Goal: Transaction & Acquisition: Book appointment/travel/reservation

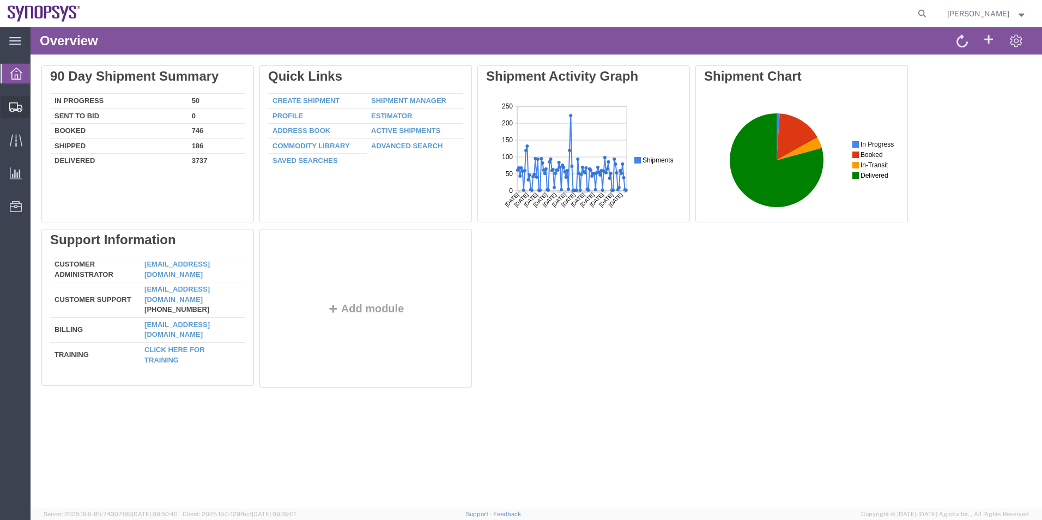
click at [0, 0] on span "Shipment Manager" at bounding box center [0, 0] width 0 height 0
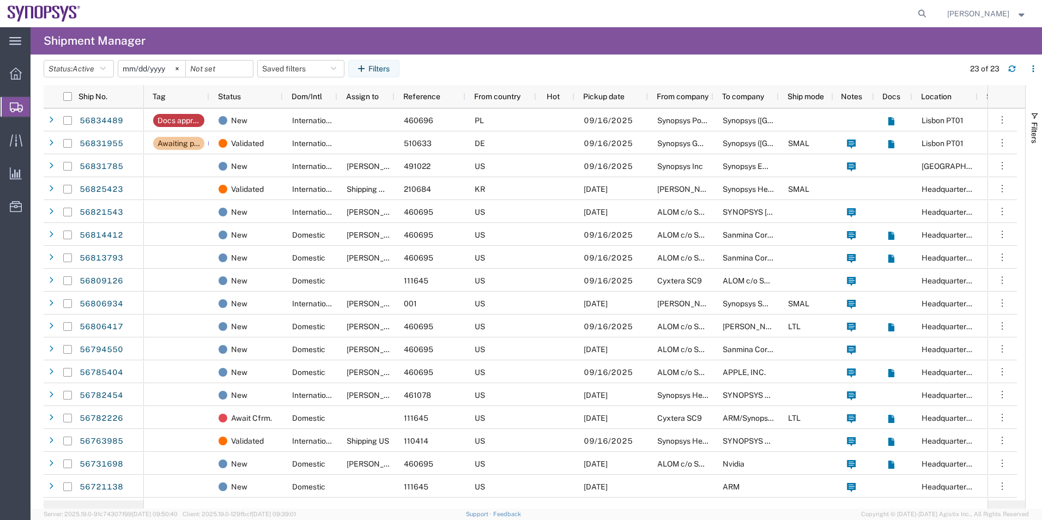
click at [0, 0] on span "Create Shipment" at bounding box center [0, 0] width 0 height 0
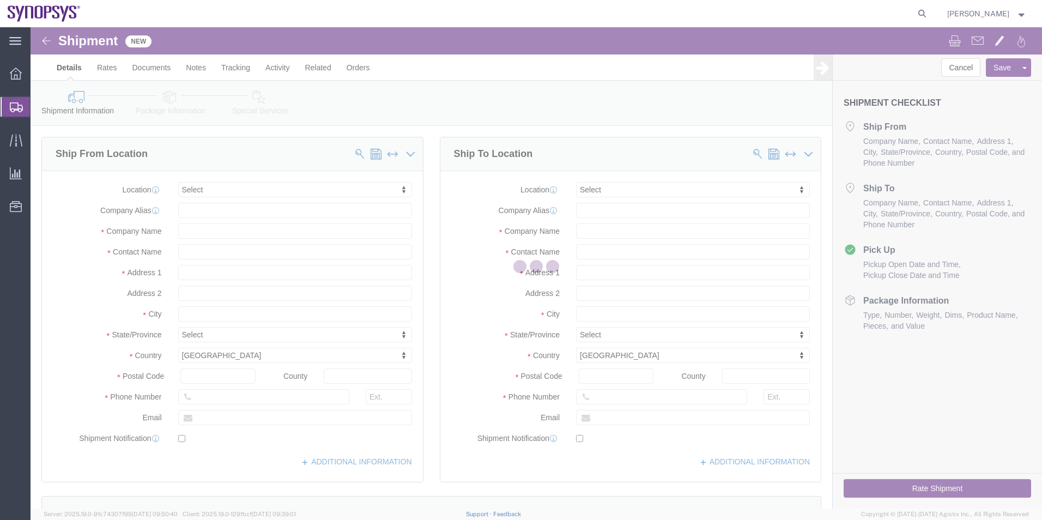
click at [238, 189] on div at bounding box center [537, 267] width 1012 height 481
select select
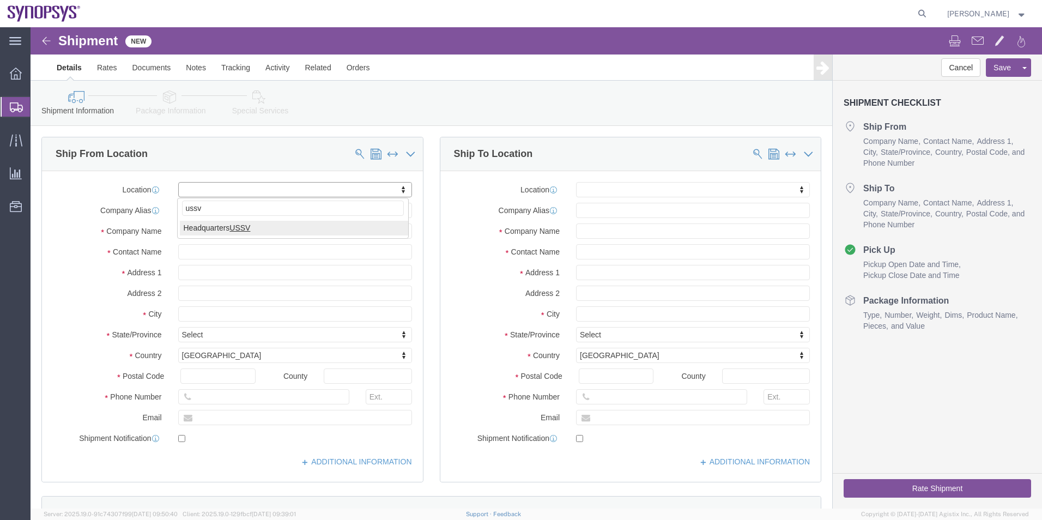
type input "ussv"
select select "63204"
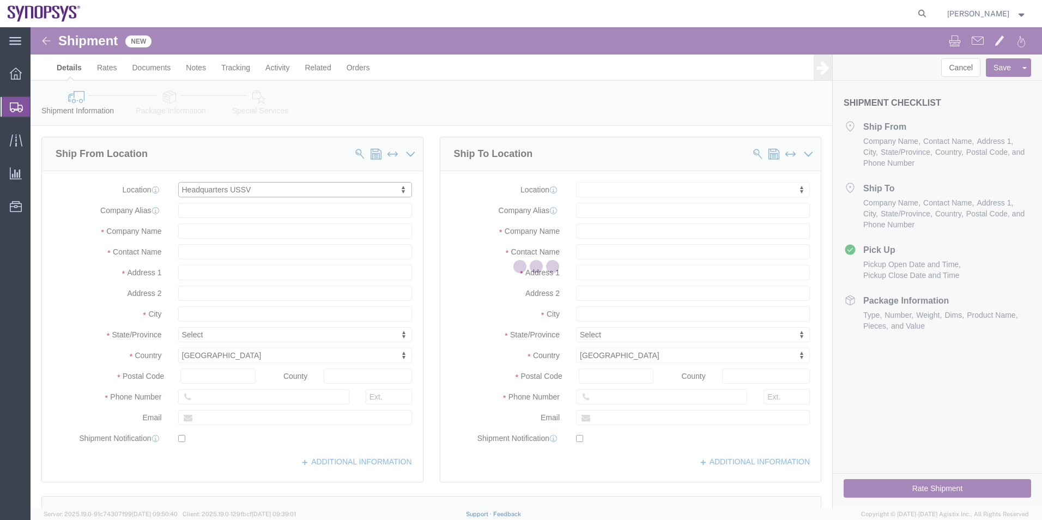
type input "675 Almanor Ave"
type input "94085"
type input "6505845000"
type input "USSV"
type input "Synopsys Headquarters USSV"
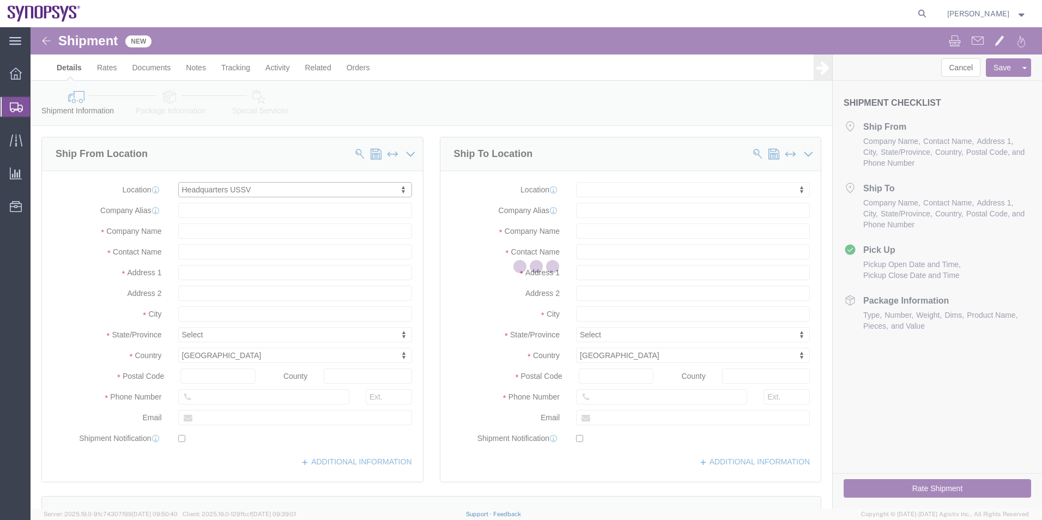
type input "Sunnyvale"
select select "CA"
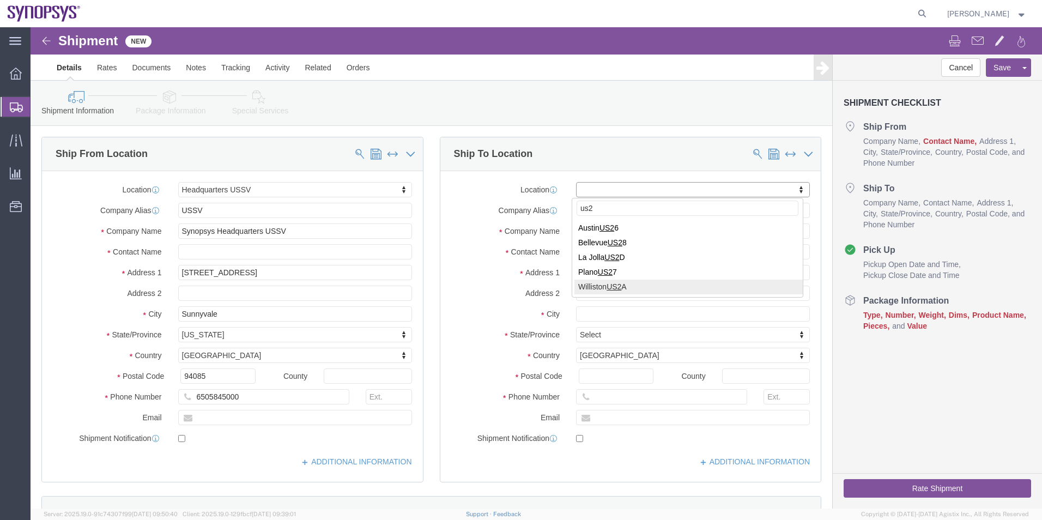
type input "us2"
select select "63206"
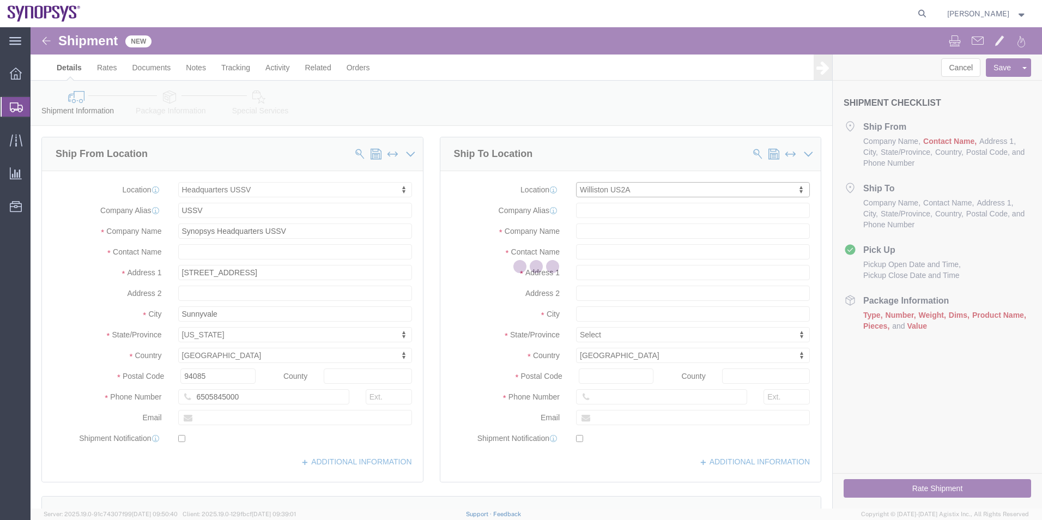
type input "400 Cornerstone Drive"
type input "Suite 325"
type input "05495"
type input "US2A"
type input "Synopsys Inc"
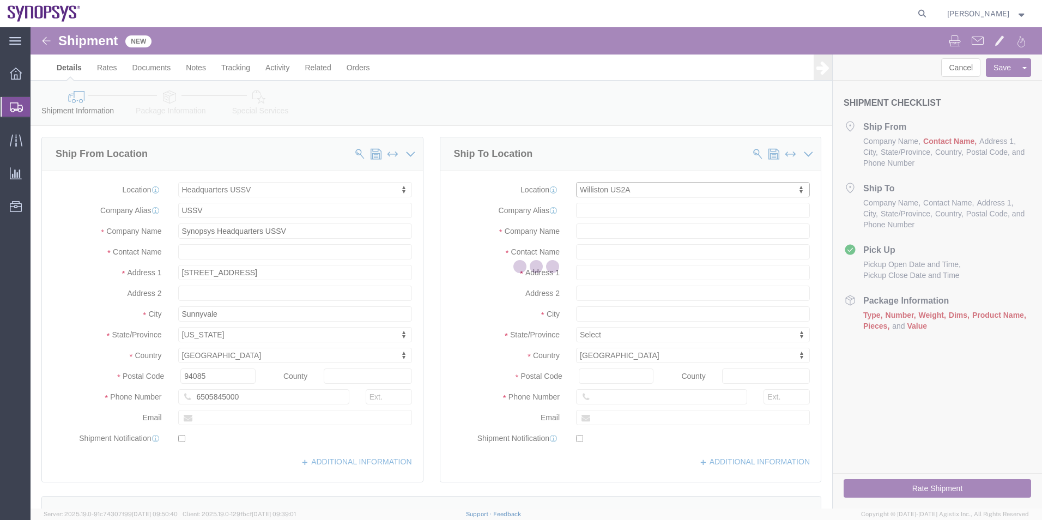
type input "Williston"
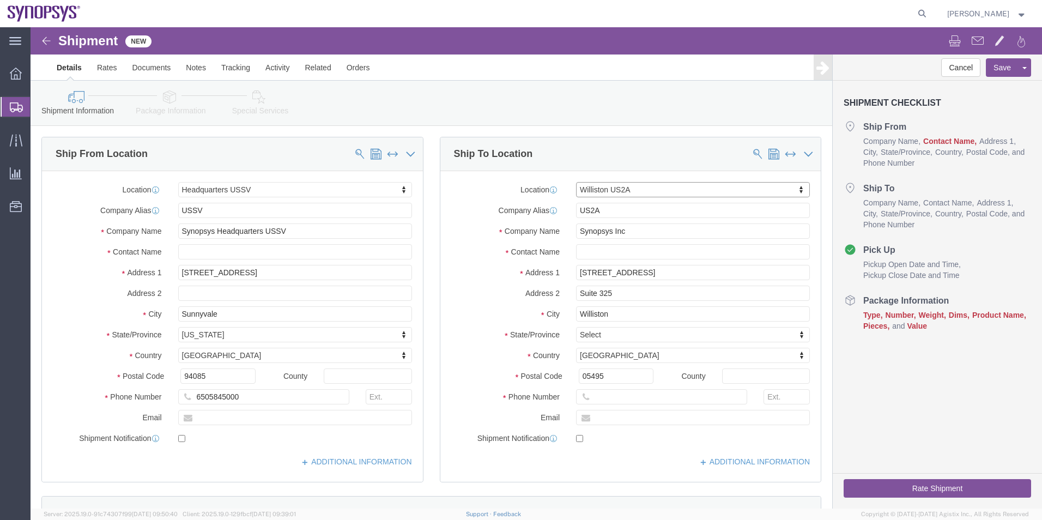
select select "VT"
click input "text"
type input "Mike Lee"
click input "text"
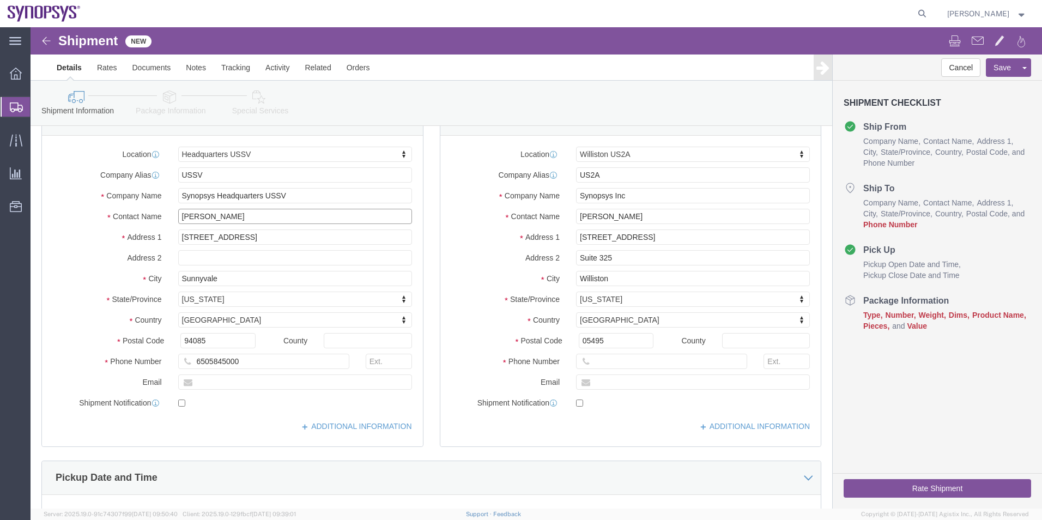
scroll to position [55, 0]
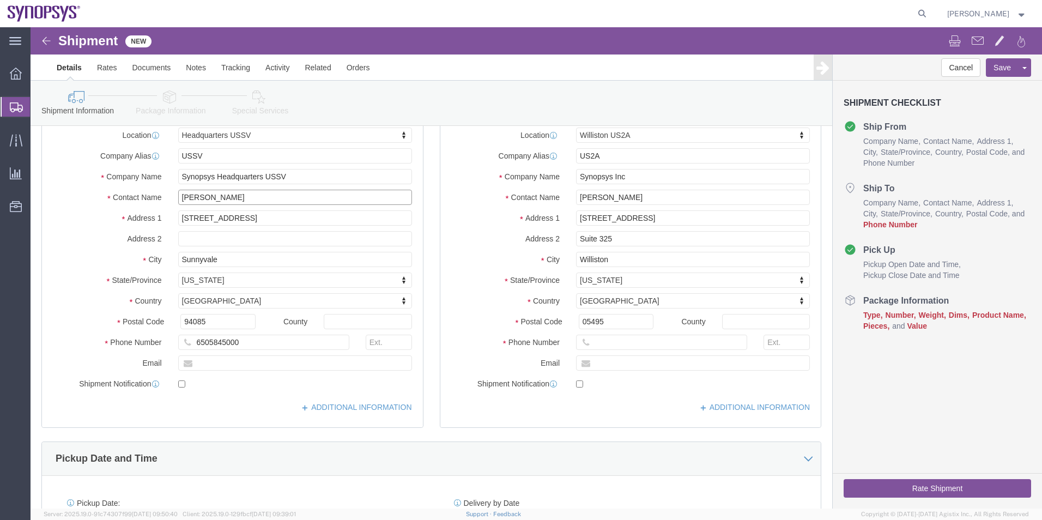
type input "[PERSON_NAME]"
click icon
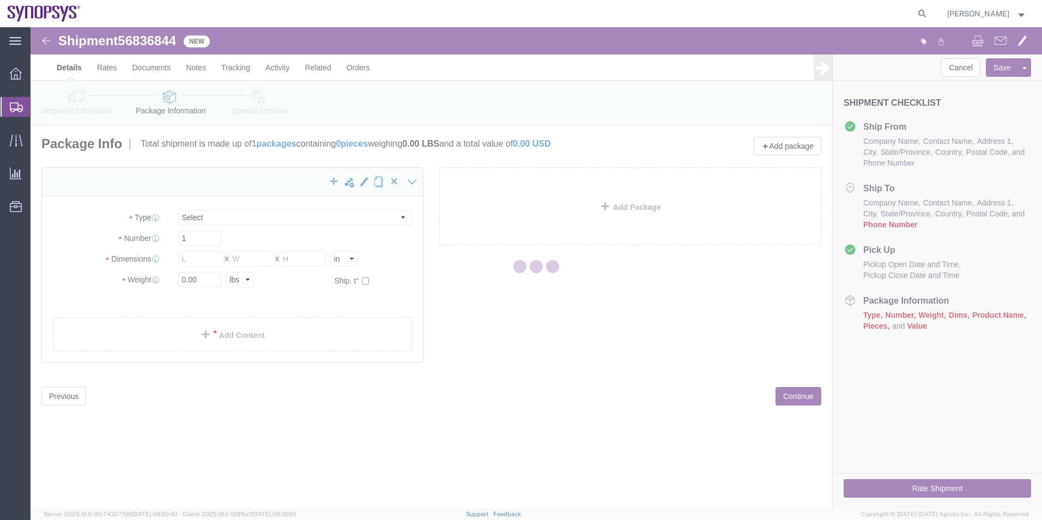
select select "CBOX"
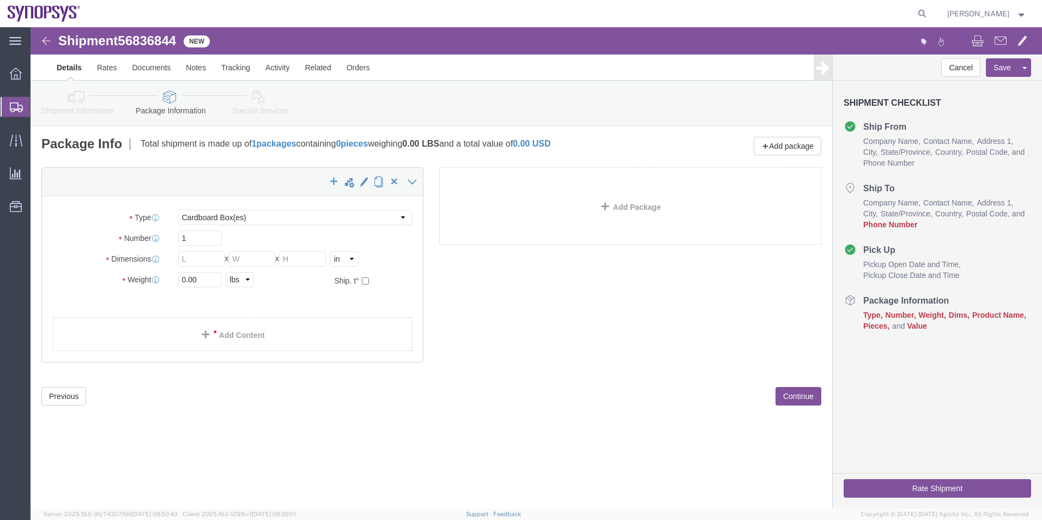
click icon
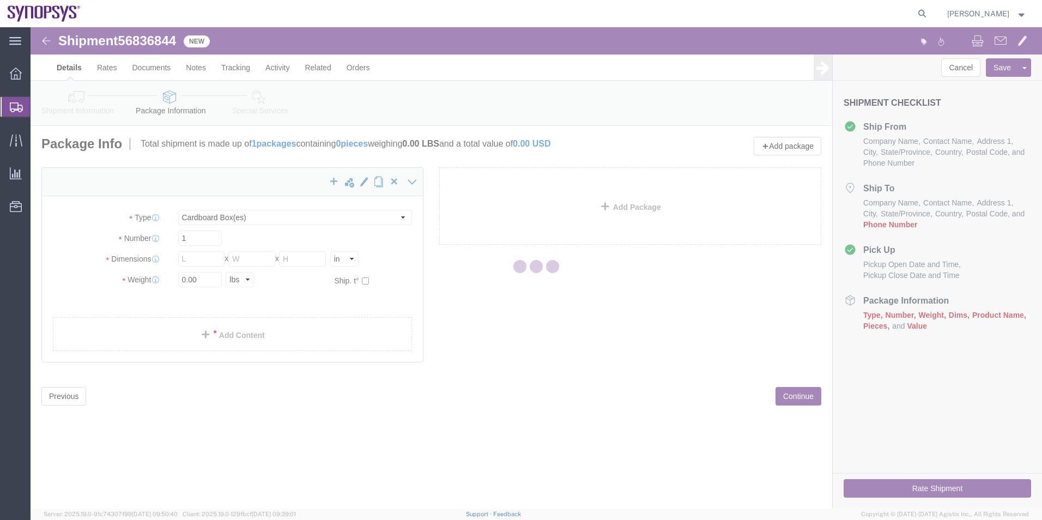
select select
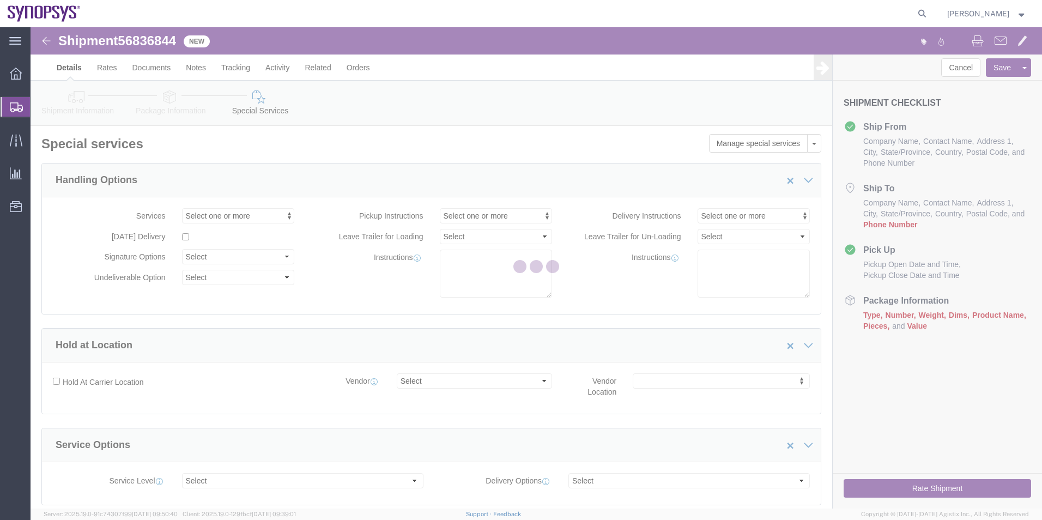
select select "COSTCENTER"
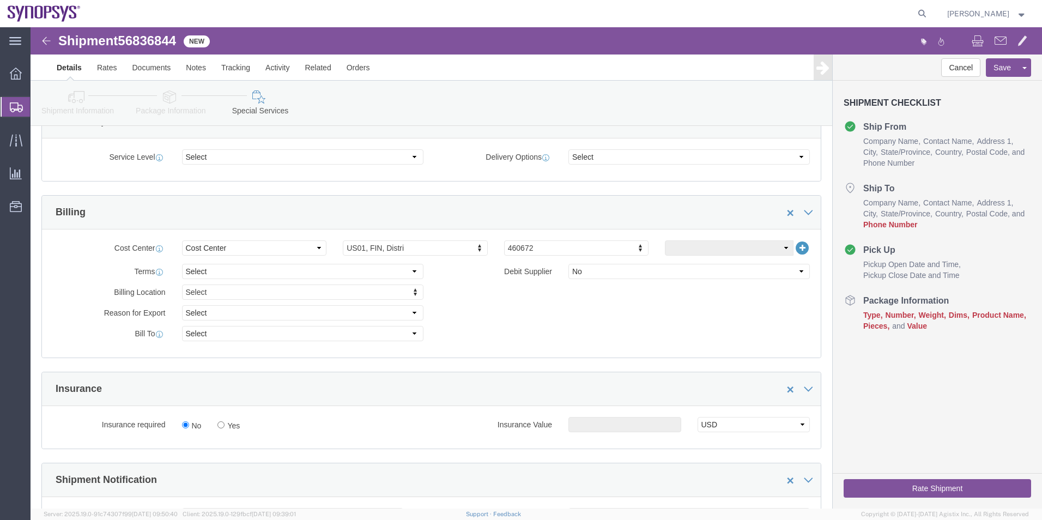
scroll to position [327, 0]
type input "510095"
click button "Save"
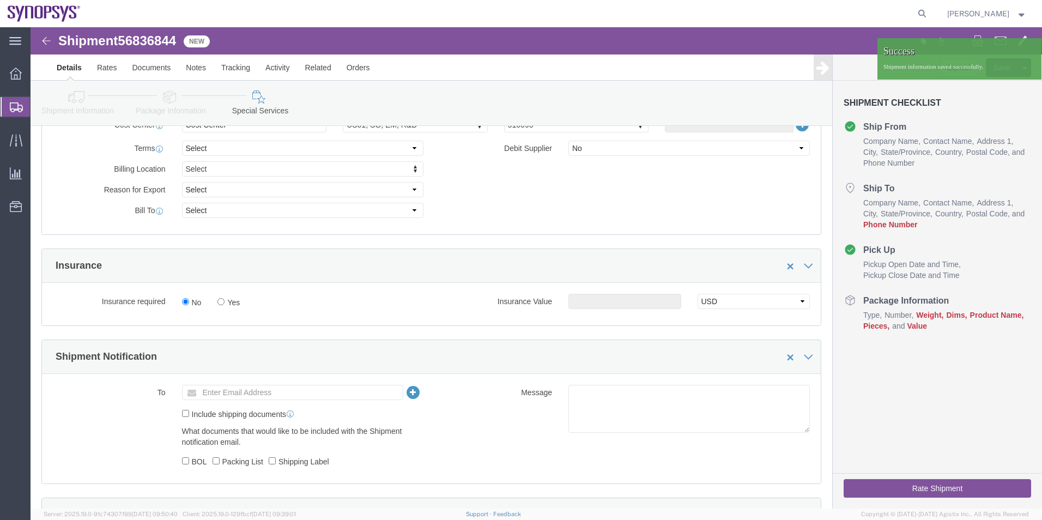
scroll to position [545, 0]
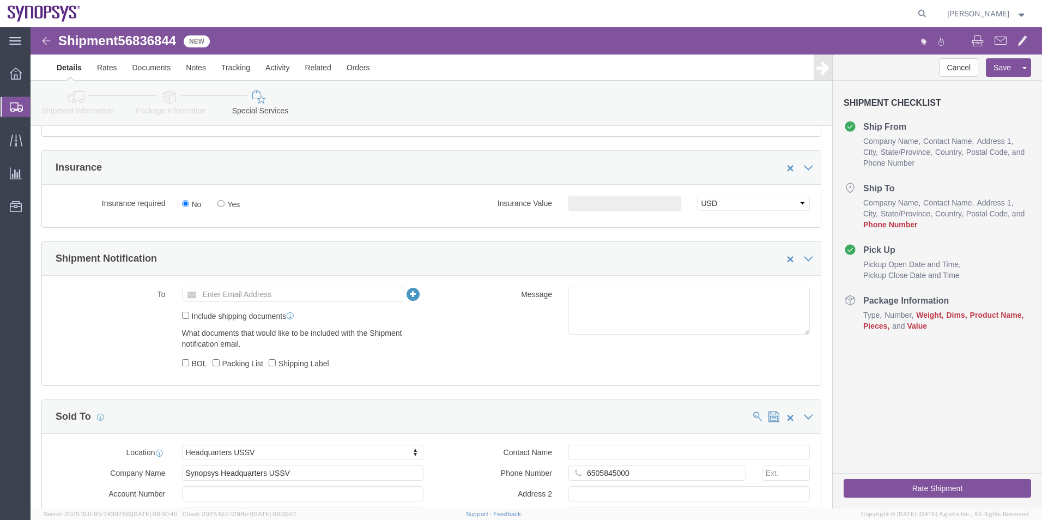
click icon
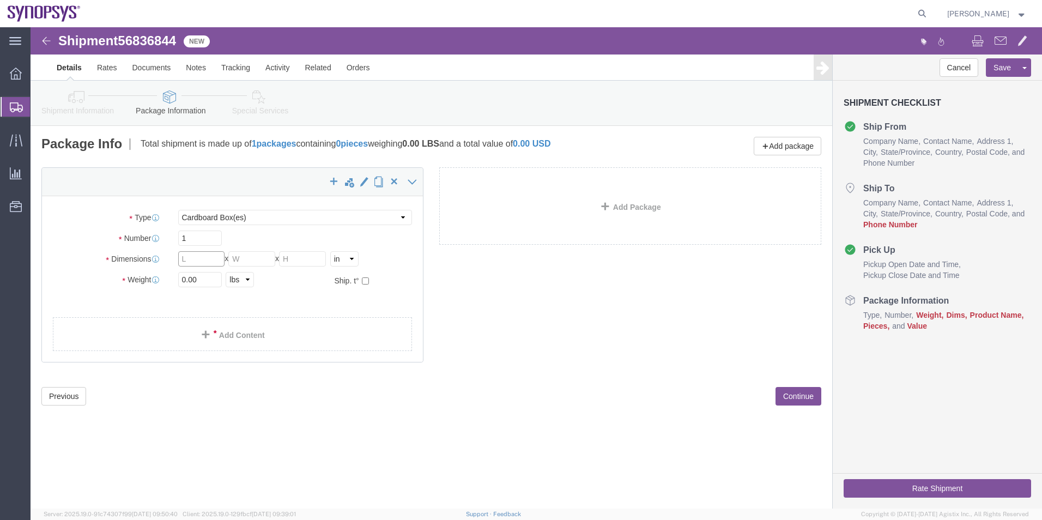
click input "text"
type input "17"
type input "13"
type input "2"
drag, startPoint x: 185, startPoint y: 249, endPoint x: 112, endPoint y: 251, distance: 73.6
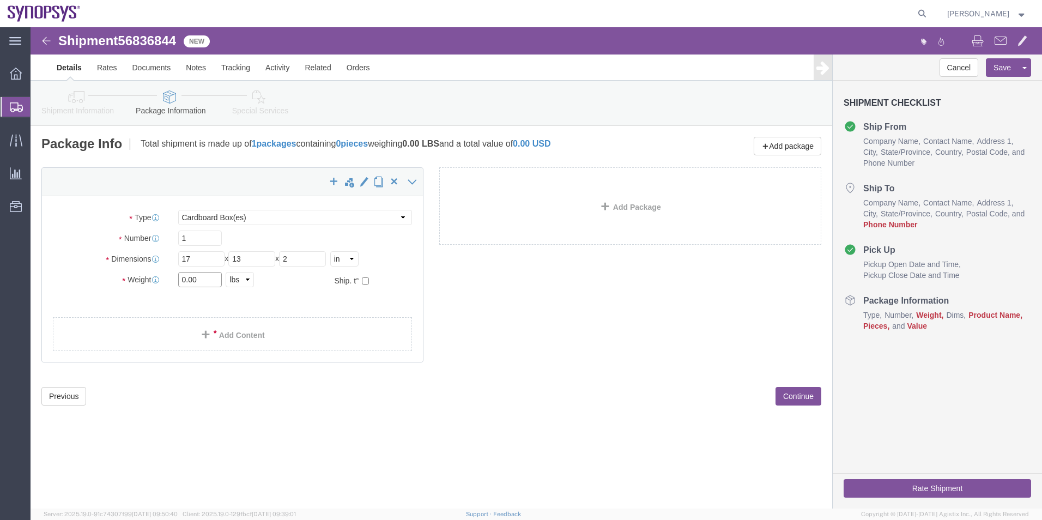
click div "Weight 0.00 Select kgs lbs Ship. t°"
type input "1"
click link "Add Content"
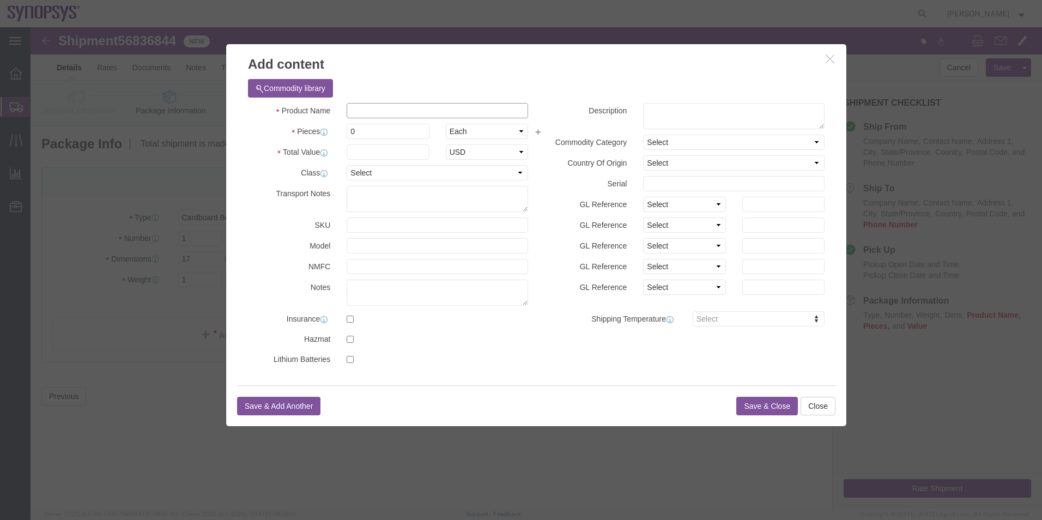
click input "text"
type input "Patent Award Plaque"
drag, startPoint x: 342, startPoint y: 101, endPoint x: 279, endPoint y: 95, distance: 62.9
click div "Pieces 0 Select Bag Barrels 100Board Feet Bottle Box Blister Pack Carats Can Ca…"
type input "1"
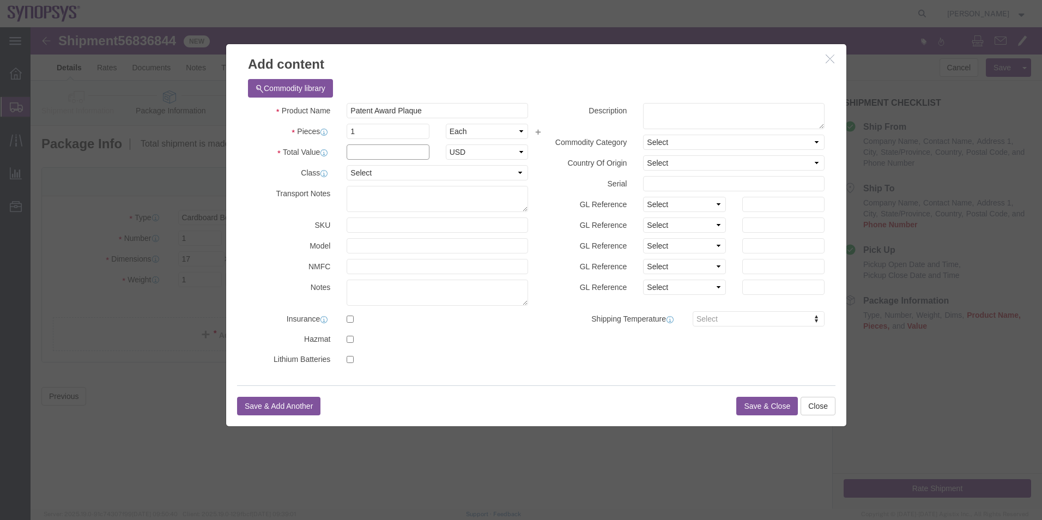
click input "text"
type input "100"
click textarea
click textarea "Patent plaque"
type textarea "Patent award plaque"
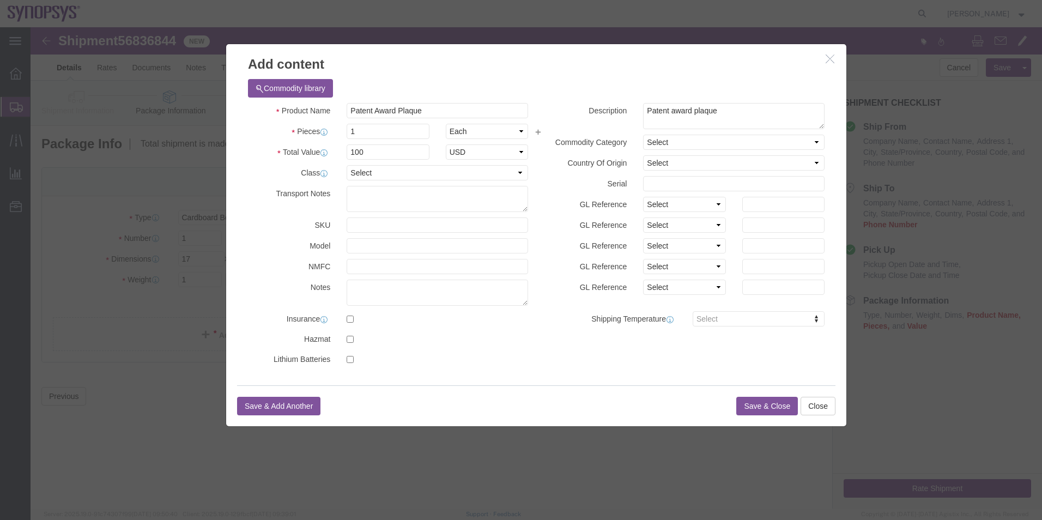
click button "Save & Close"
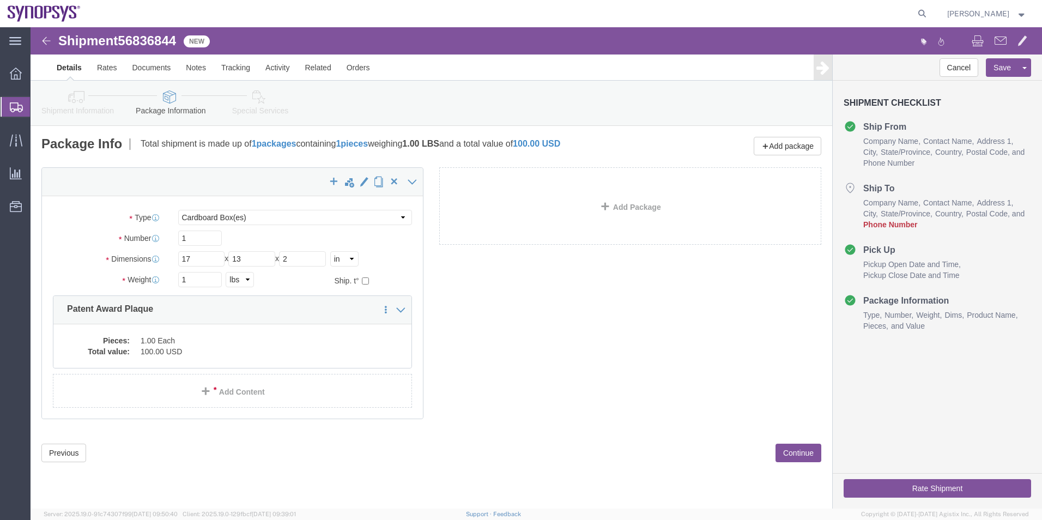
click icon
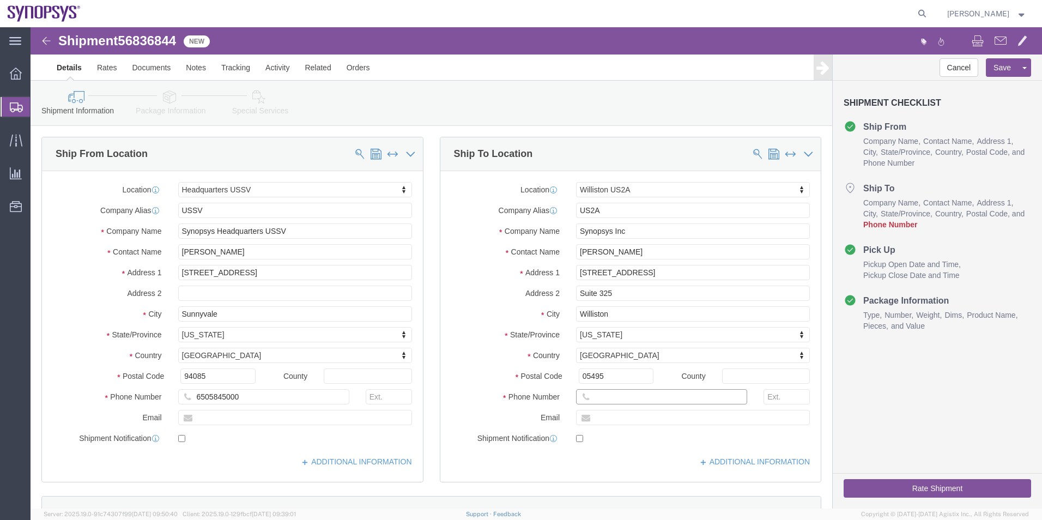
click input "text"
paste input "8022382268"
type input "8022382268"
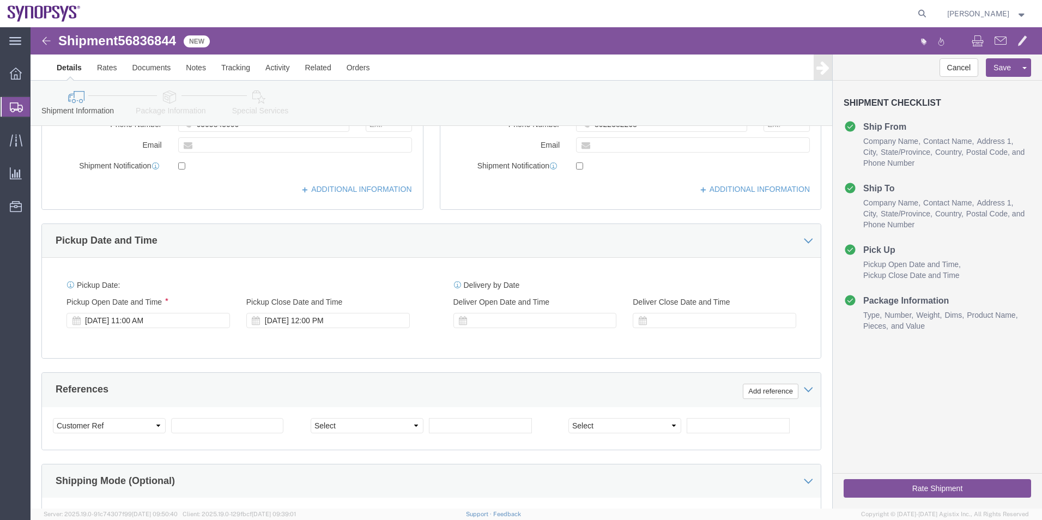
scroll to position [109, 0]
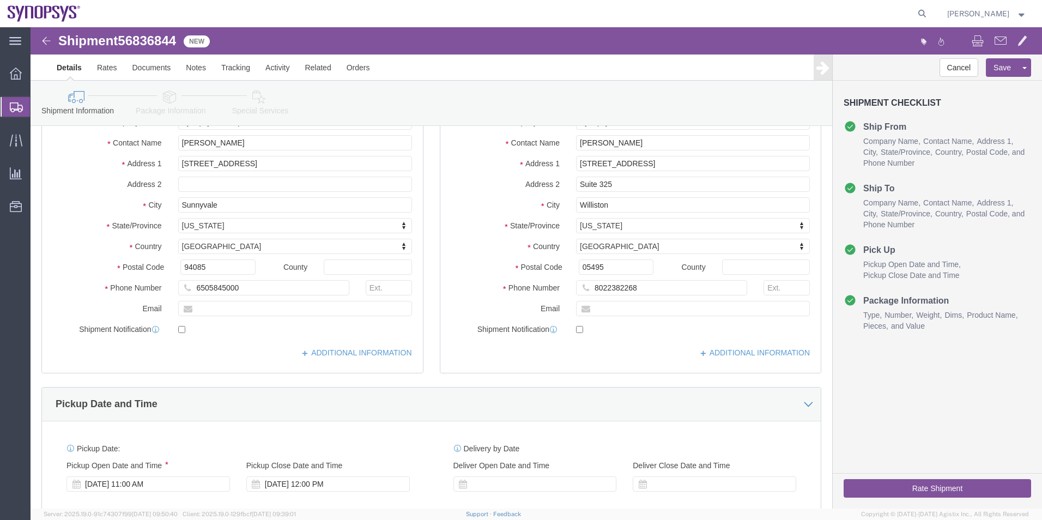
click icon
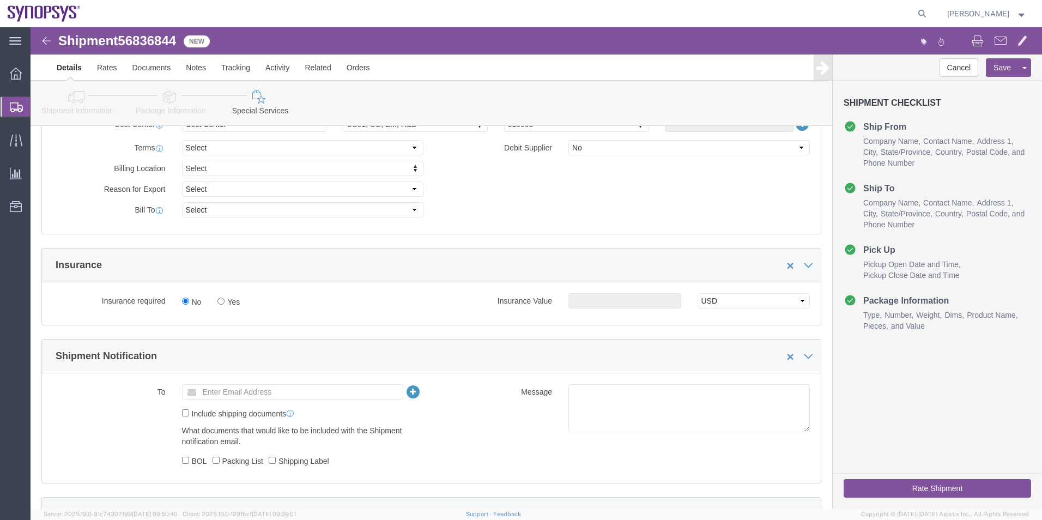
scroll to position [545, 0]
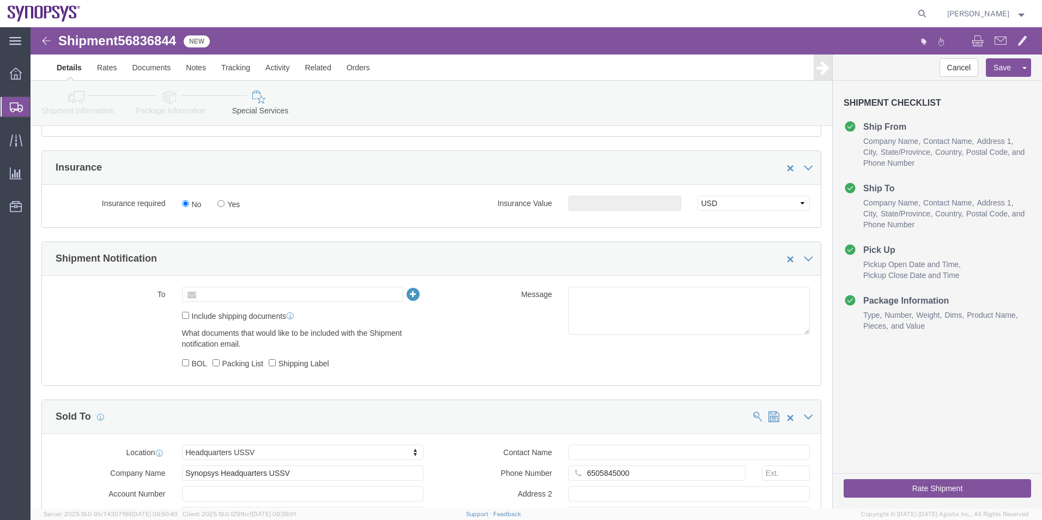
click input "text"
paste input "mmlee@synopsys.com"
type input "mmlee@synopsys.com"
click input "Include shipping documents"
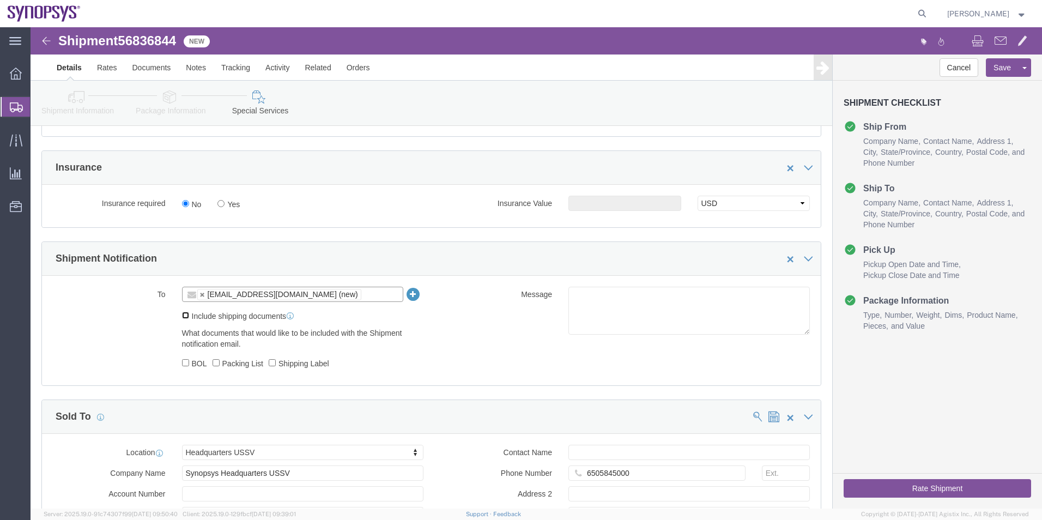
checkbox input "true"
click input "Shipping Label"
checkbox input "true"
click label "Packing List"
click input "Packing List"
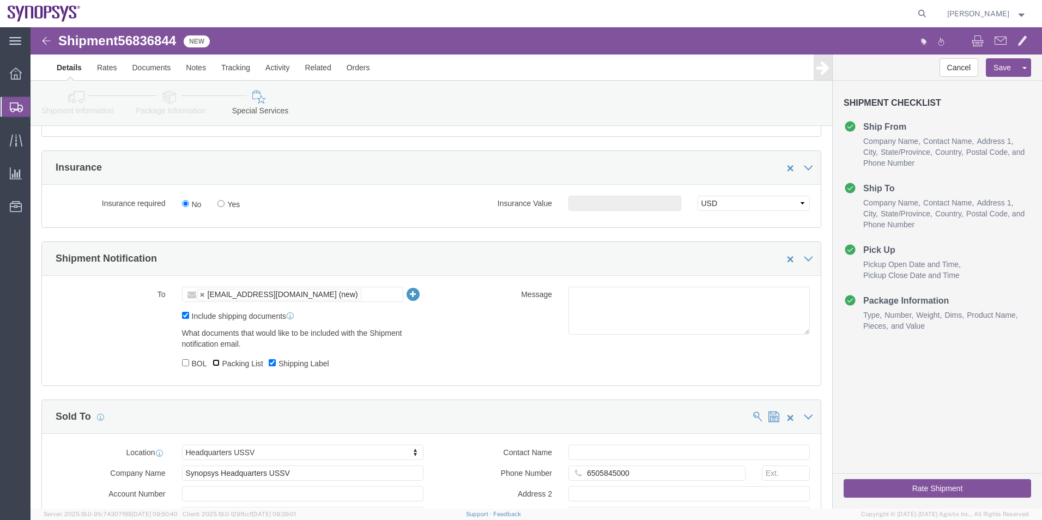
checkbox input "true"
click textarea
type textarea "Hello Mike, Please see shipping label attached for your patent plaque award. Th…"
click label "BOL"
click input "BOL"
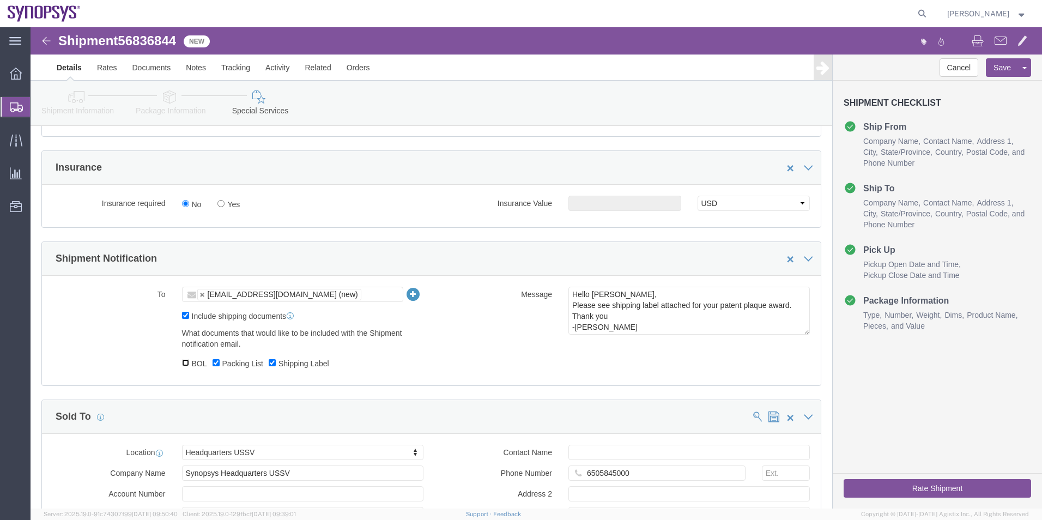
checkbox input "true"
click button "Rate Shipment"
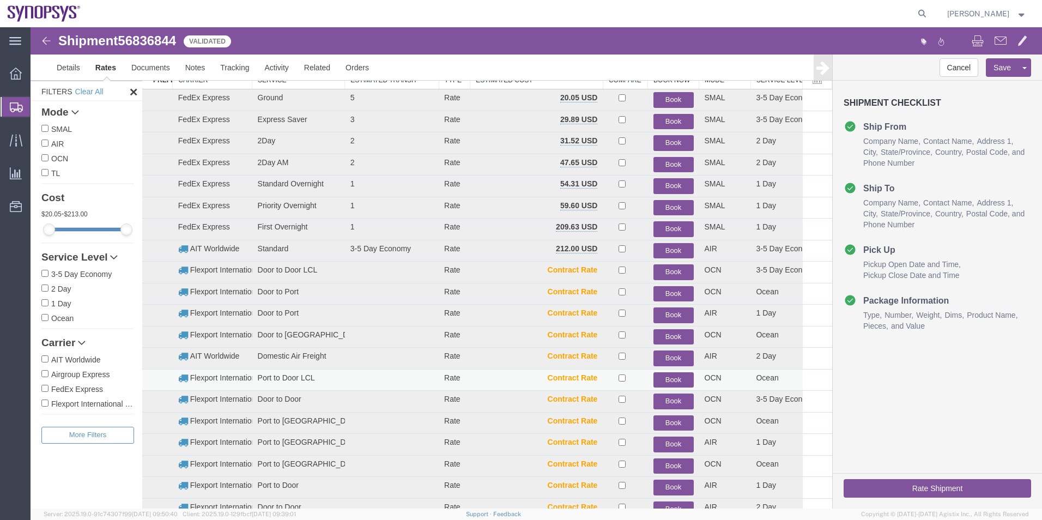
scroll to position [45, 0]
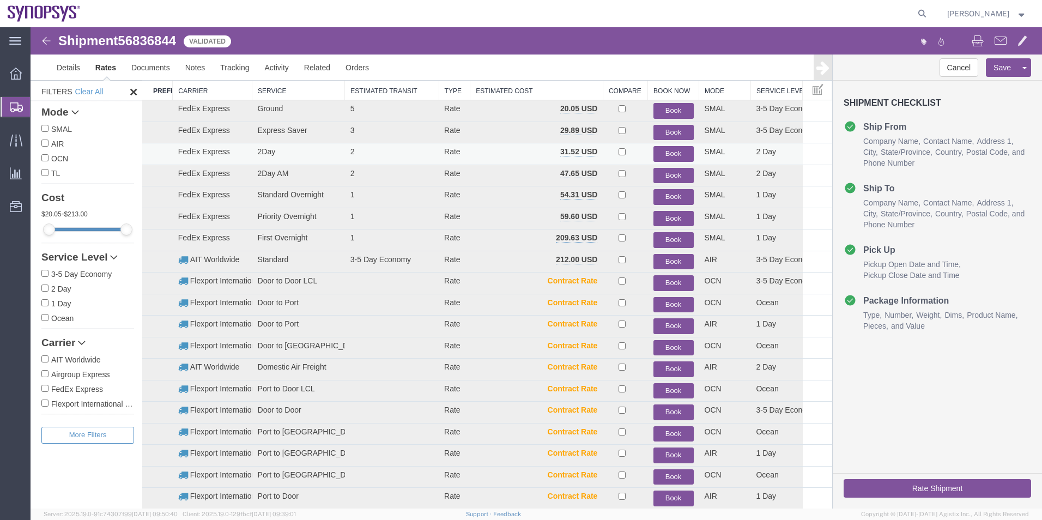
click at [668, 150] on button "Book" at bounding box center [674, 154] width 40 height 16
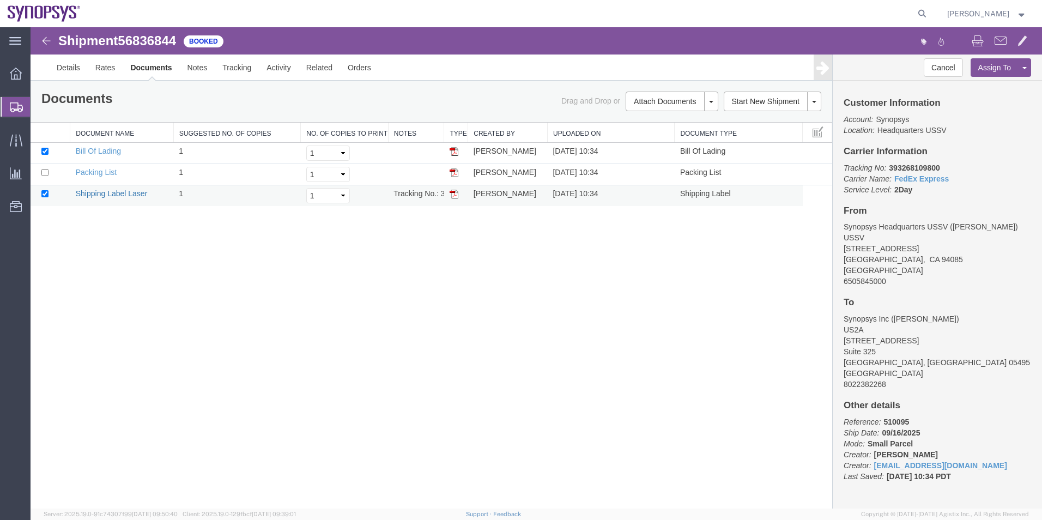
click at [82, 197] on link "Shipping Label Laser" at bounding box center [112, 193] width 72 height 9
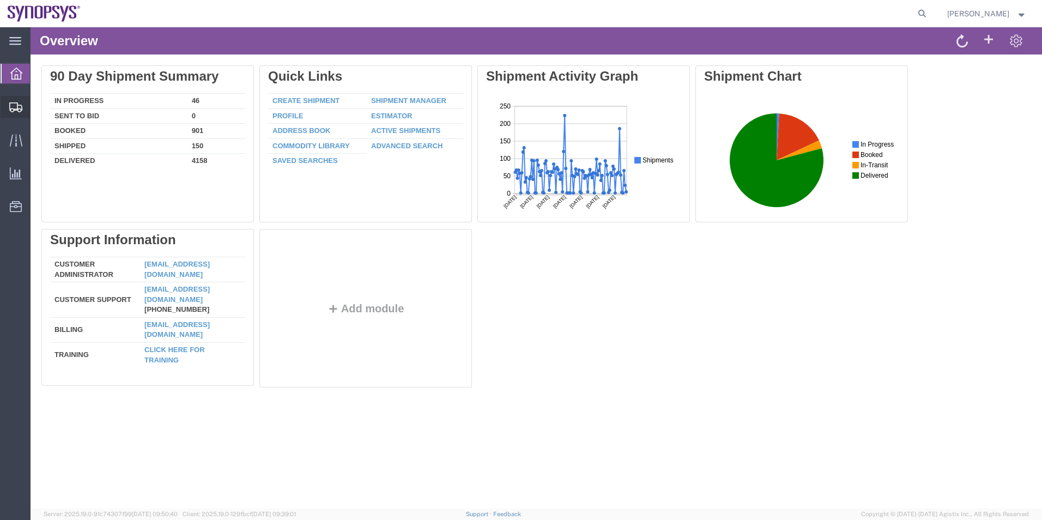
click at [0, 0] on span "Shipment Manager" at bounding box center [0, 0] width 0 height 0
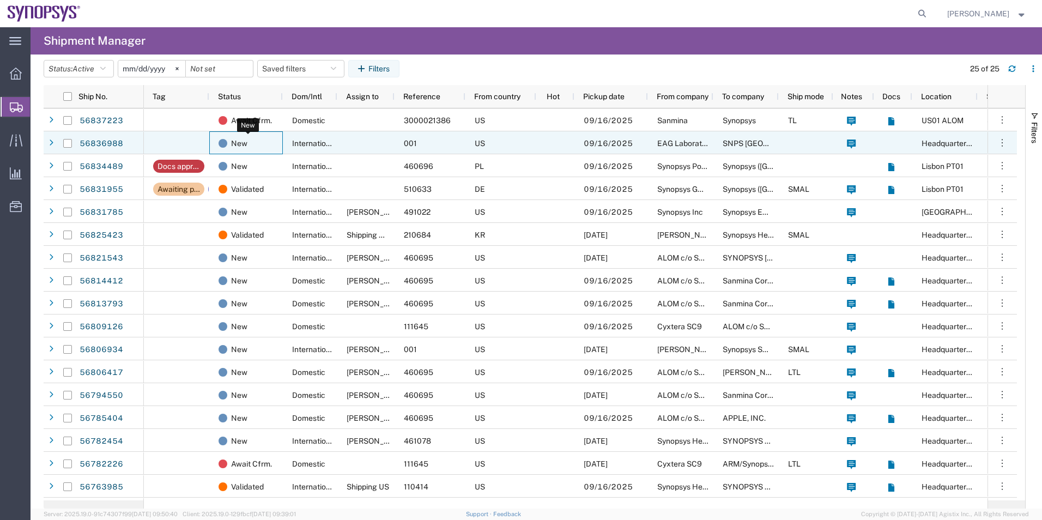
click at [262, 137] on div "New" at bounding box center [248, 143] width 59 height 23
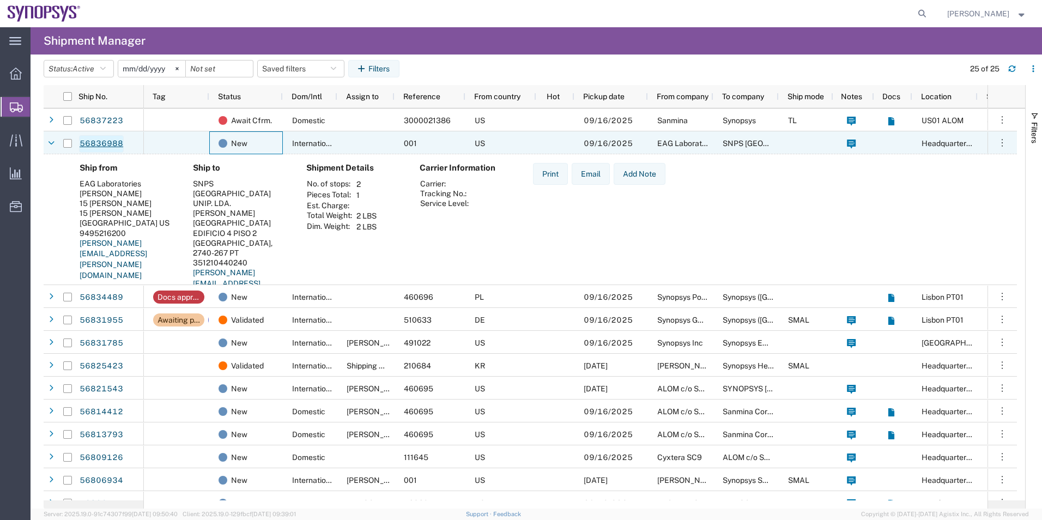
click at [110, 142] on link "56836988" at bounding box center [101, 143] width 45 height 17
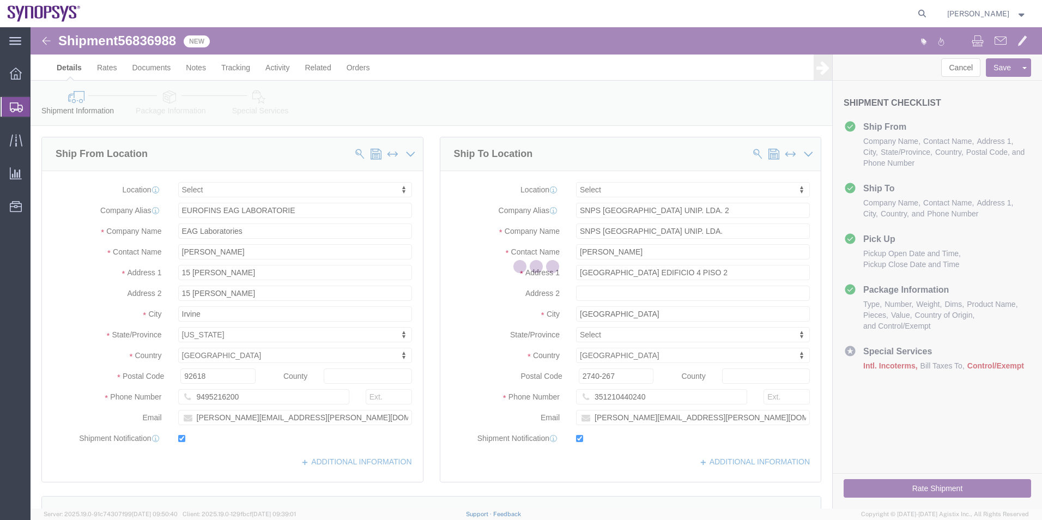
select select
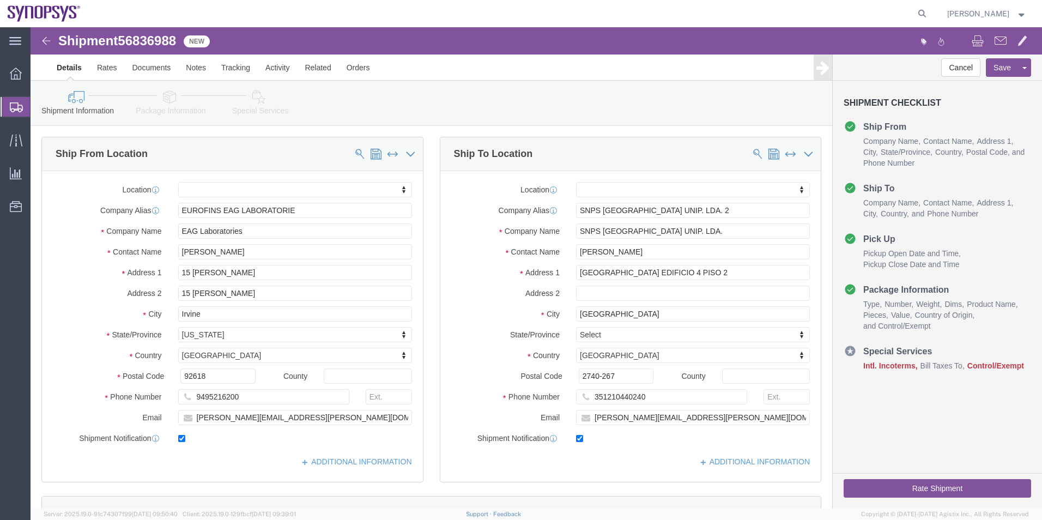
click icon
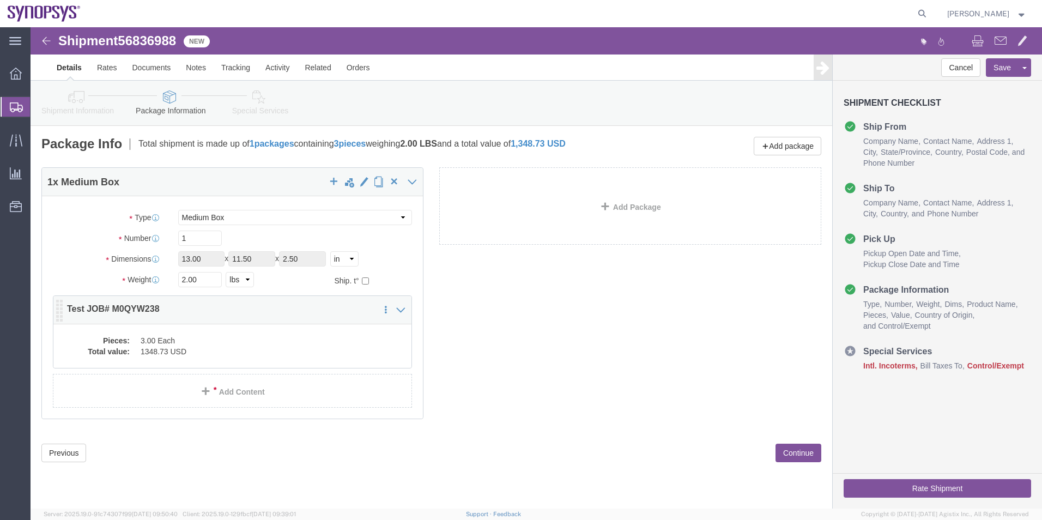
click dd "3.00 Each"
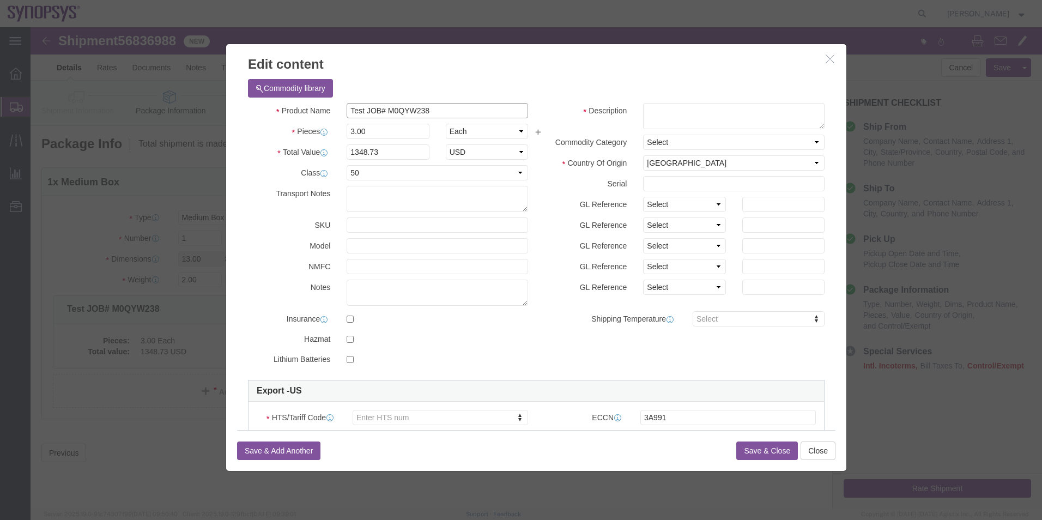
drag, startPoint x: 428, startPoint y: 82, endPoint x: 282, endPoint y: 88, distance: 146.2
click div "Product Name Test JOB# M0QYW238"
click textarea
paste textarea "Test JOB# M0QYW238"
type textarea "Test JOB# M0QYW238"
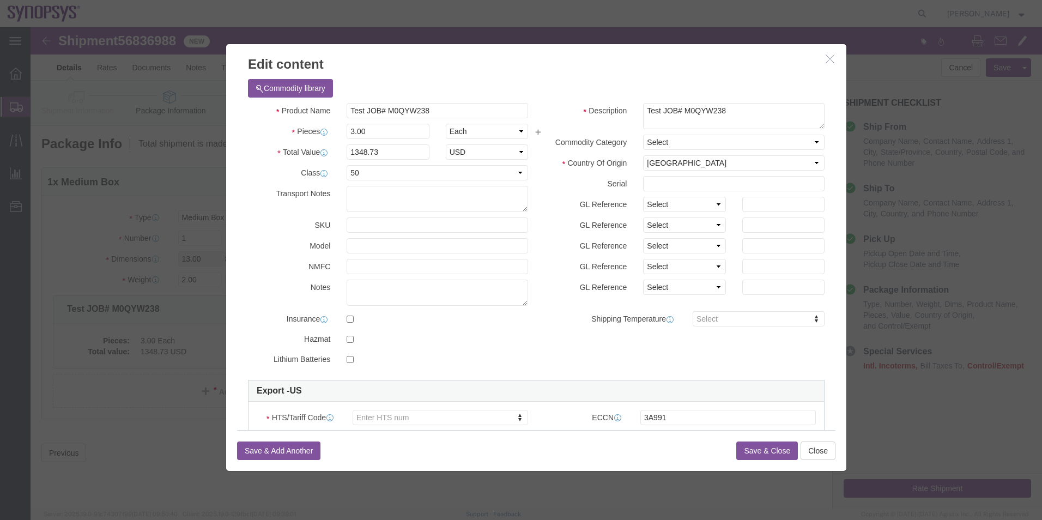
click button "Save & Close"
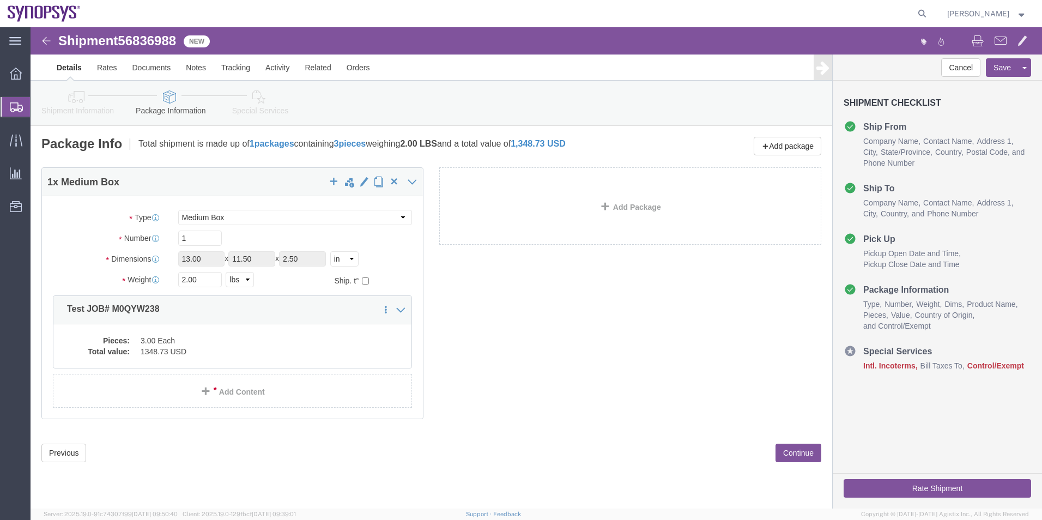
click icon
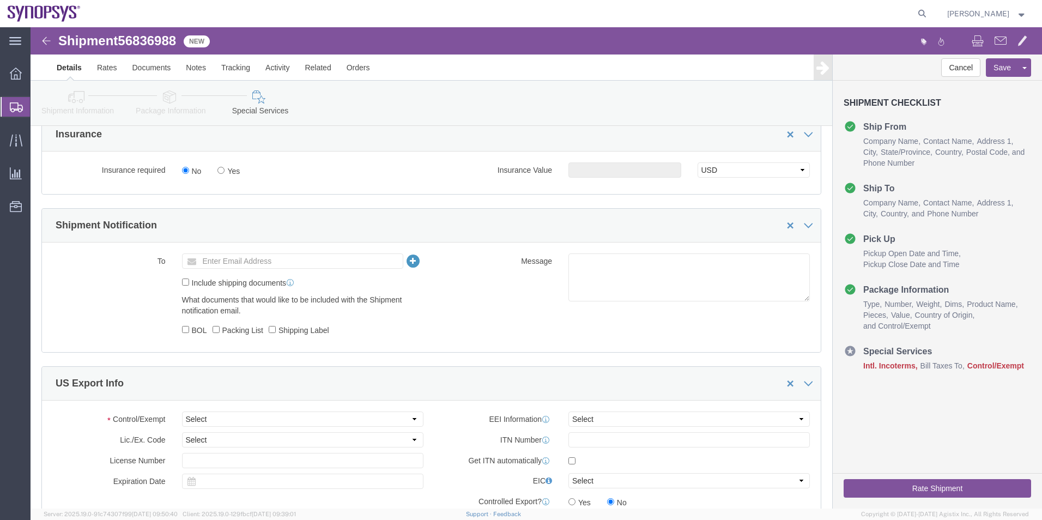
scroll to position [927, 0]
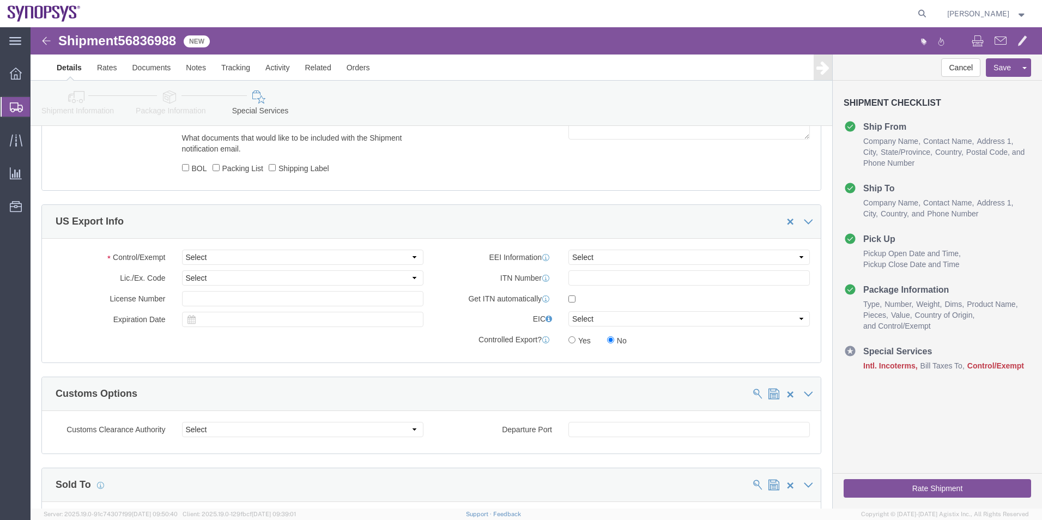
click icon
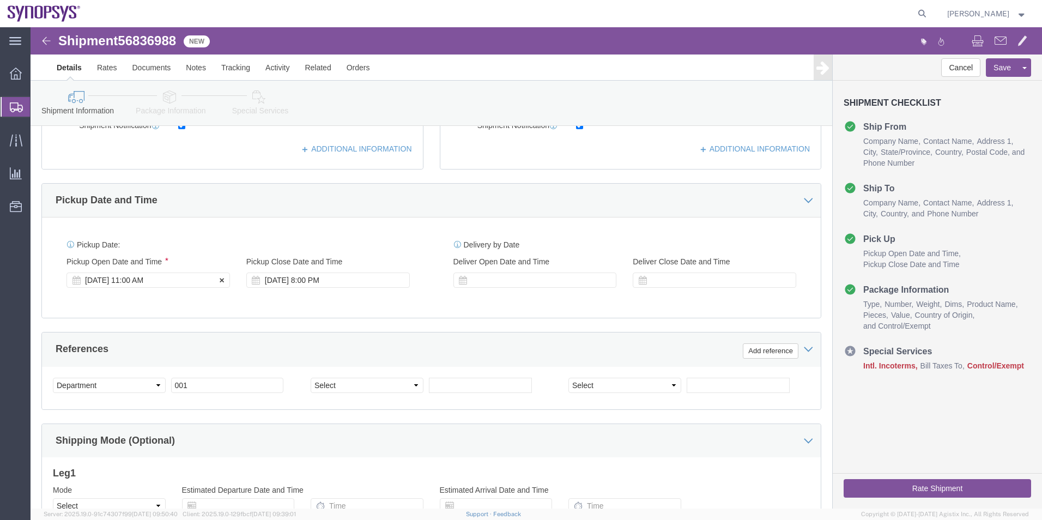
scroll to position [182, 0]
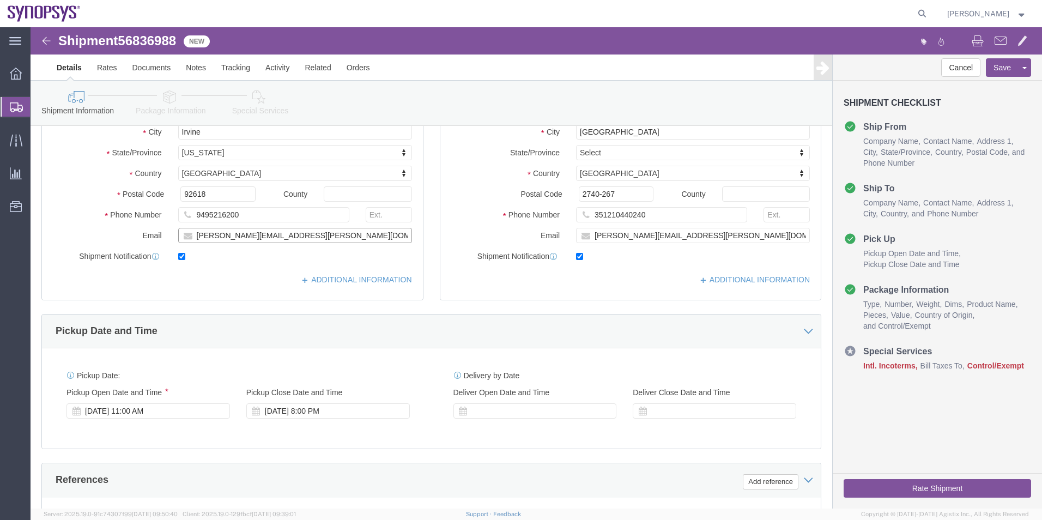
drag, startPoint x: 289, startPoint y: 211, endPoint x: 156, endPoint y: 212, distance: 132.5
click div "[PERSON_NAME][EMAIL_ADDRESS][PERSON_NAME][DOMAIN_NAME]"
click icon "button"
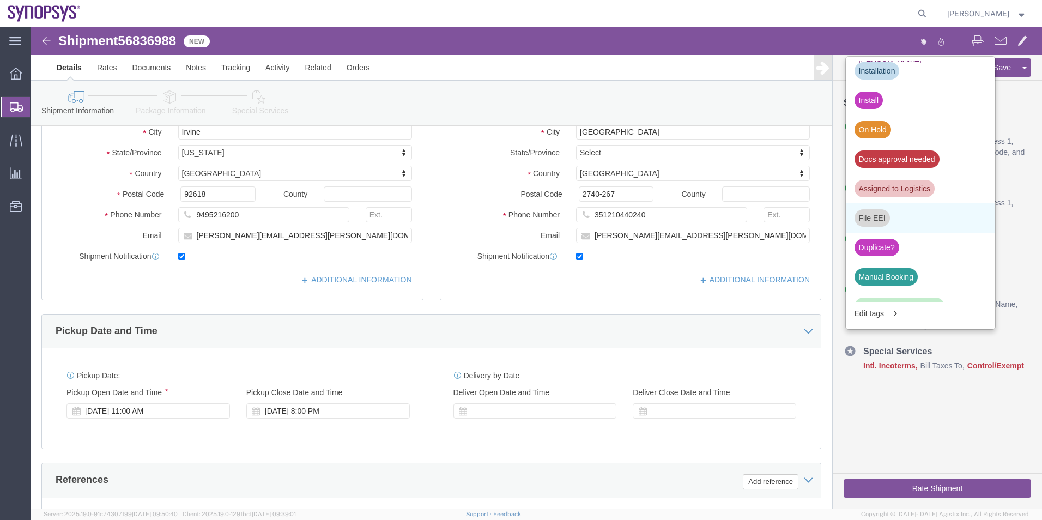
scroll to position [327, 0]
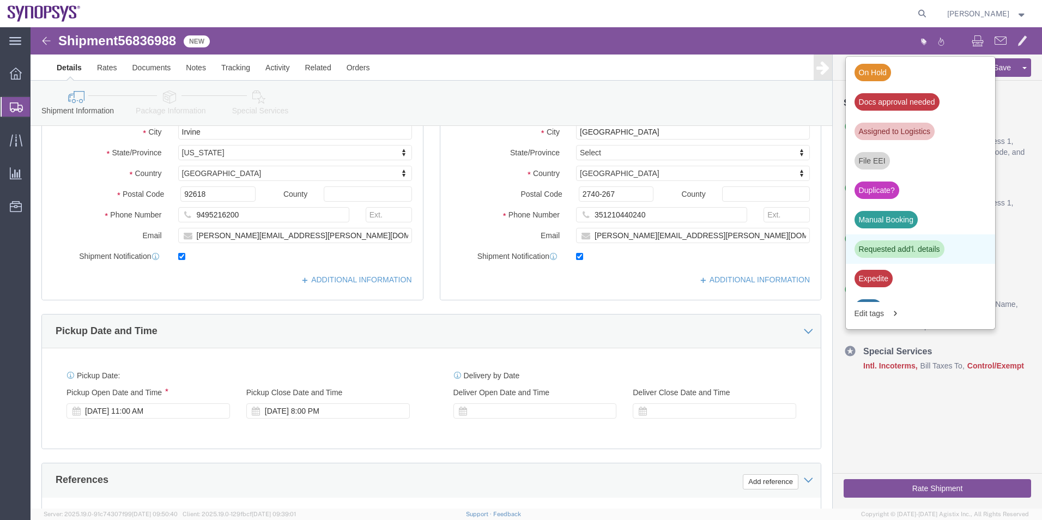
click div "Requested add'l. details"
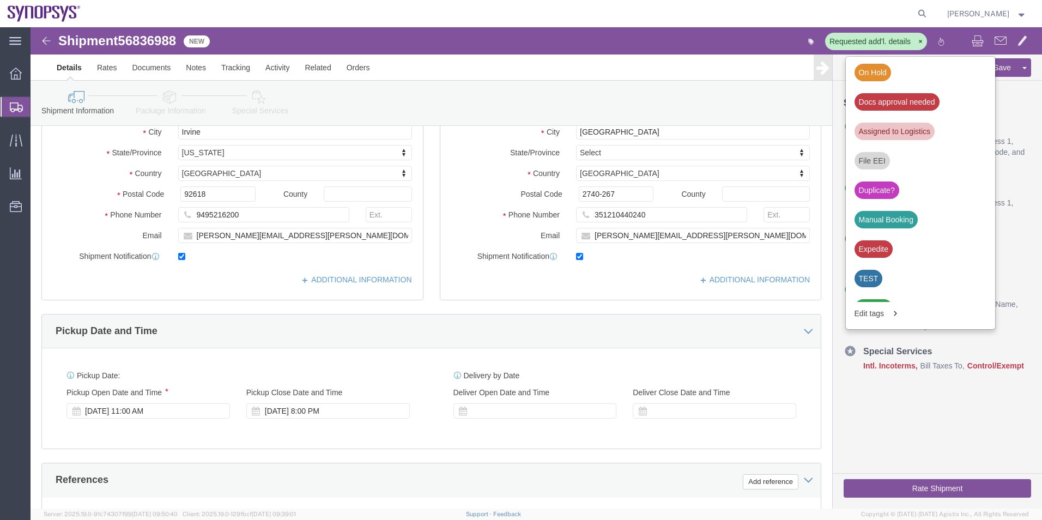
click div "Shipment Information Package Information Special Services"
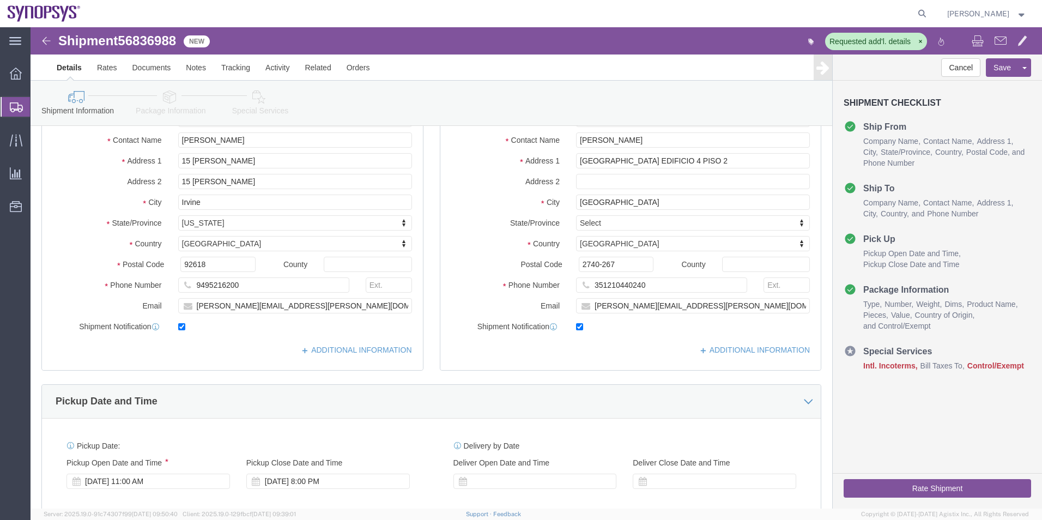
scroll to position [128, 0]
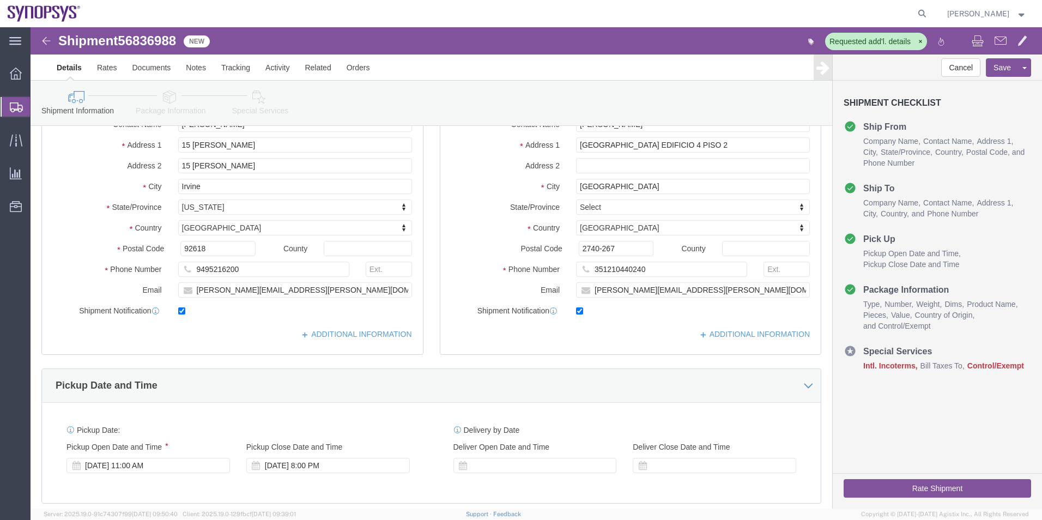
click icon
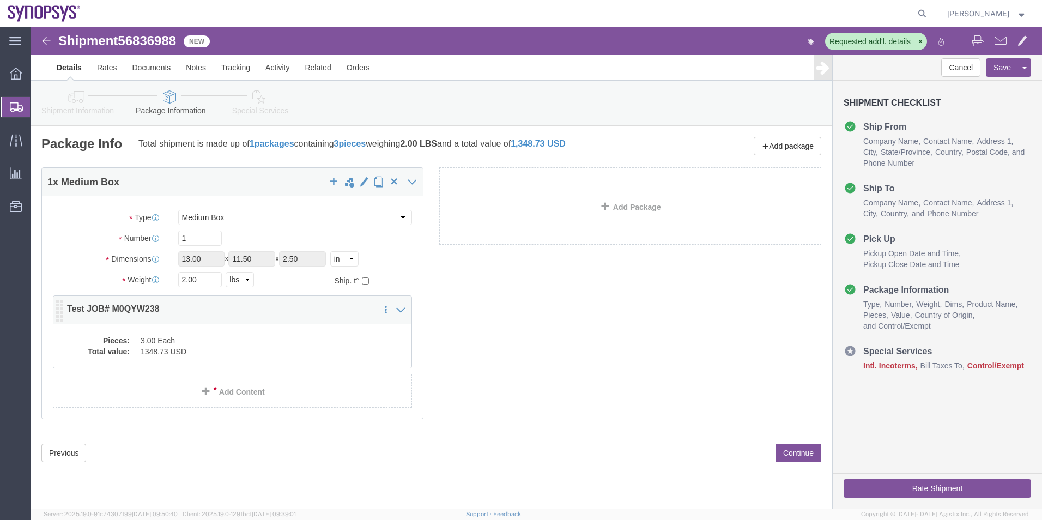
click dd "3.00 Each"
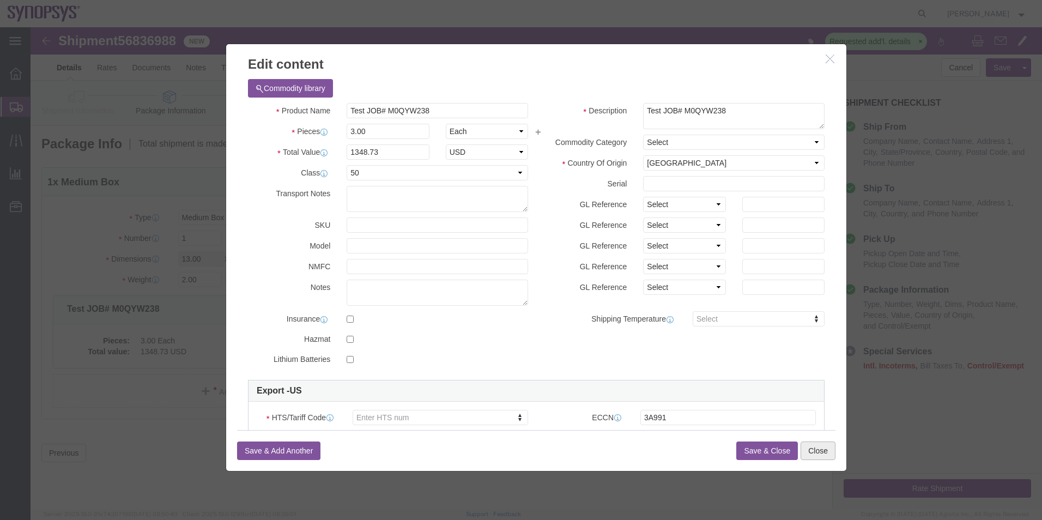
click button "Close"
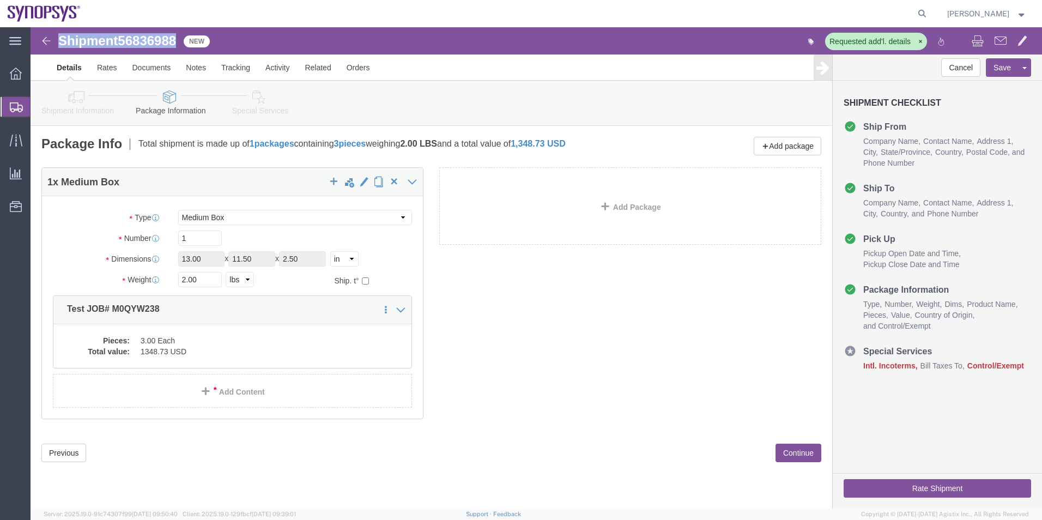
drag, startPoint x: 24, startPoint y: 10, endPoint x: 148, endPoint y: 12, distance: 124.3
click div "Shipment 56836988 New"
copy h1 "Shipment 56836988"
click dd "1348.73 USD"
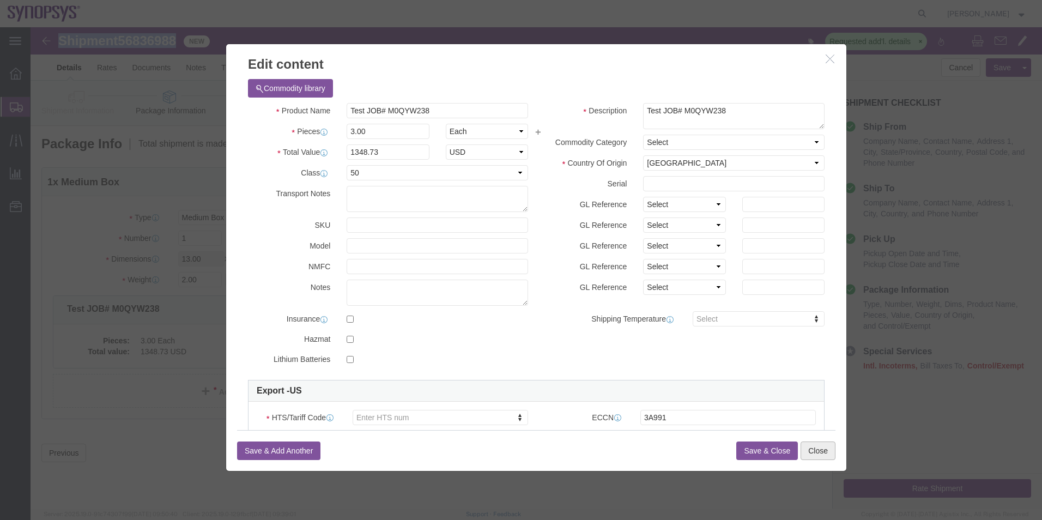
click button "Close"
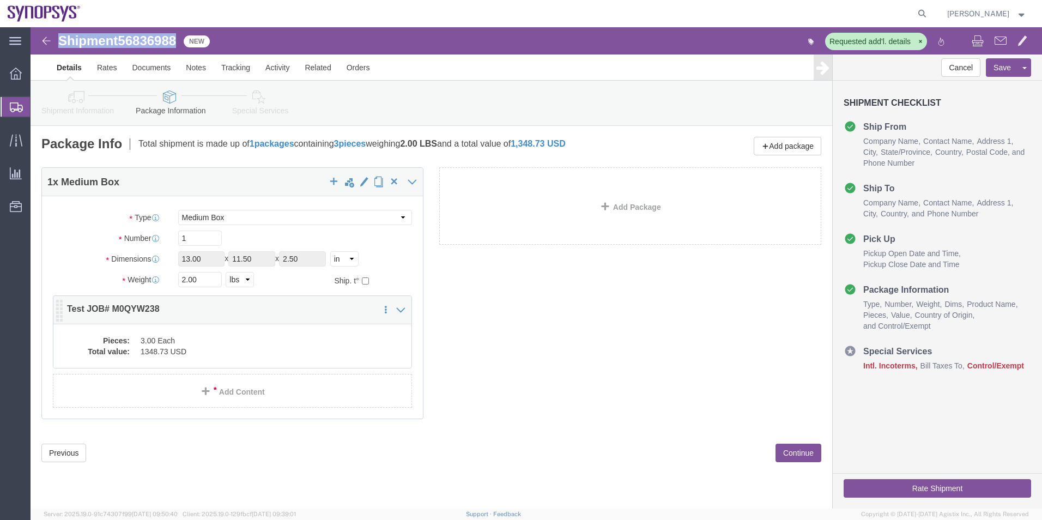
click dd "1348.73 USD"
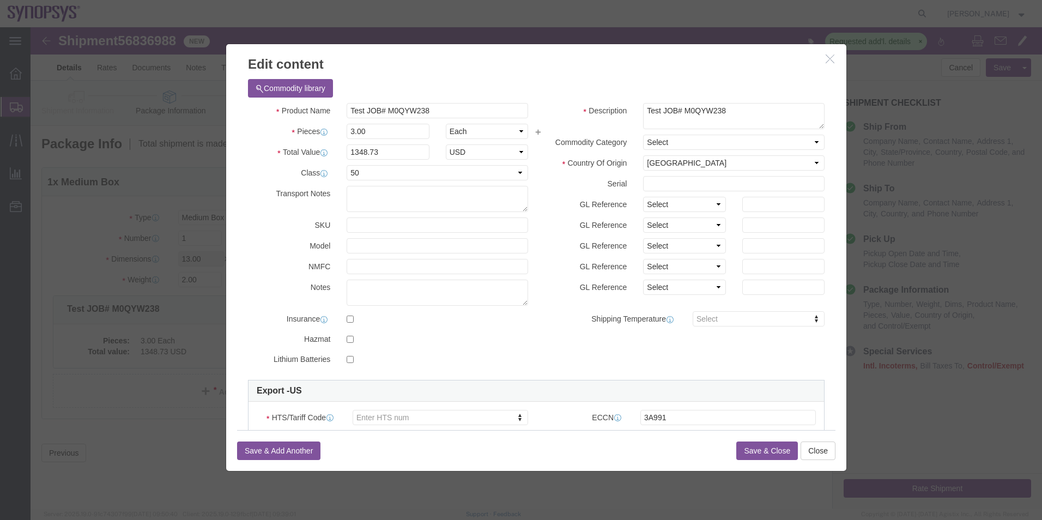
click div
click button "Close"
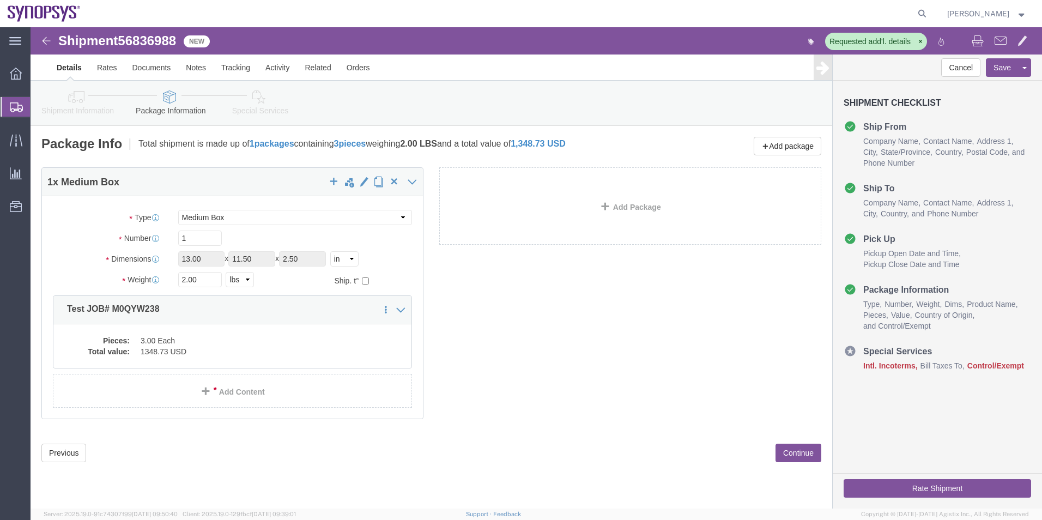
click icon
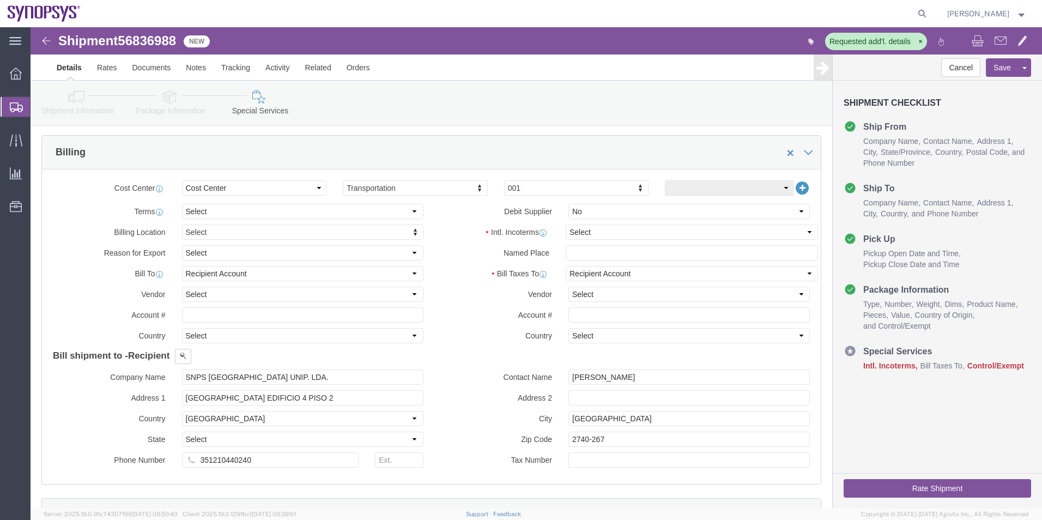
scroll to position [382, 0]
click at [0, 0] on span "Shipment Manager" at bounding box center [0, 0] width 0 height 0
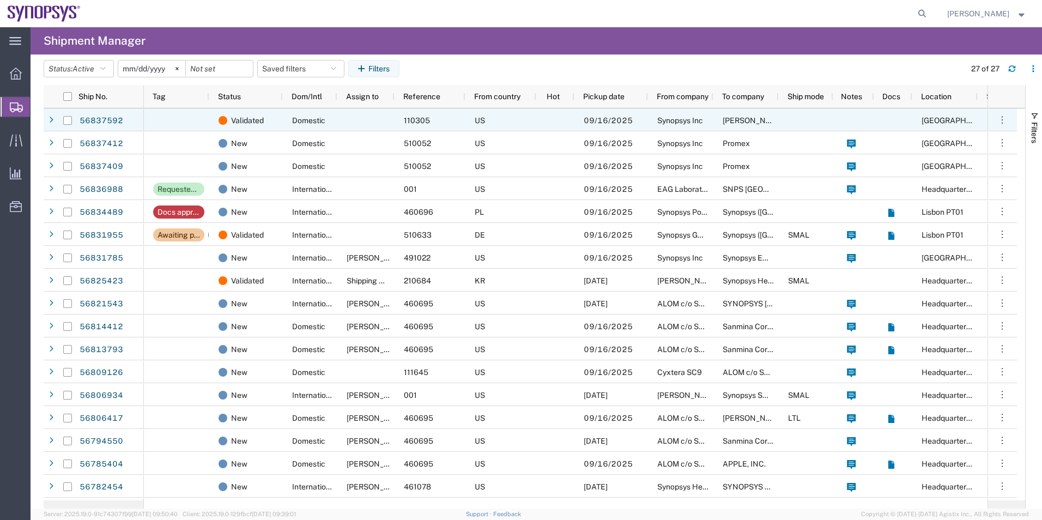
click at [343, 124] on div at bounding box center [365, 119] width 57 height 23
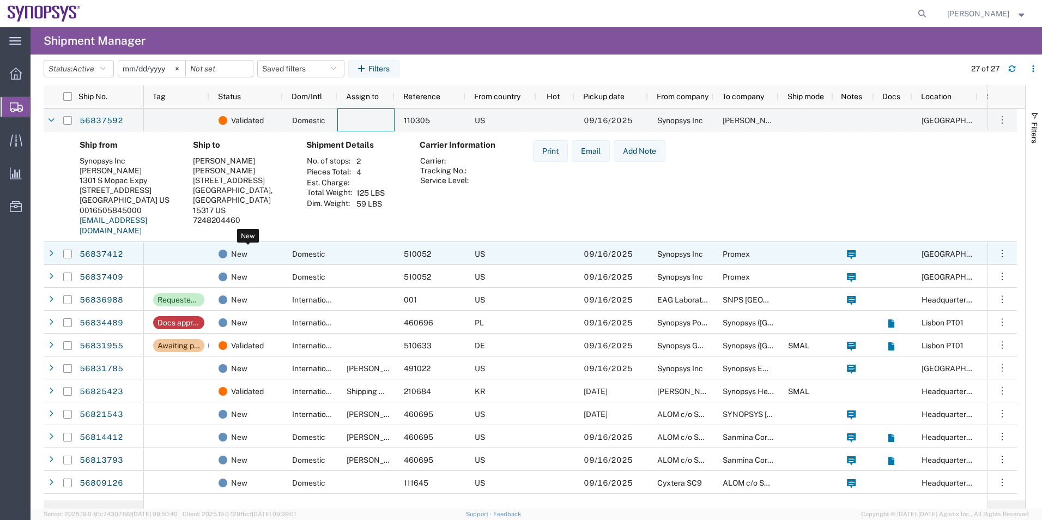
click at [253, 252] on div "New" at bounding box center [248, 254] width 59 height 23
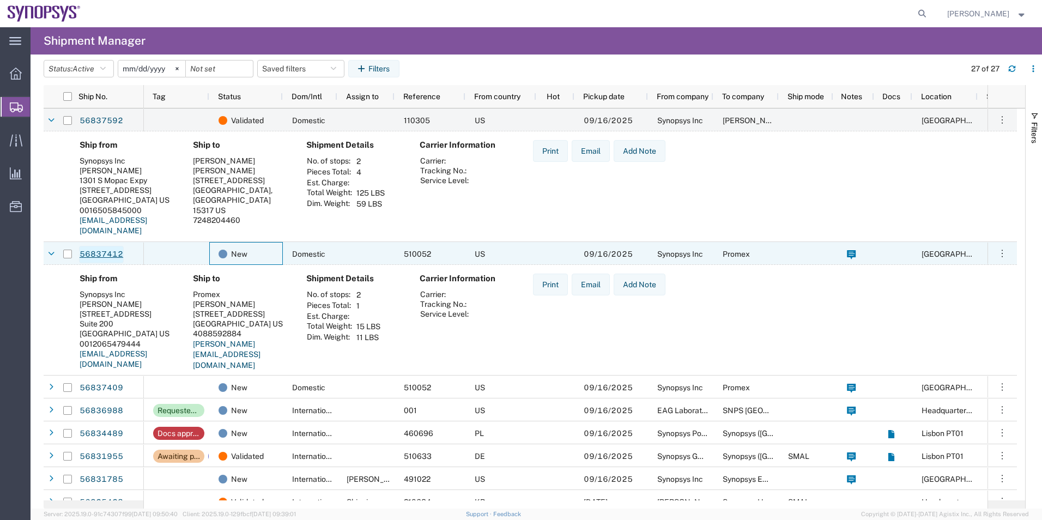
click at [119, 253] on link "56837412" at bounding box center [101, 254] width 45 height 17
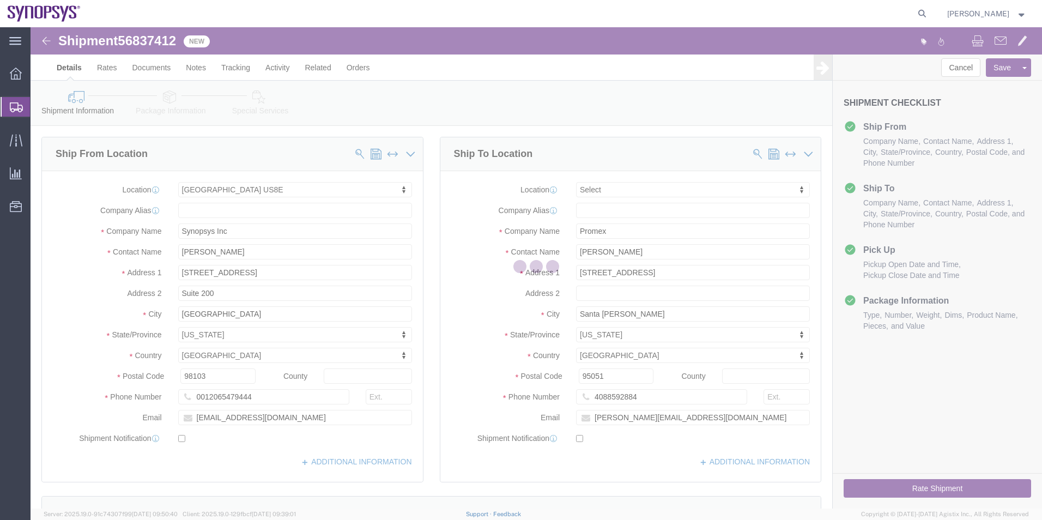
select select "63203"
select select
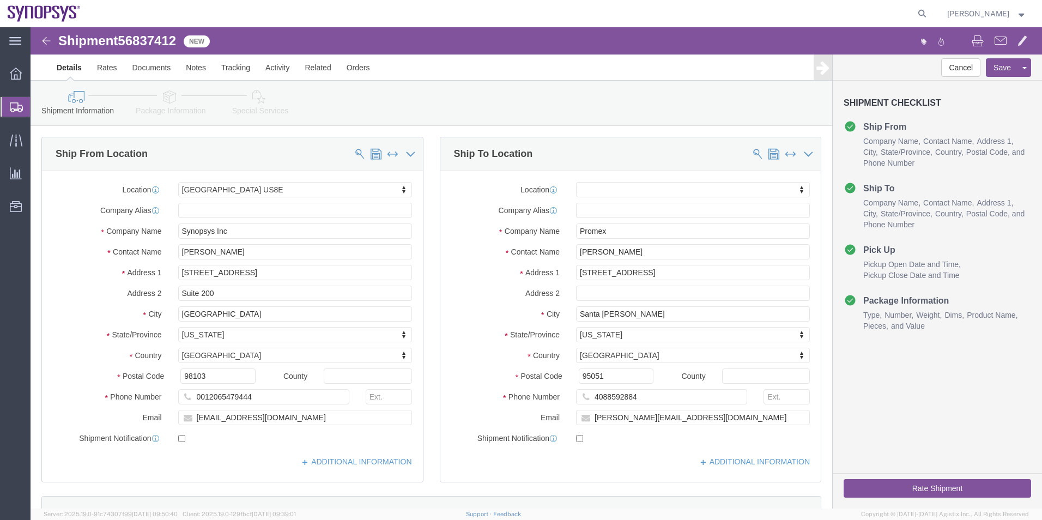
click icon
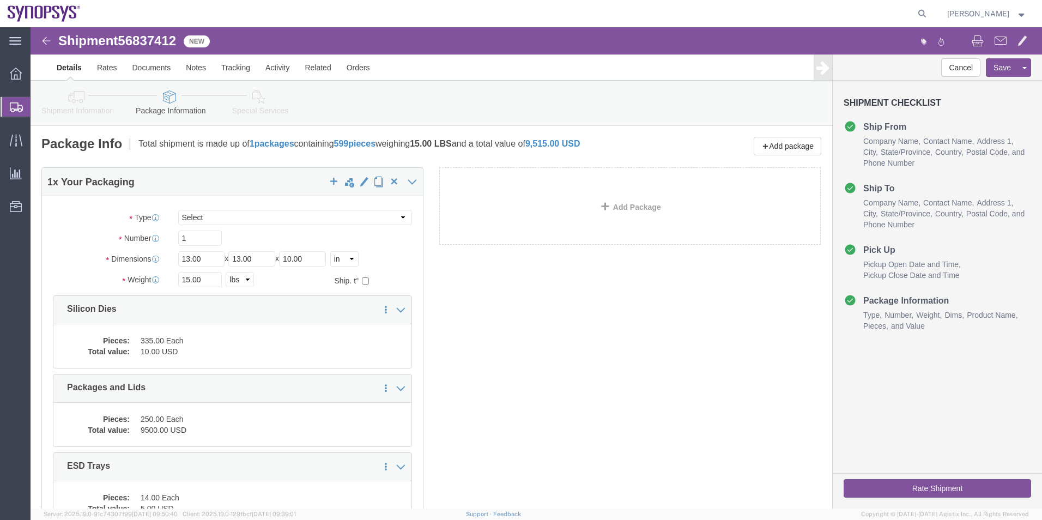
click icon
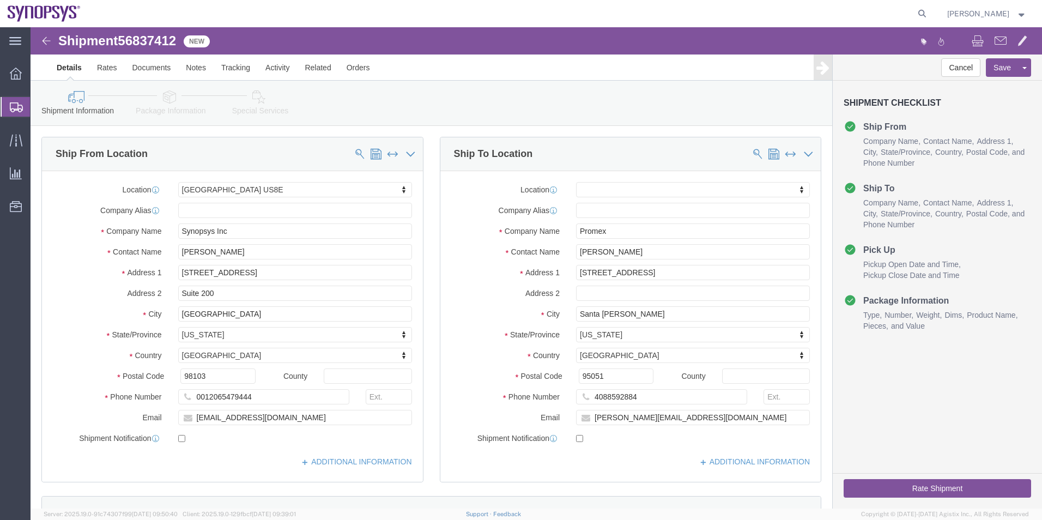
click icon
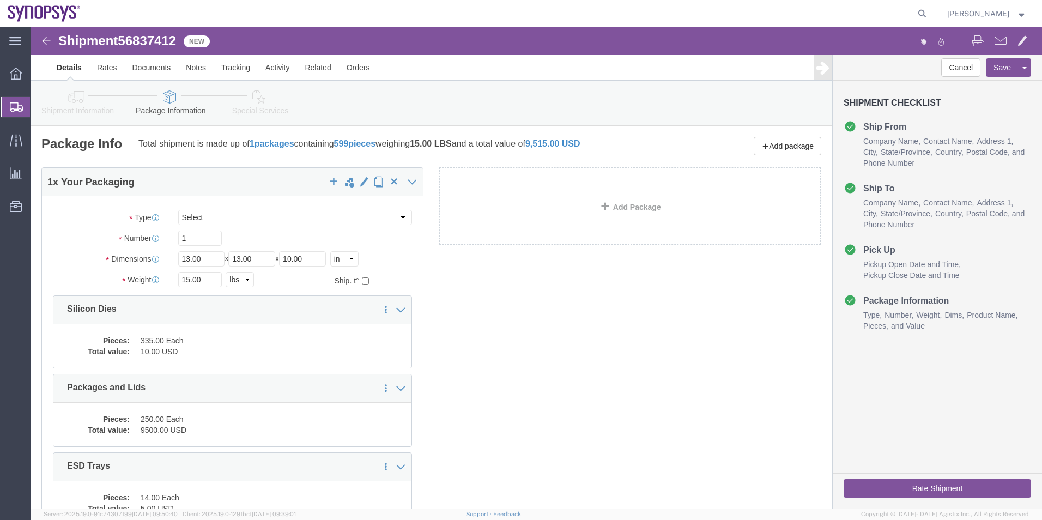
click icon
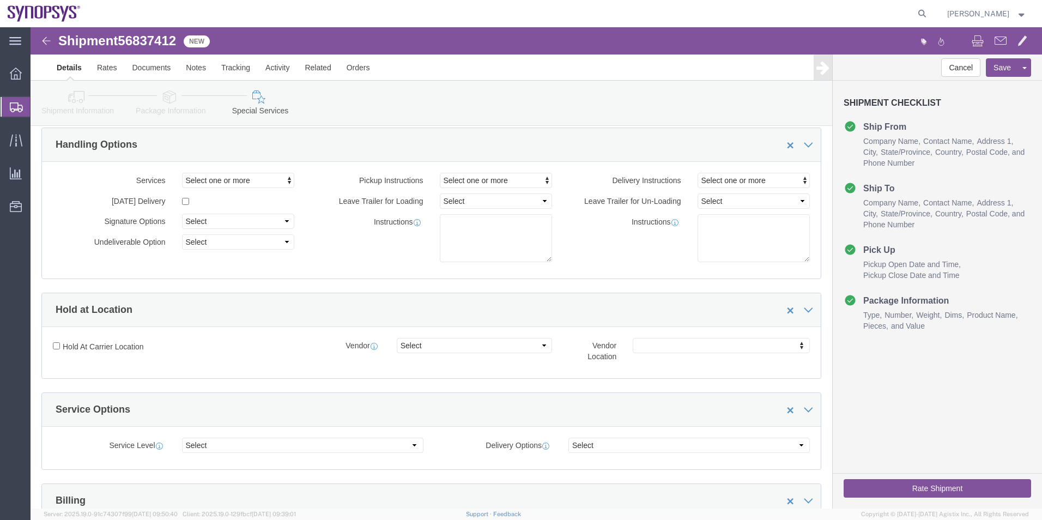
scroll to position [55, 0]
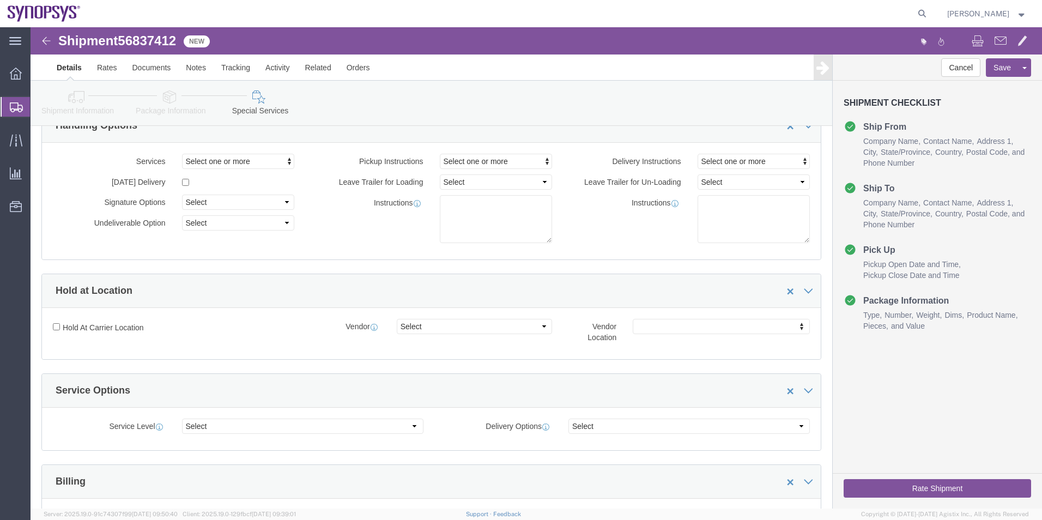
click icon
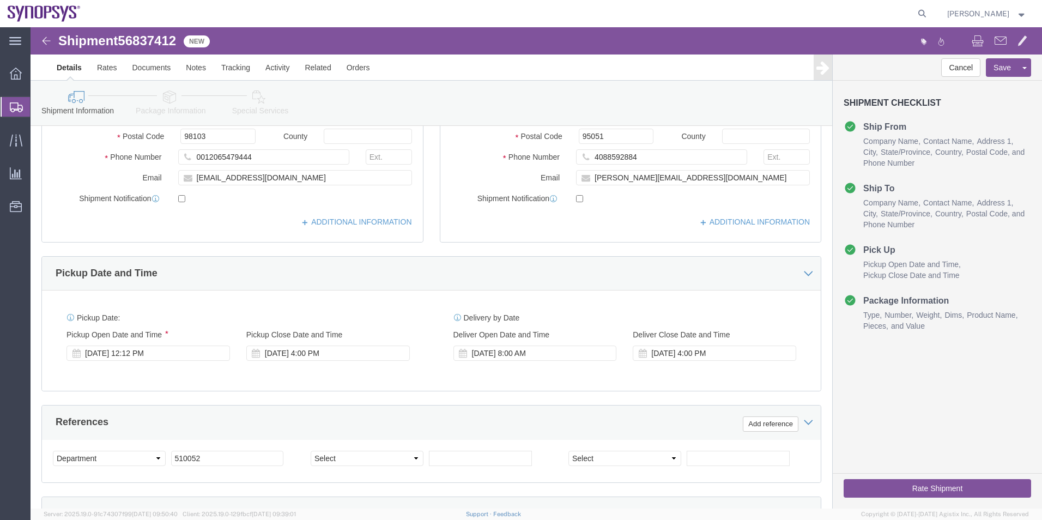
scroll to position [237, 0]
click icon
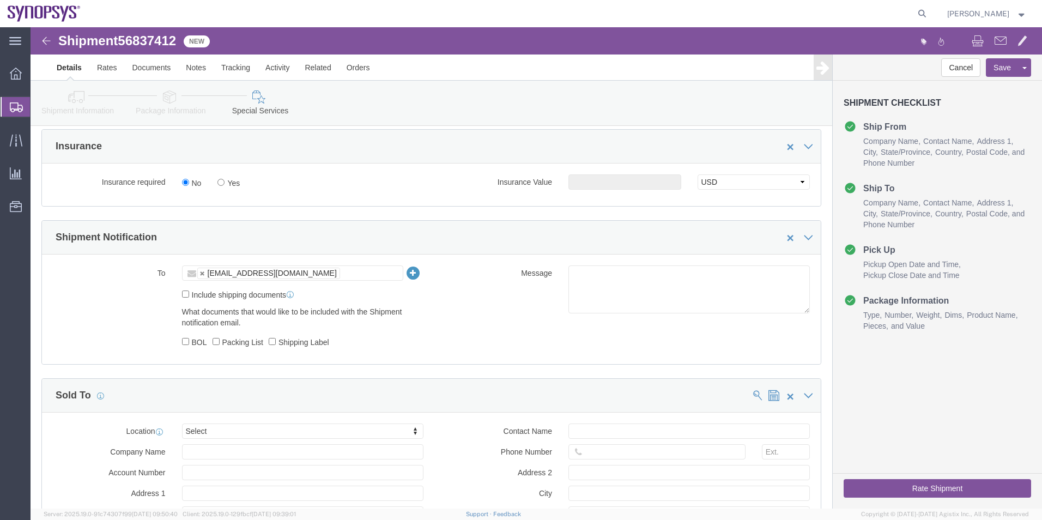
scroll to position [564, 0]
click label "Include shipping documents"
click input "Include shipping documents"
checkbox input "true"
click label "Shipping Label"
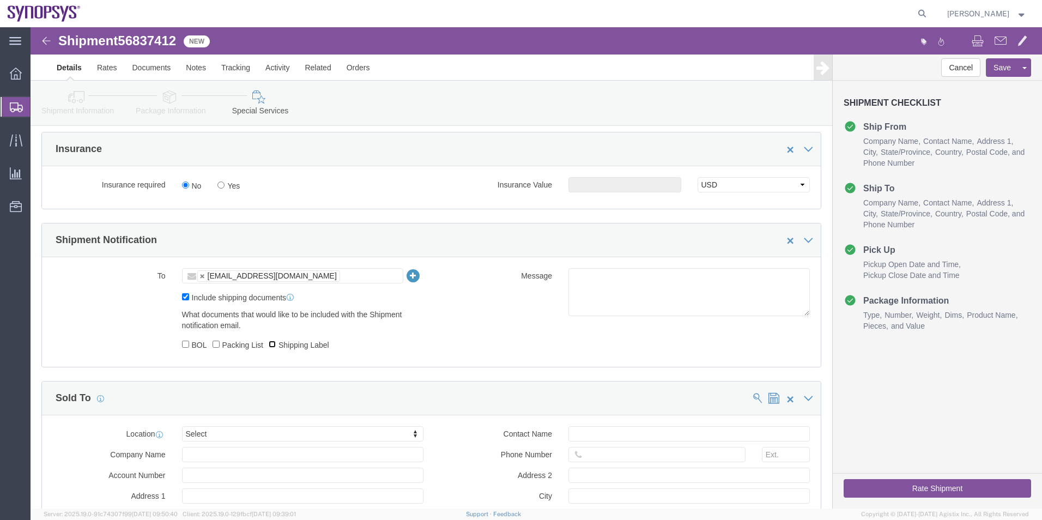
click input "Shipping Label"
checkbox input "true"
click input "Packing List"
checkbox input "true"
click textarea
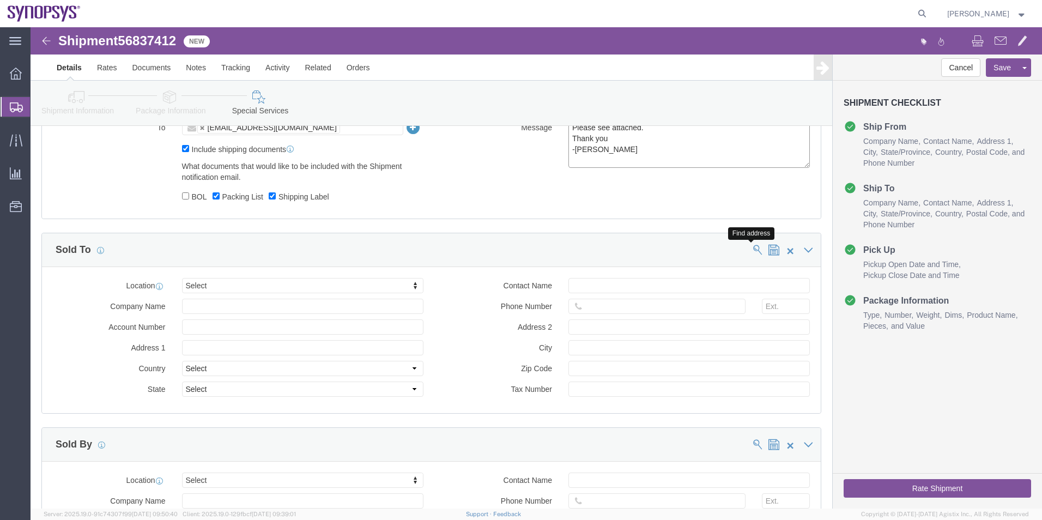
scroll to position [727, 0]
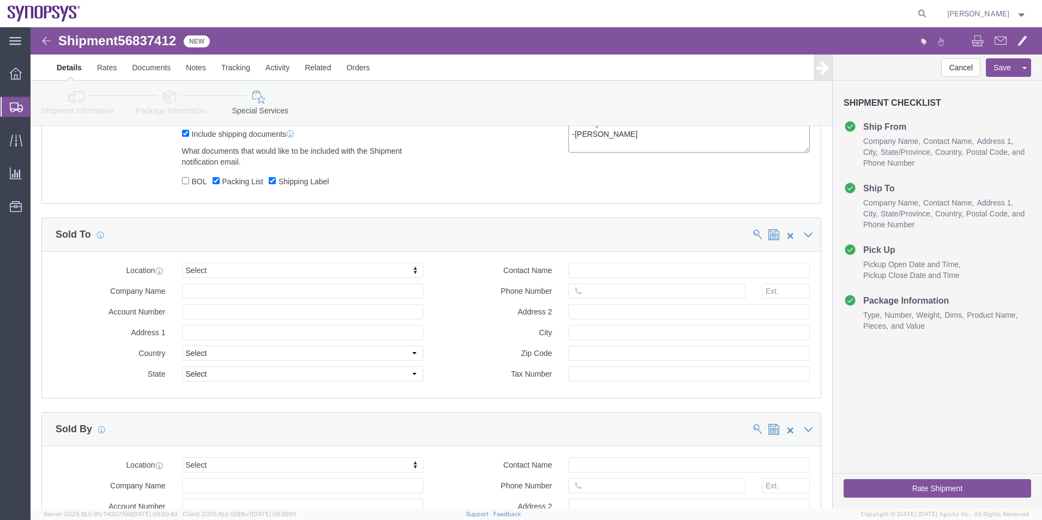
type textarea "Please see attached. Thank you -[PERSON_NAME]"
click button "Rate Shipment"
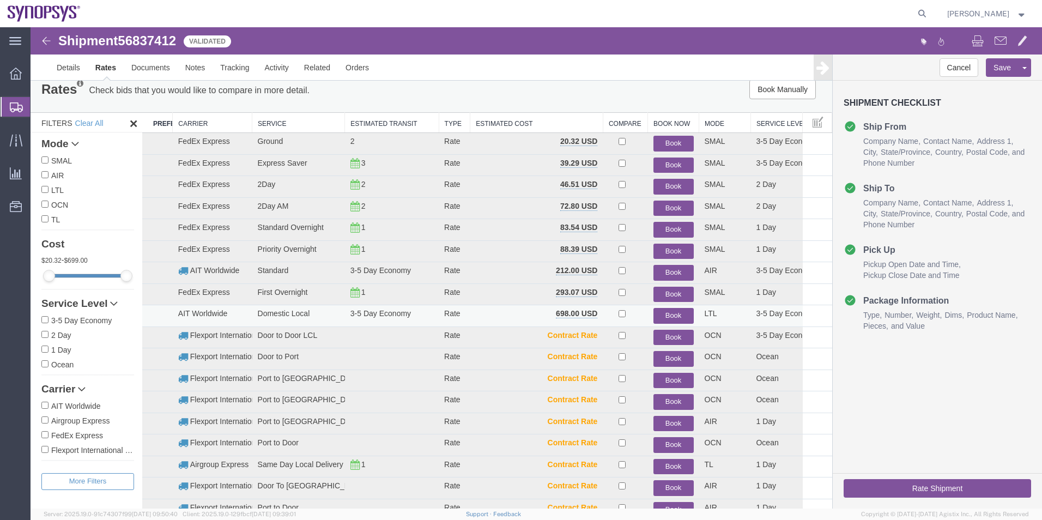
scroll to position [11, 0]
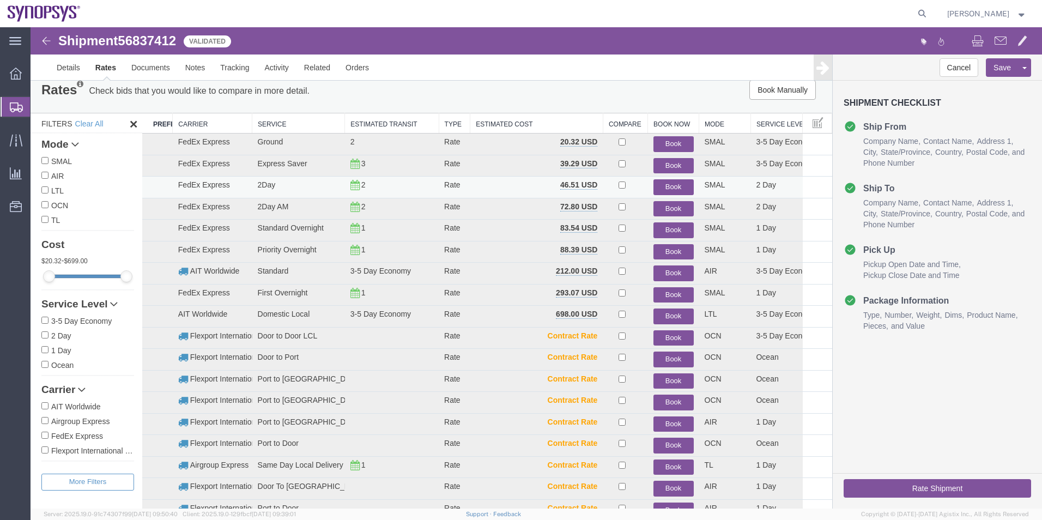
click at [666, 186] on button "Book" at bounding box center [674, 187] width 40 height 16
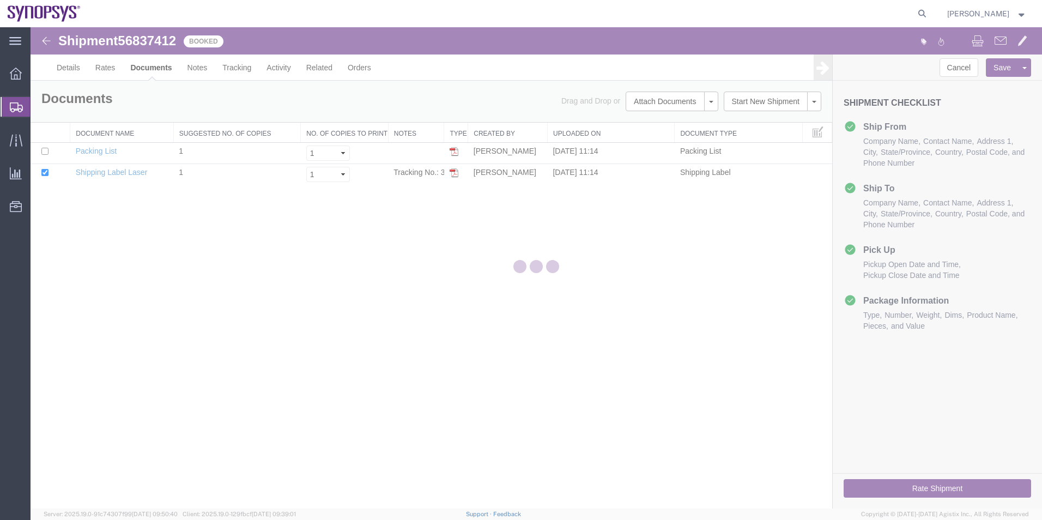
scroll to position [0, 0]
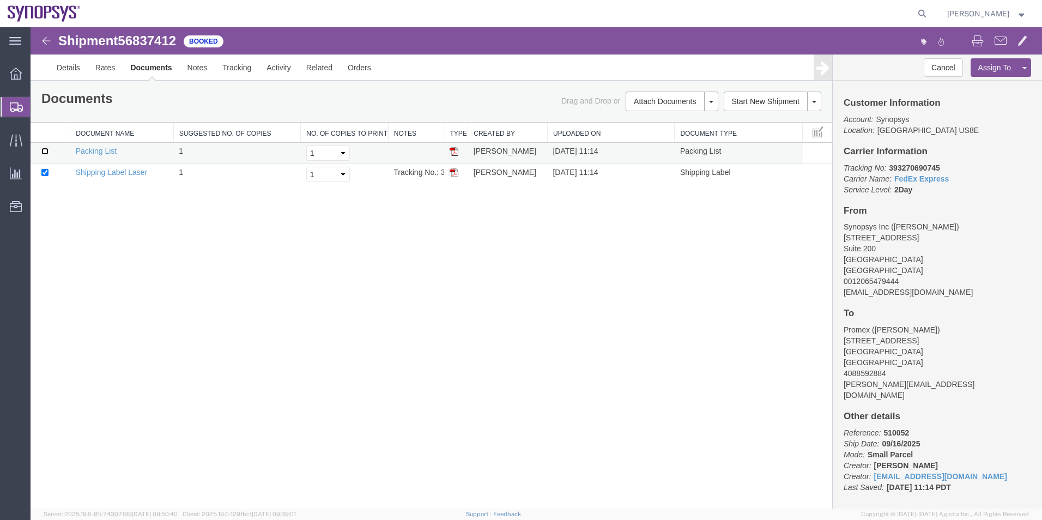
click at [47, 150] on input "checkbox" at bounding box center [44, 151] width 7 height 7
checkbox input "true"
click at [0, 0] on span "Shipment Manager" at bounding box center [0, 0] width 0 height 0
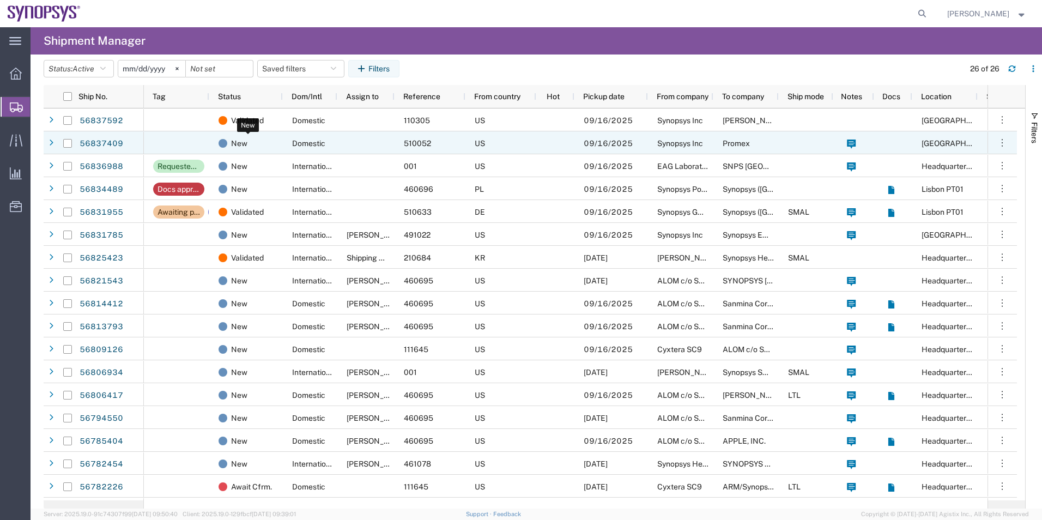
click at [255, 147] on div "New" at bounding box center [248, 143] width 59 height 23
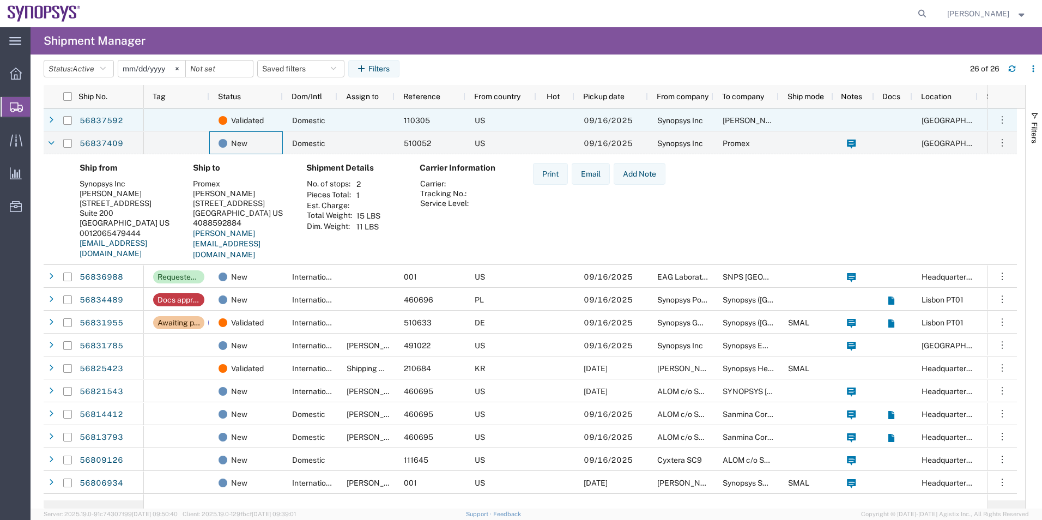
click at [195, 119] on div at bounding box center [176, 119] width 65 height 23
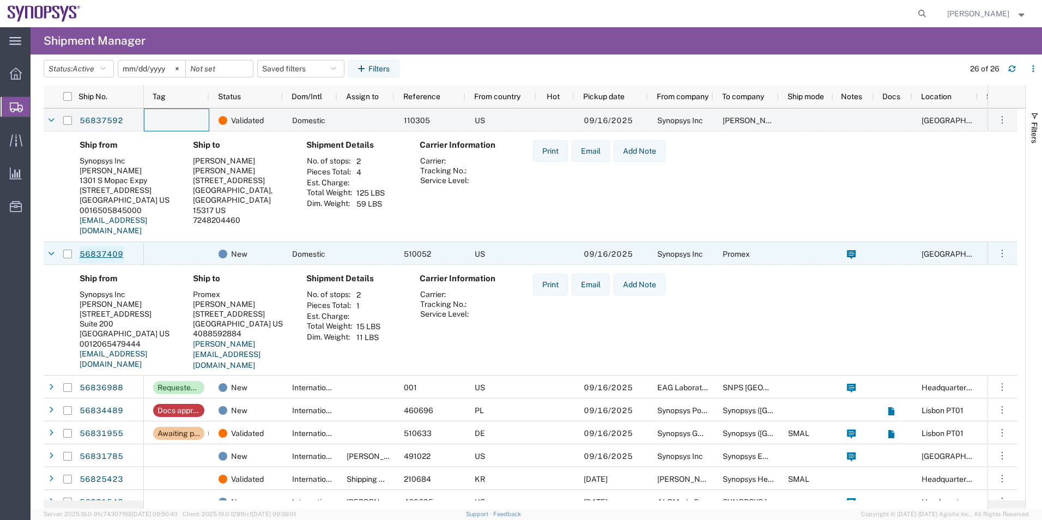
click at [106, 251] on link "56837409" at bounding box center [101, 254] width 45 height 17
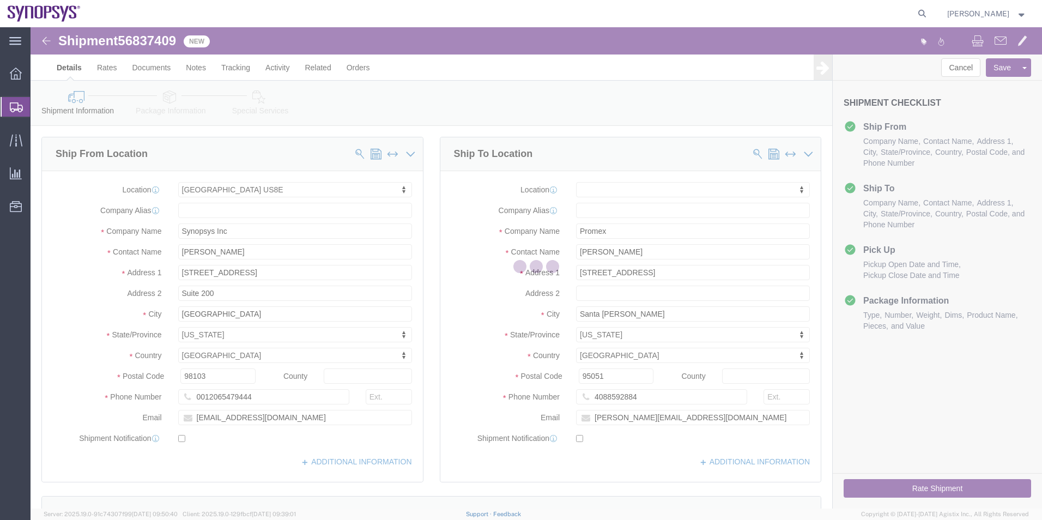
select select "63203"
select select
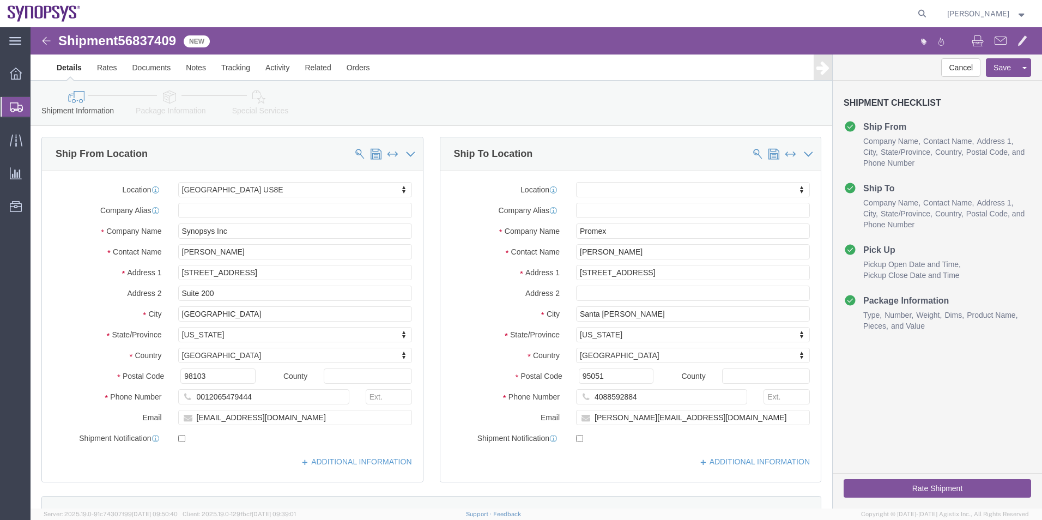
click icon
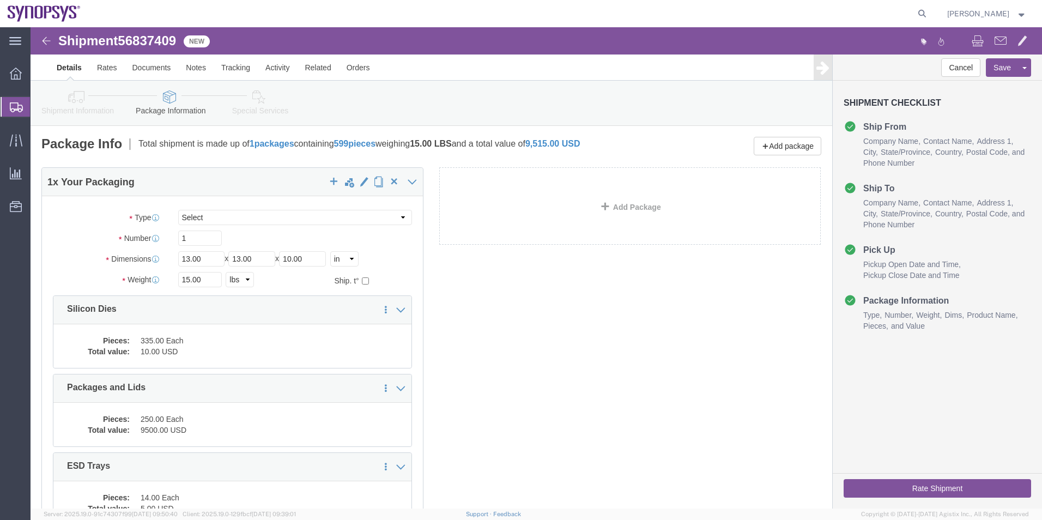
click icon
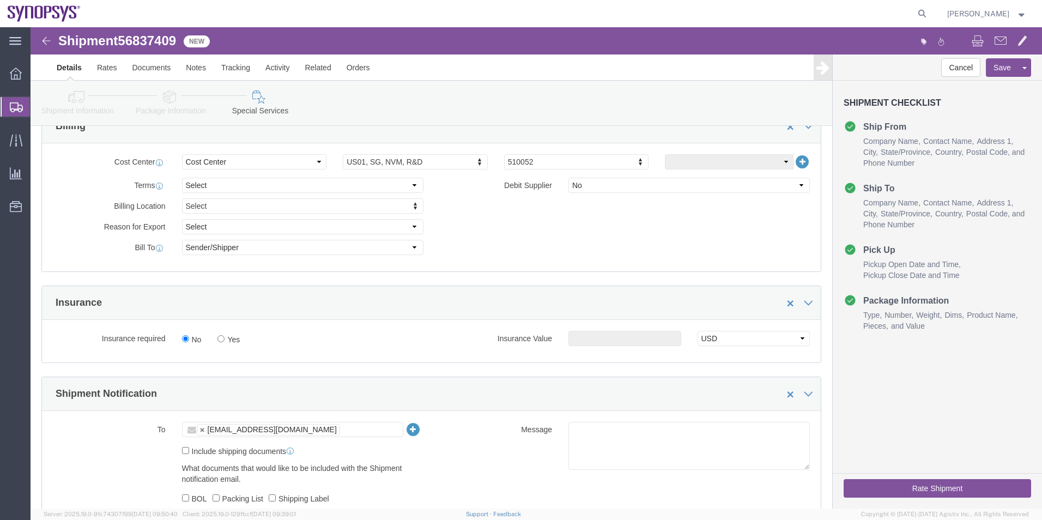
scroll to position [382, 0]
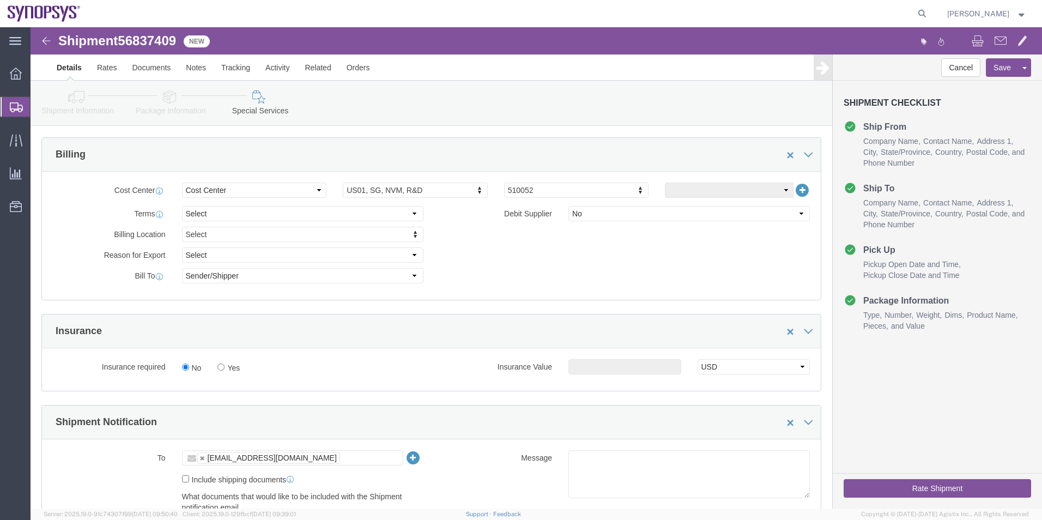
click icon
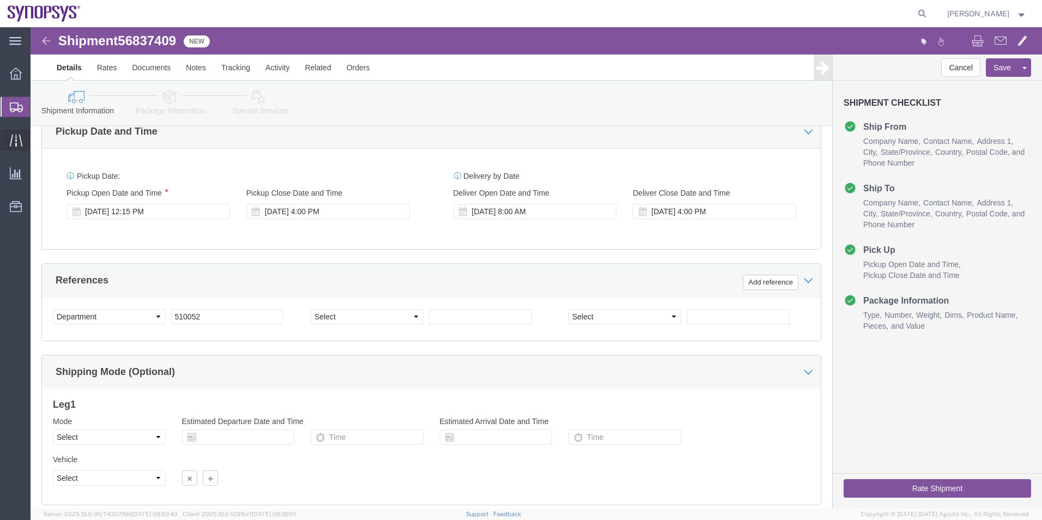
click at [38, 141] on span "Traffic" at bounding box center [34, 140] width 8 height 22
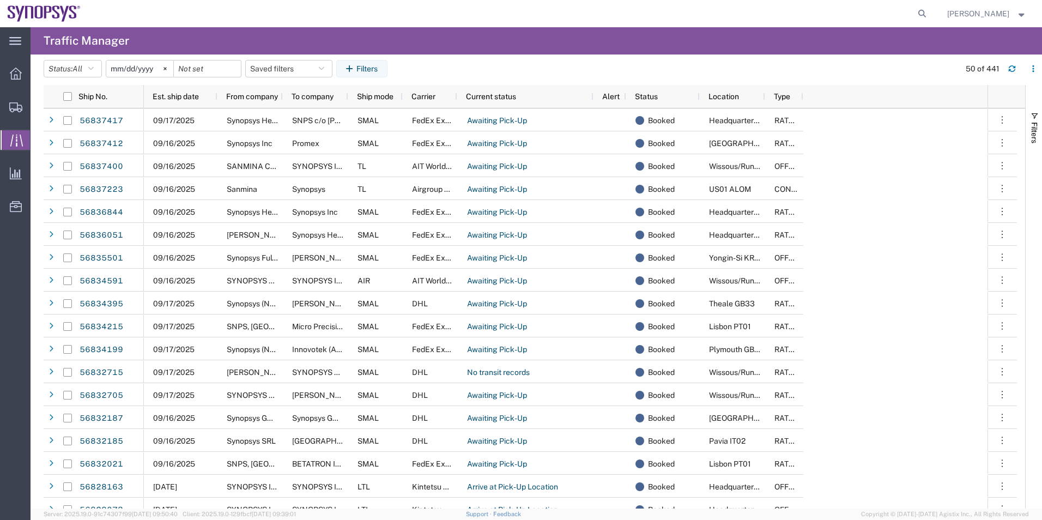
click at [0, 0] on span "Shipment Manager" at bounding box center [0, 0] width 0 height 0
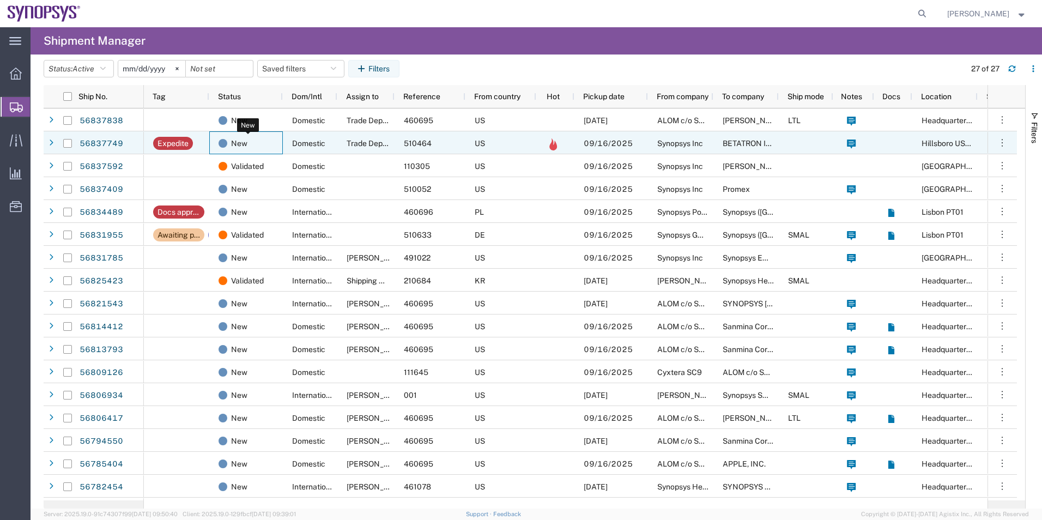
click at [263, 145] on div "New" at bounding box center [248, 143] width 59 height 23
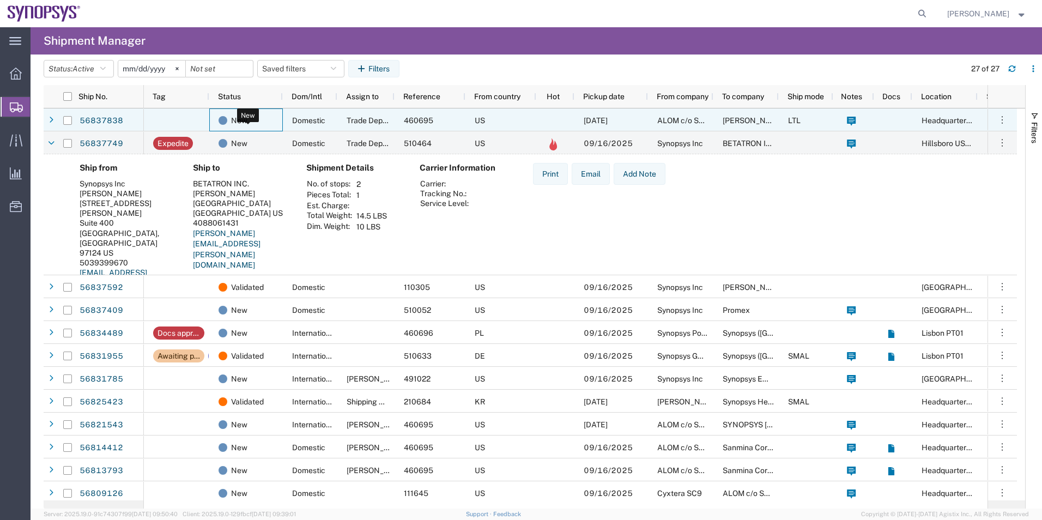
click at [268, 117] on div "New" at bounding box center [248, 120] width 59 height 23
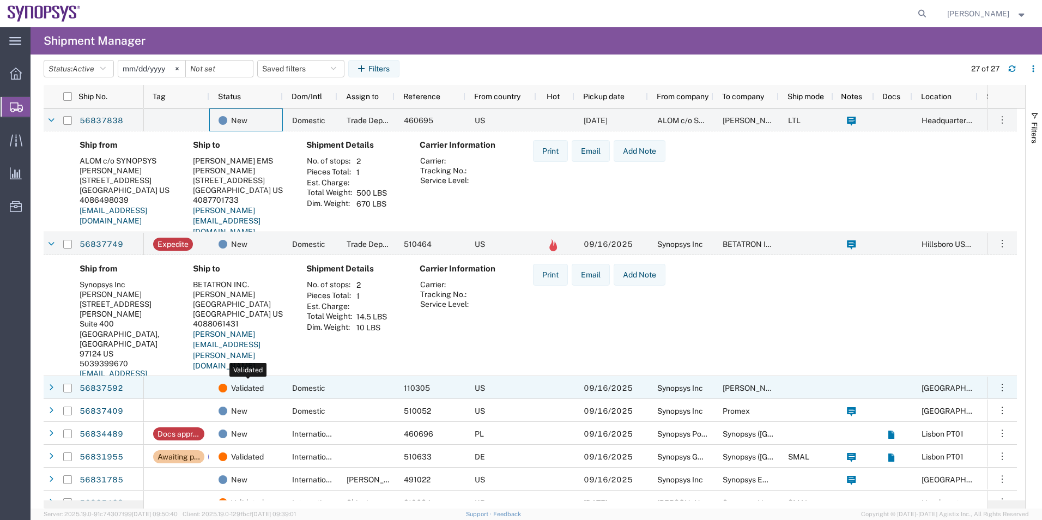
click at [245, 384] on span "Validated" at bounding box center [247, 388] width 33 height 23
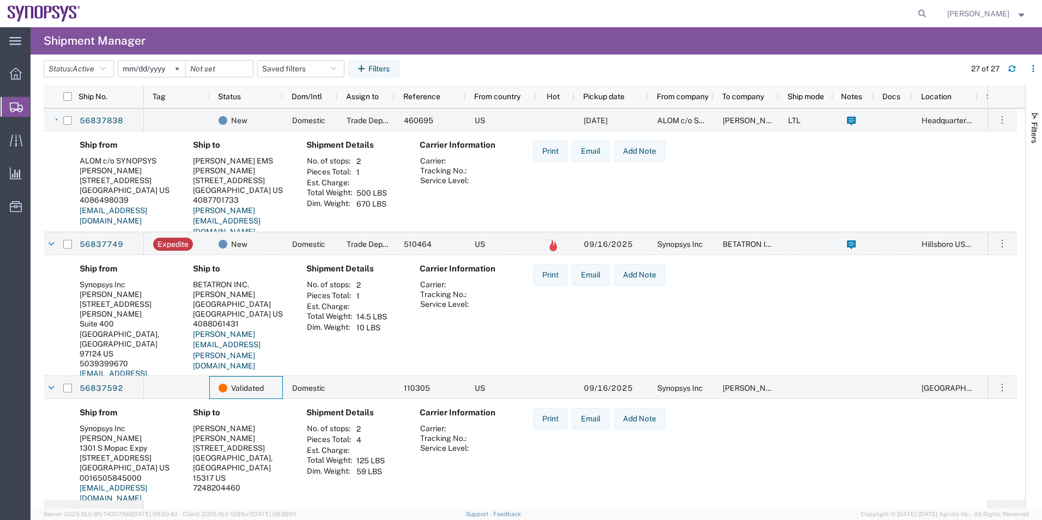
scroll to position [109, 0]
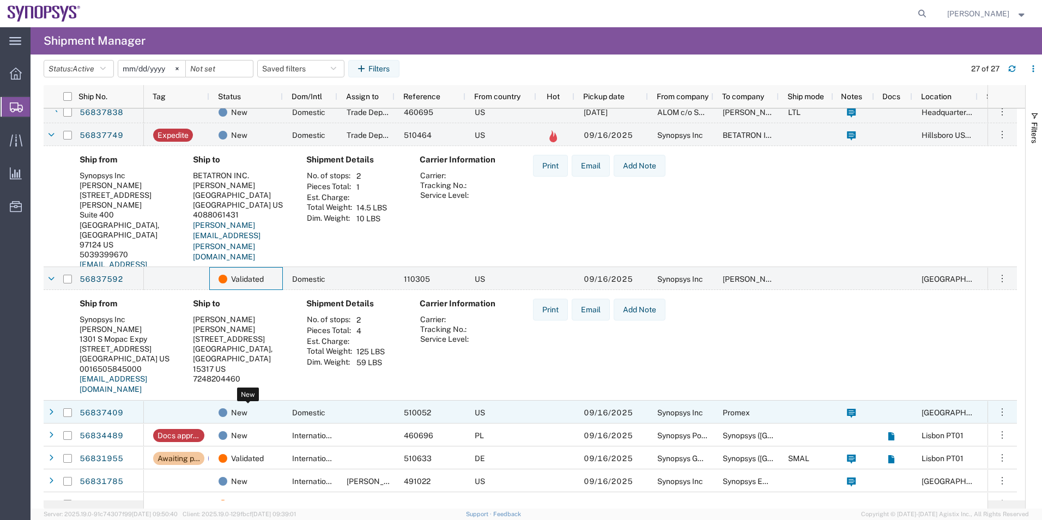
click at [262, 405] on div "New" at bounding box center [248, 412] width 59 height 23
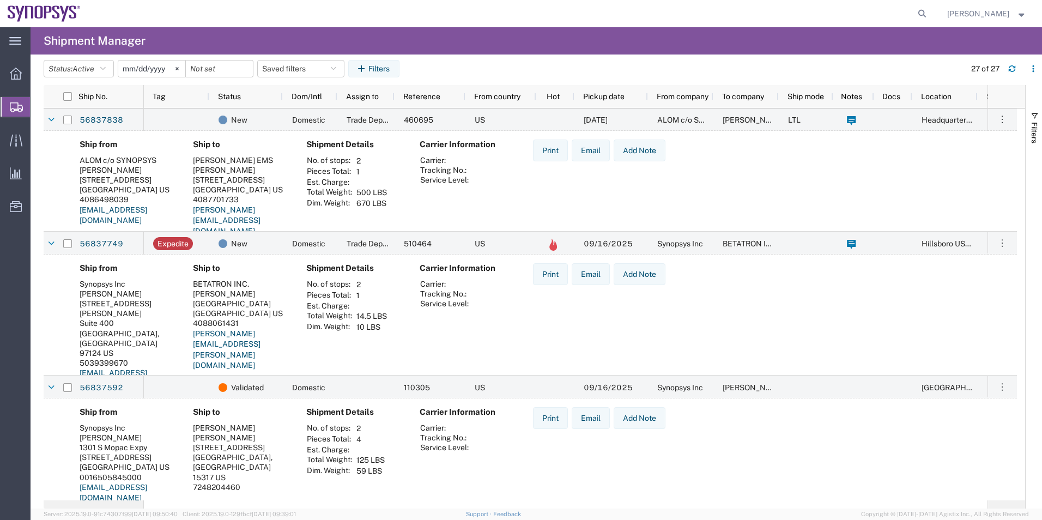
scroll to position [0, 0]
click at [927, 12] on icon at bounding box center [922, 13] width 15 height 15
paste input "56836988"
type input "56836988"
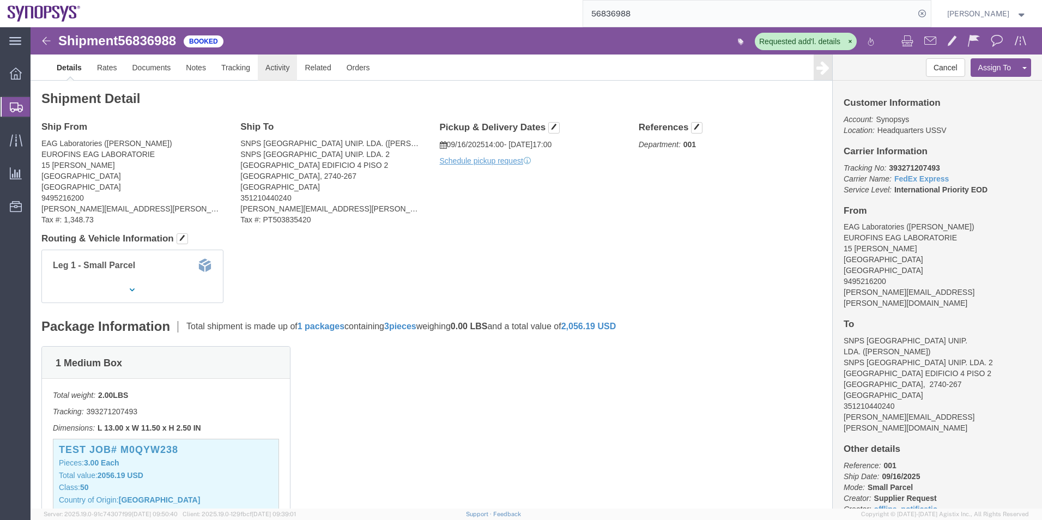
click link "Activity"
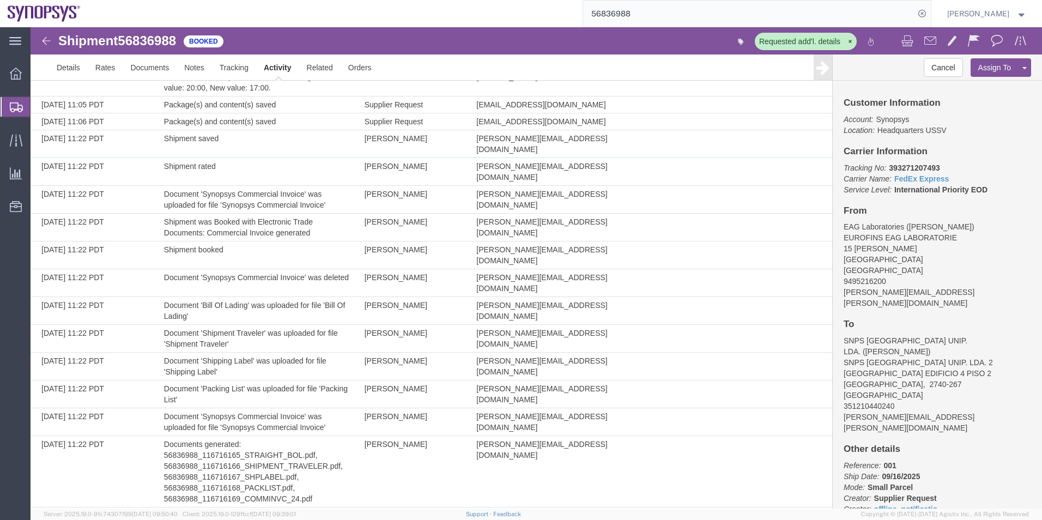
click at [0, 0] on span "Shipment Manager" at bounding box center [0, 0] width 0 height 0
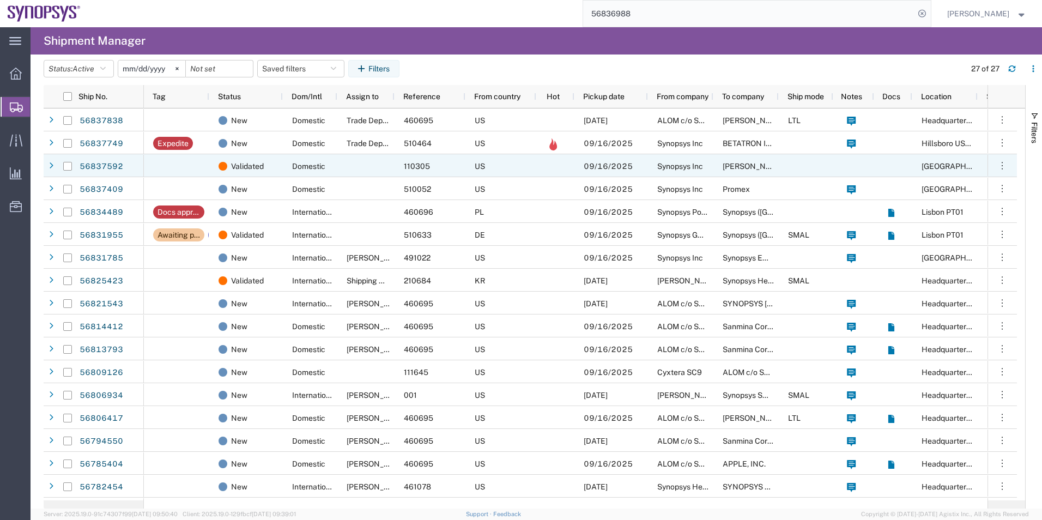
click at [370, 169] on div at bounding box center [365, 165] width 57 height 23
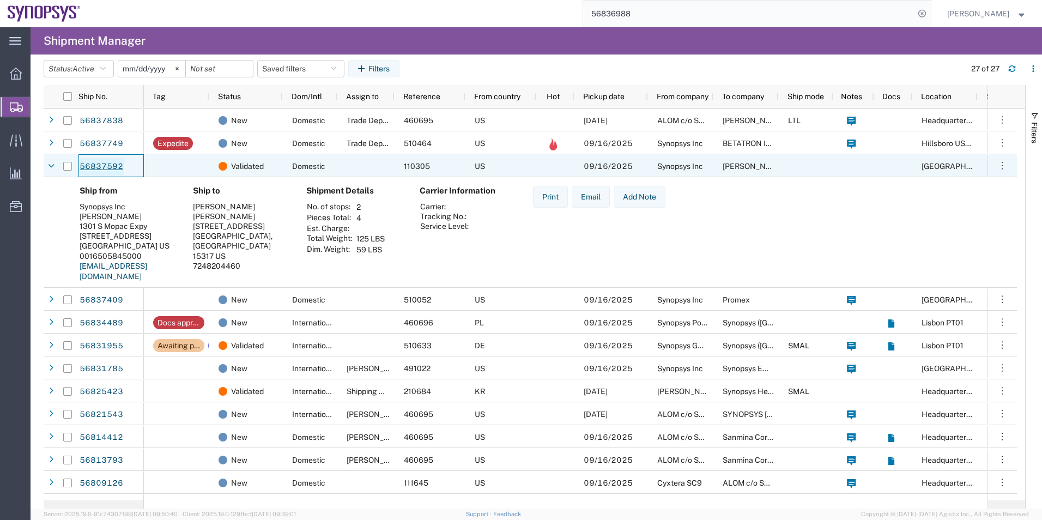
click at [101, 165] on link "56837592" at bounding box center [101, 166] width 45 height 17
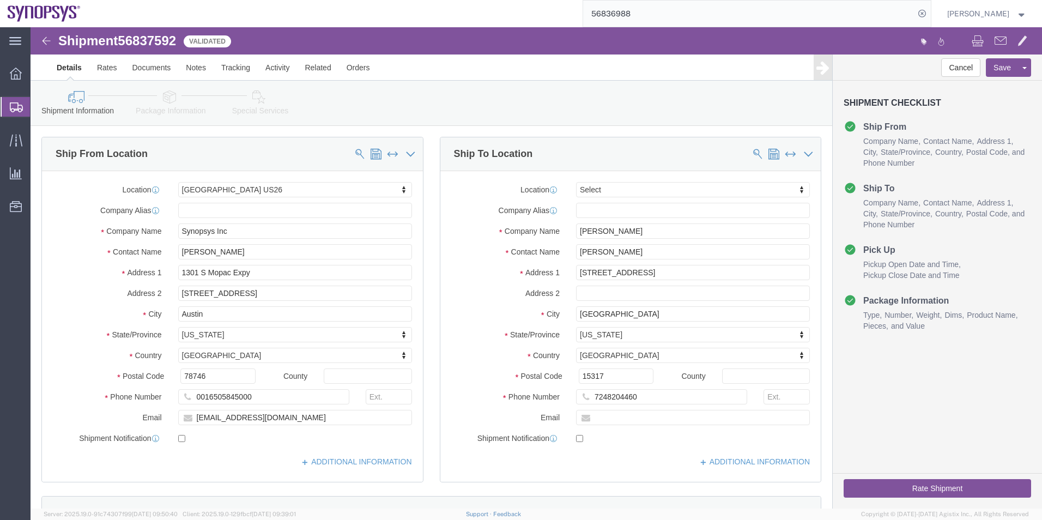
select select "63180"
select select
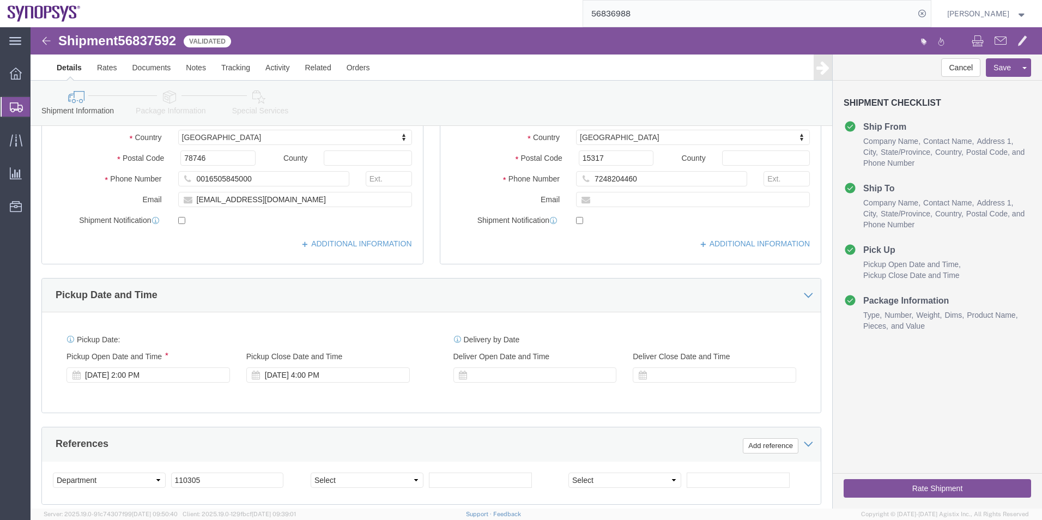
click link "Package Information"
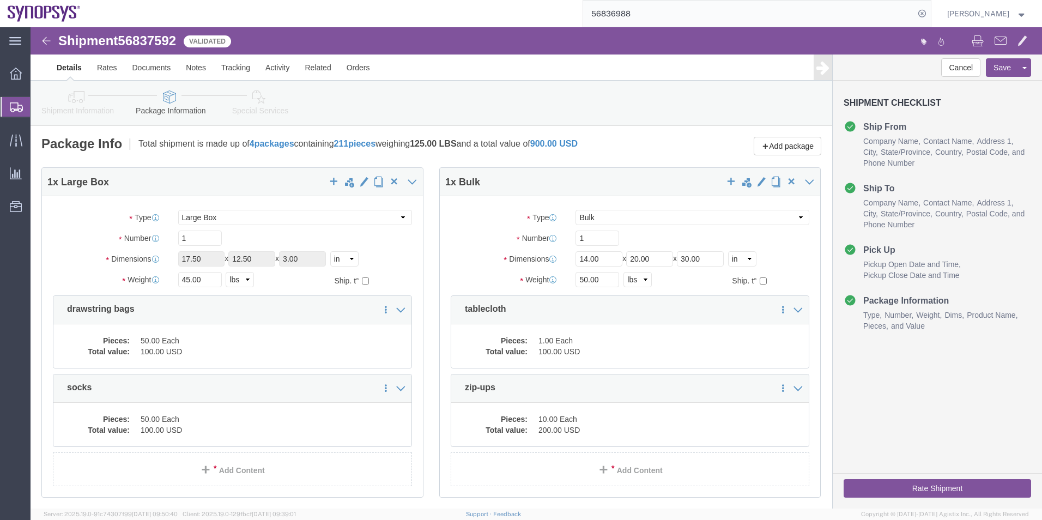
click icon
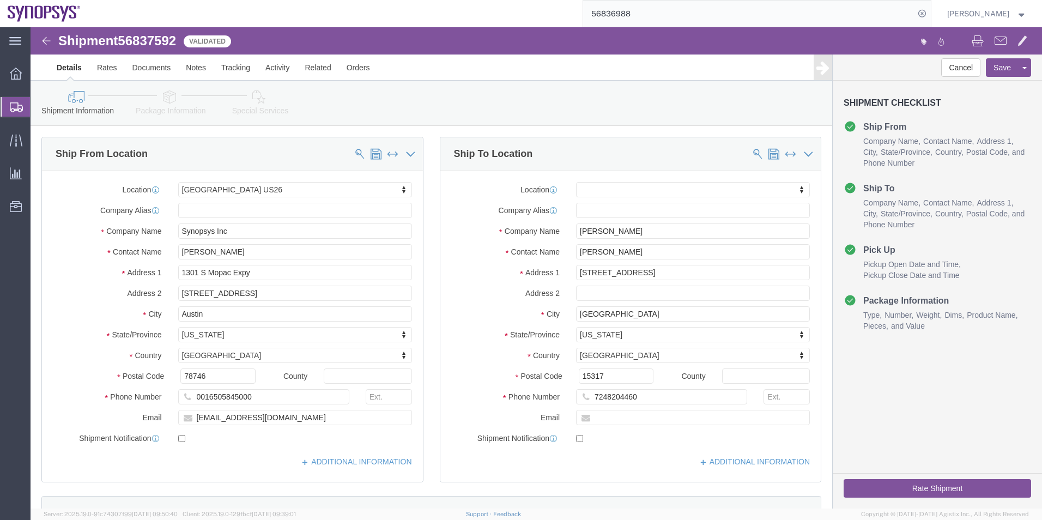
click icon
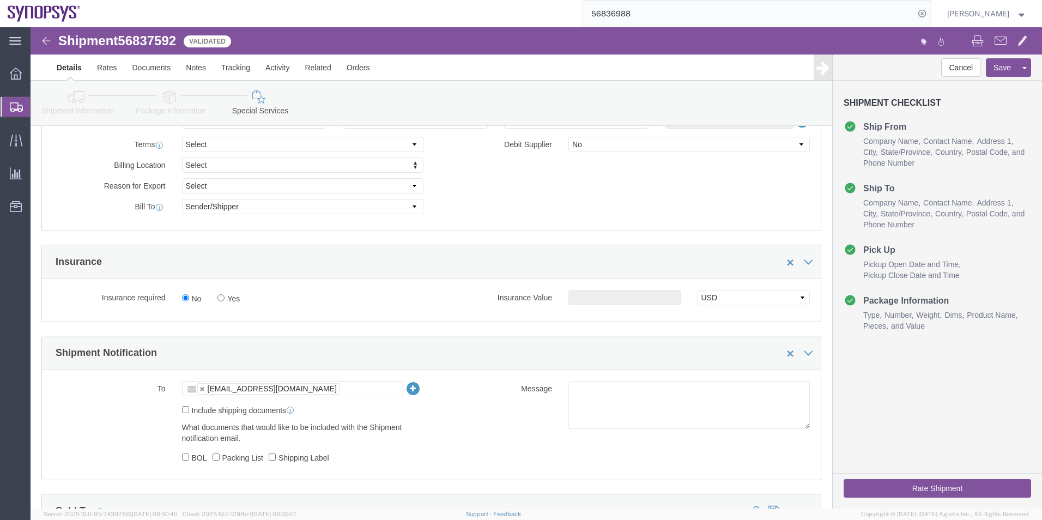
scroll to position [545, 0]
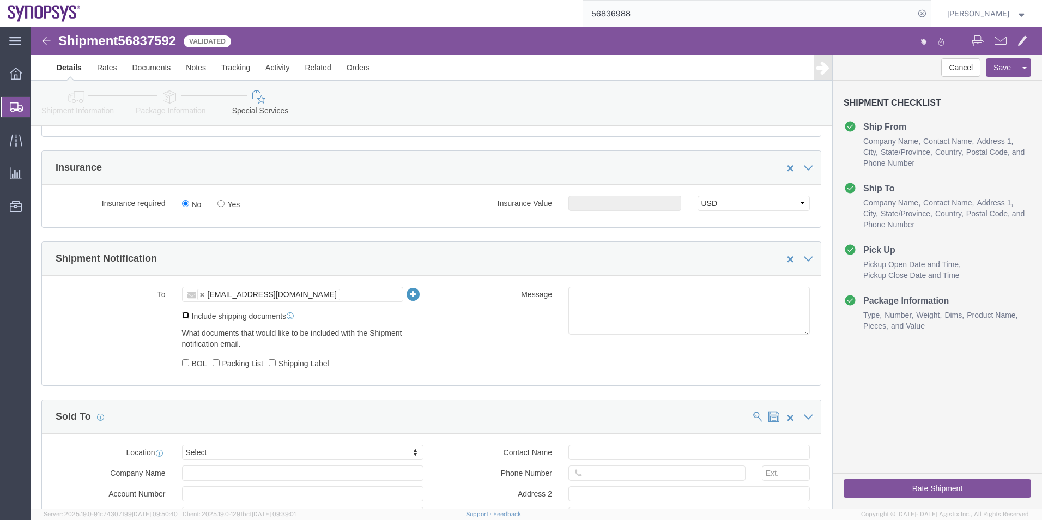
click input "Include shipping documents"
checkbox input "true"
click label "Shipping Label"
click input "Shipping Label"
checkbox input "true"
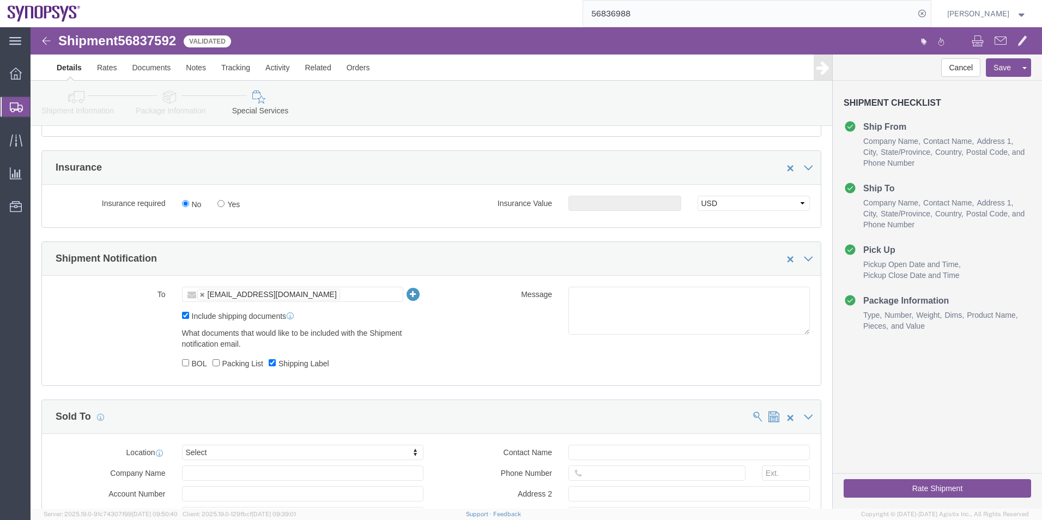
click label "Packing List"
click input "Packing List"
checkbox input "true"
click textarea
type textarea "Please see attached. Thank you -[PERSON_NAME]"
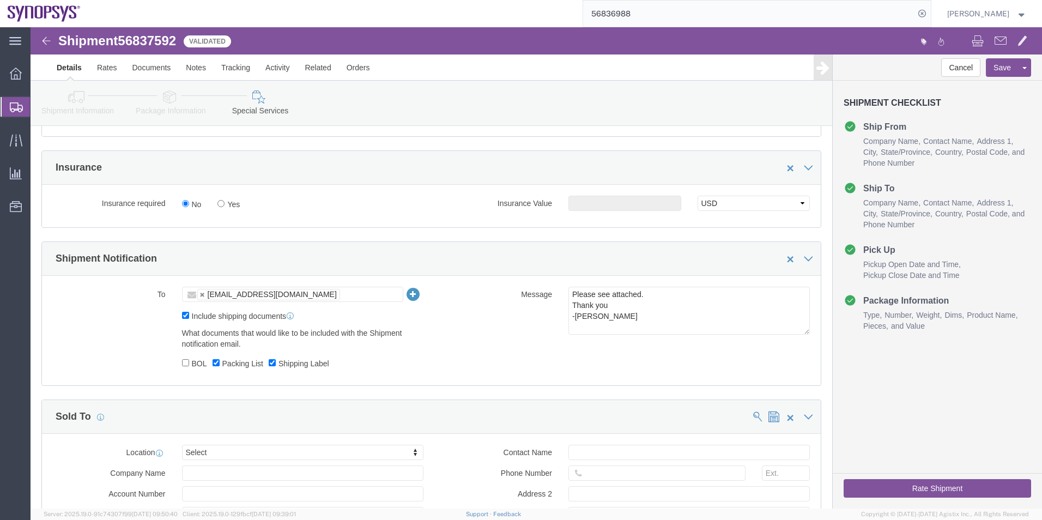
click button "Rate Shipment"
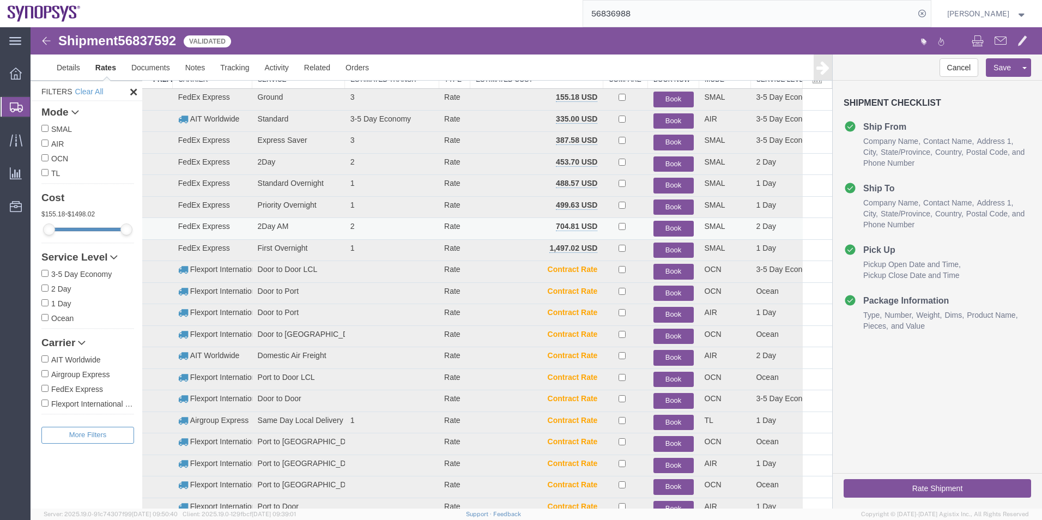
scroll to position [45, 0]
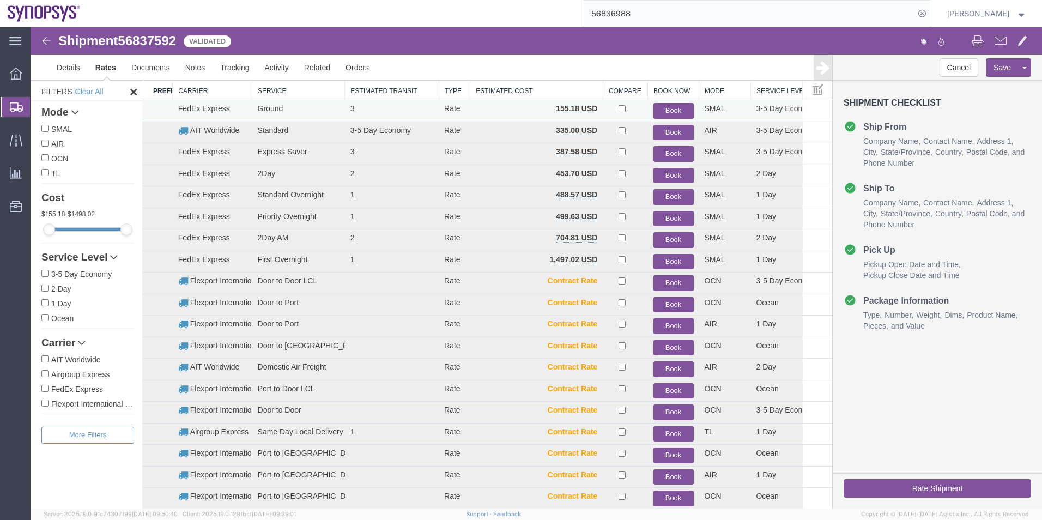
click at [668, 107] on button "Book" at bounding box center [674, 111] width 40 height 16
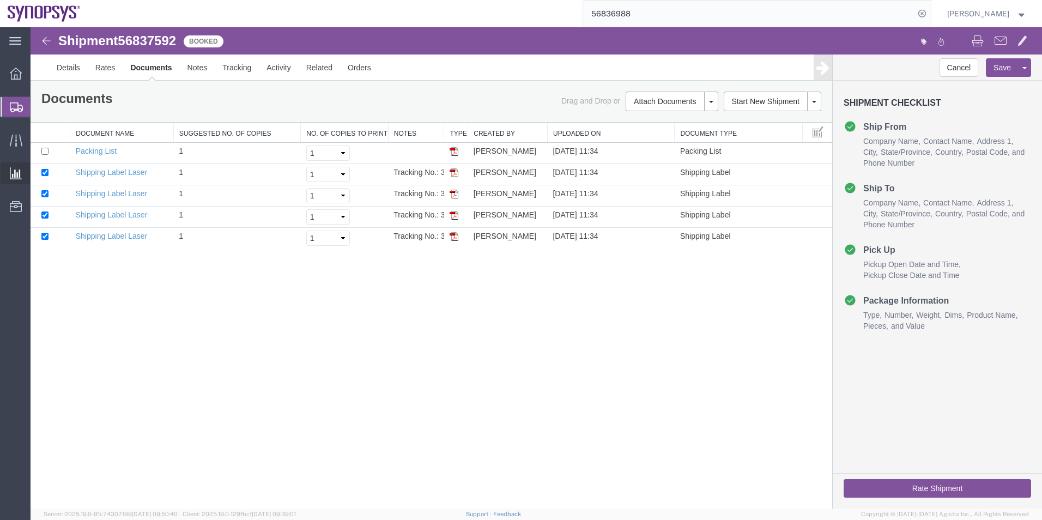
scroll to position [0, 0]
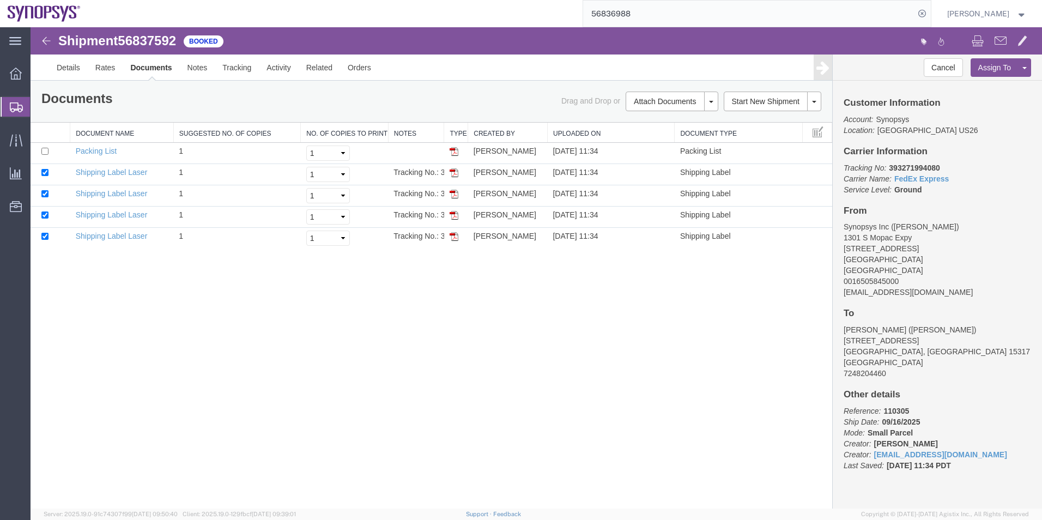
click at [0, 0] on span "Shipment Manager" at bounding box center [0, 0] width 0 height 0
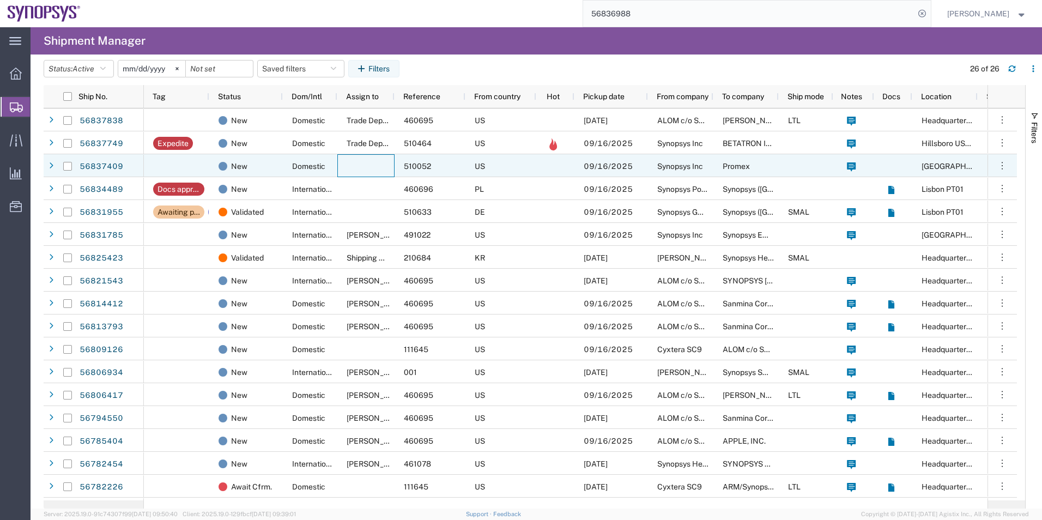
click at [351, 164] on div at bounding box center [365, 165] width 57 height 23
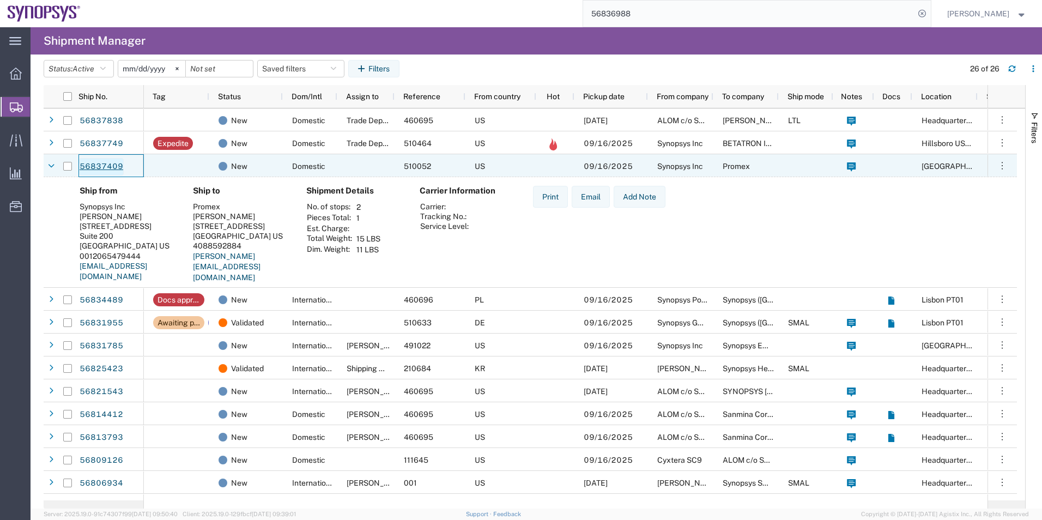
click at [102, 168] on link "56837409" at bounding box center [101, 166] width 45 height 17
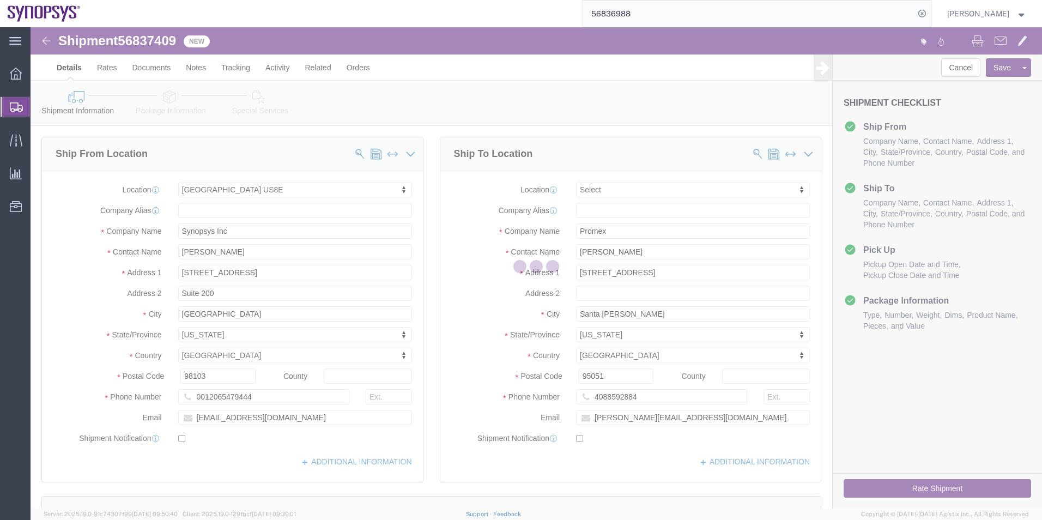
select select "63203"
select select
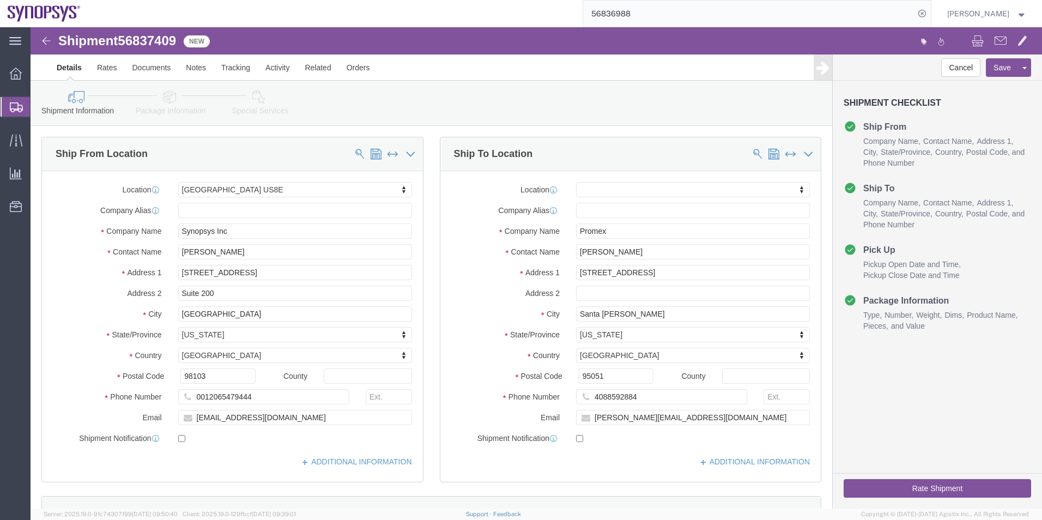
click icon
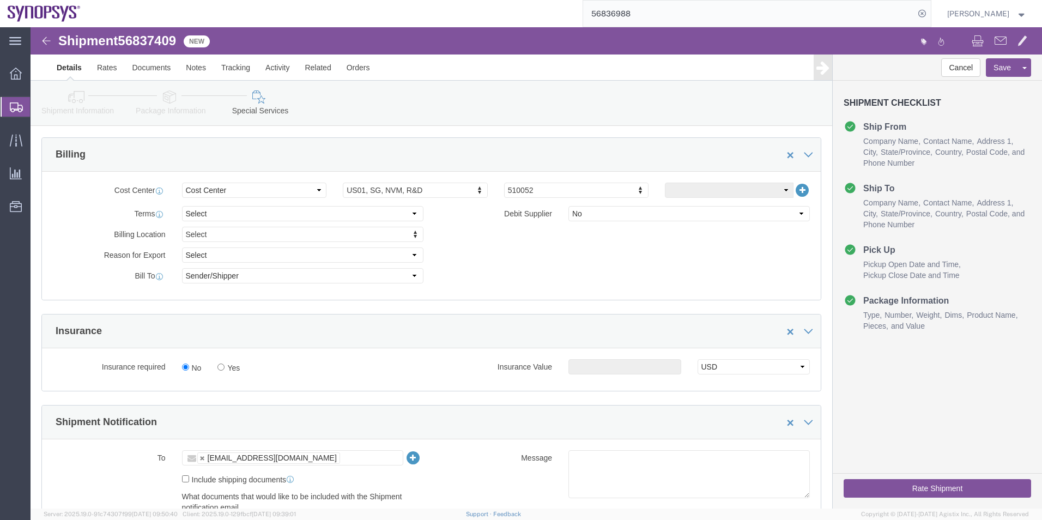
scroll to position [545, 0]
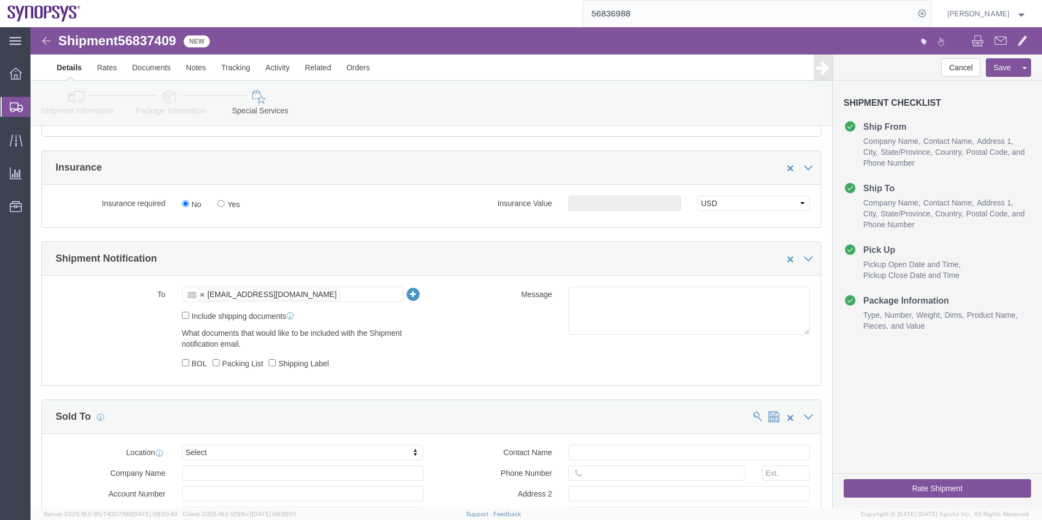
click div "Include shipping documents"
click label "Include shipping documents"
click input "Include shipping documents"
checkbox input "true"
click label "Shipping Label"
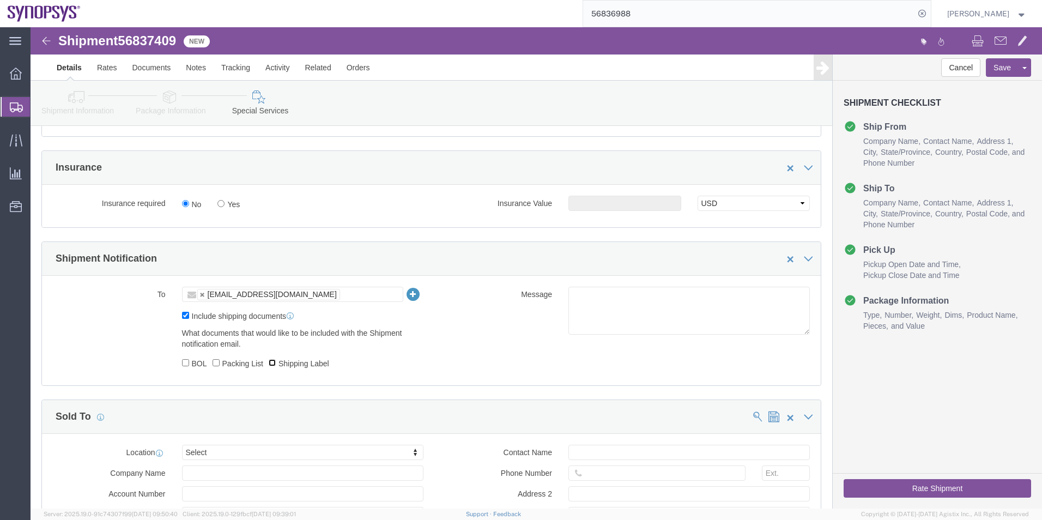
click input "Shipping Label"
checkbox input "true"
click label "Packing List"
click input "Packing List"
checkbox input "true"
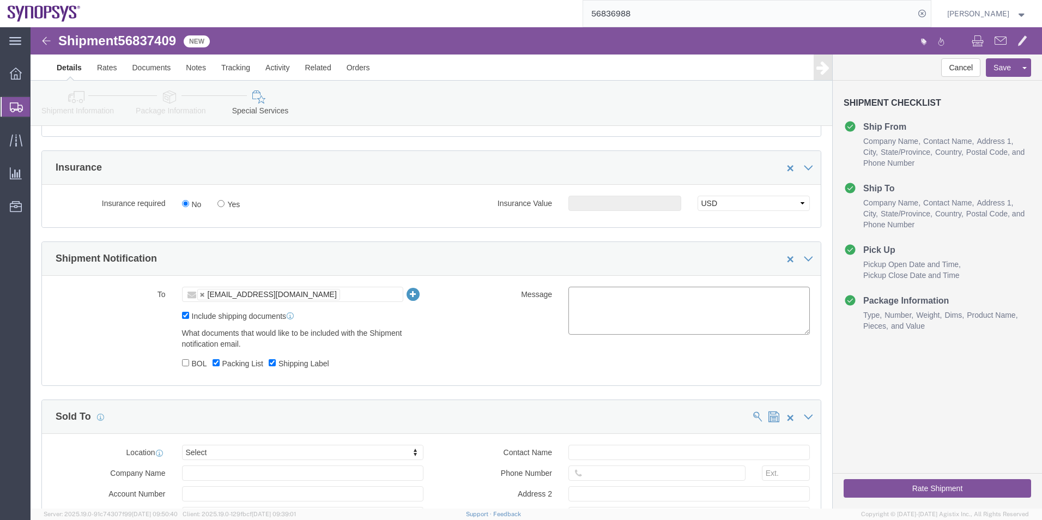
click textarea
type textarea "Hello Hoc, Please see attached. Thank you -[PERSON_NAME]"
click button "Rate Shipment"
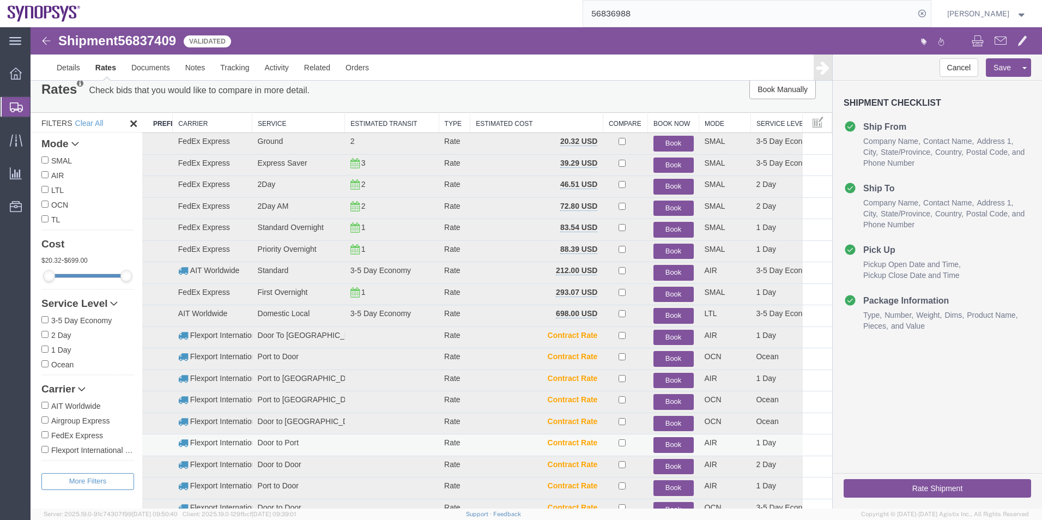
scroll to position [11, 0]
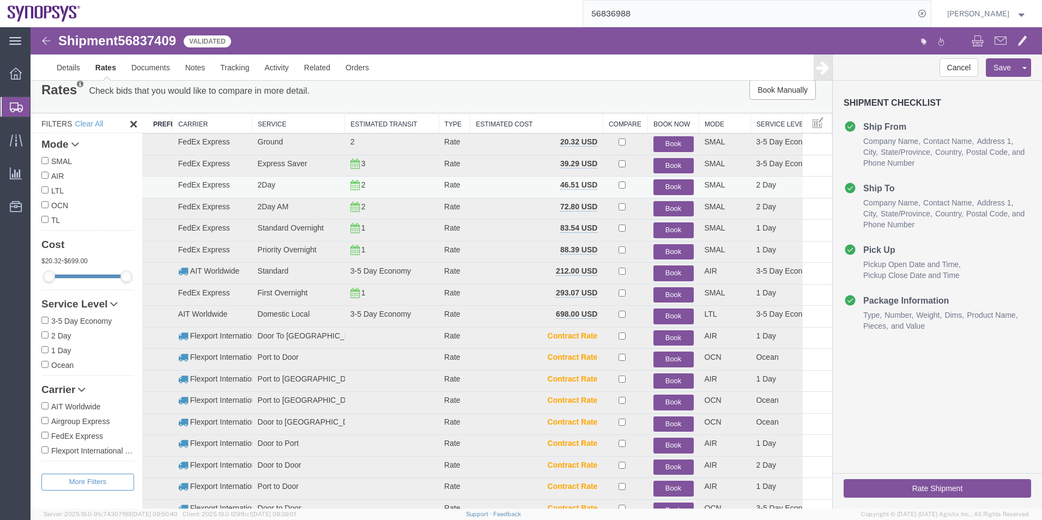
click at [660, 184] on button "Book" at bounding box center [674, 187] width 40 height 16
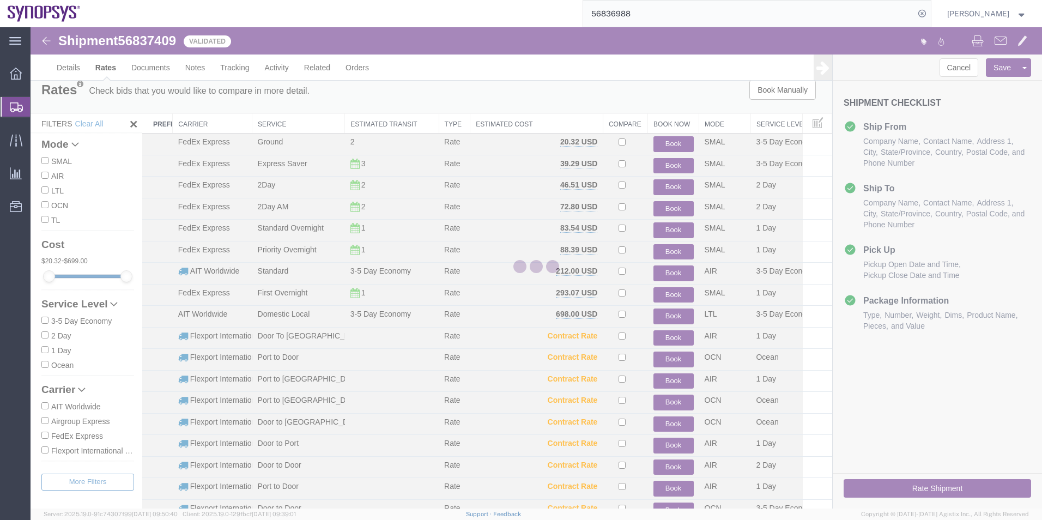
scroll to position [0, 0]
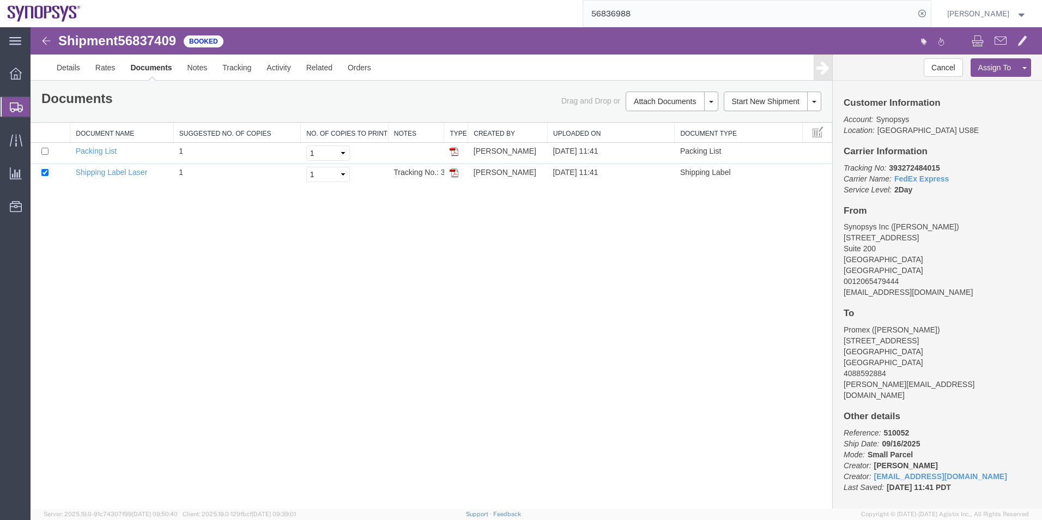
click at [0, 0] on span "Shipment Manager" at bounding box center [0, 0] width 0 height 0
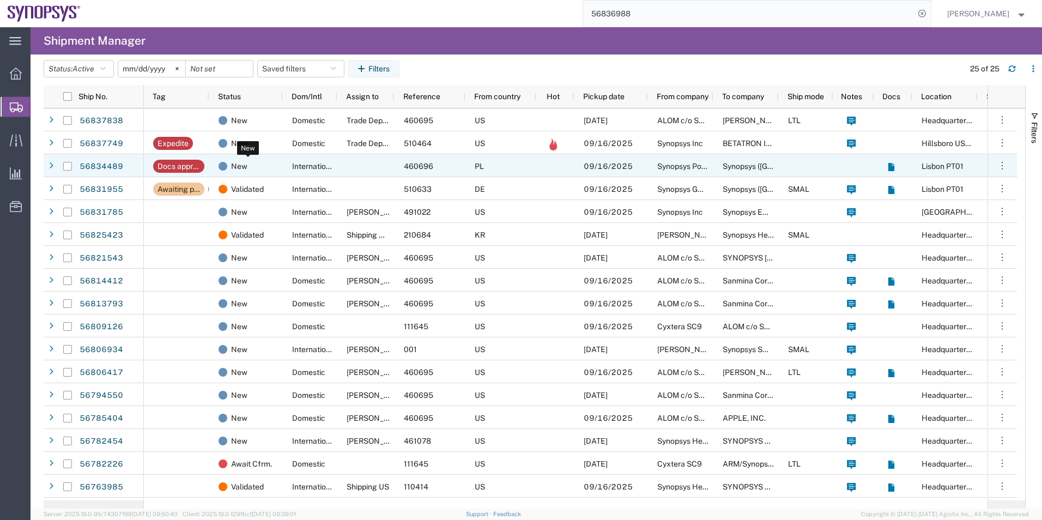
click at [264, 166] on div "New" at bounding box center [248, 166] width 59 height 23
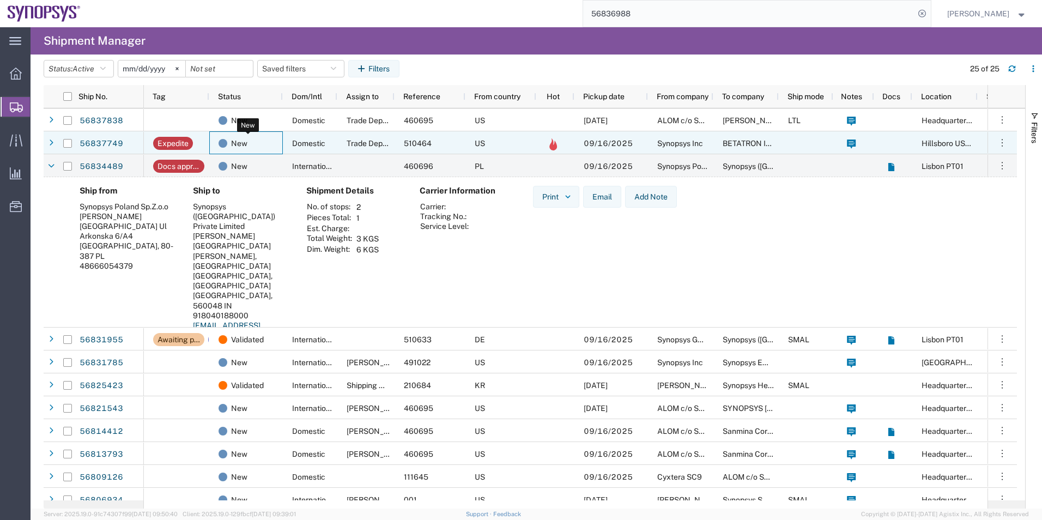
click at [265, 146] on div "New" at bounding box center [248, 143] width 59 height 23
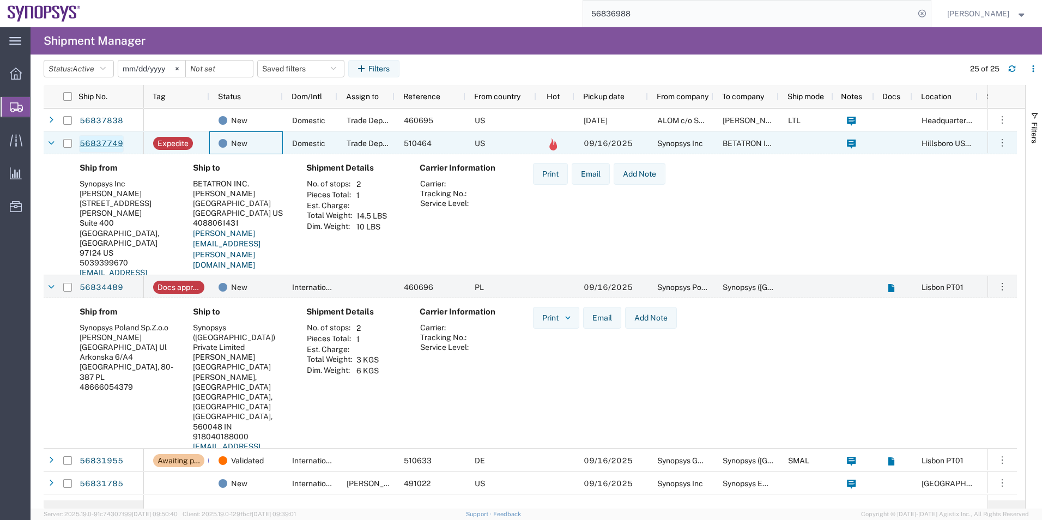
click at [104, 144] on link "56837749" at bounding box center [101, 143] width 45 height 17
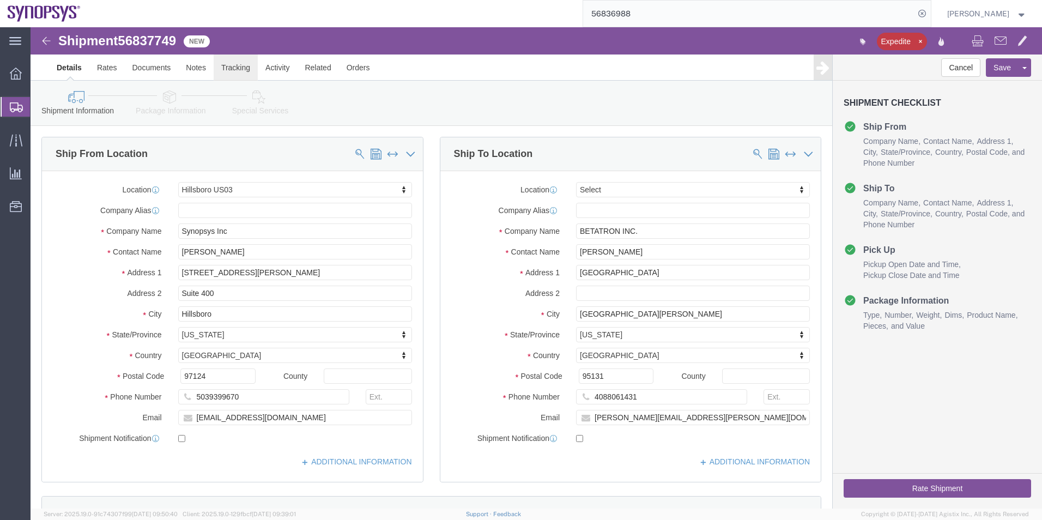
select select "63190"
select select
click link "Activity"
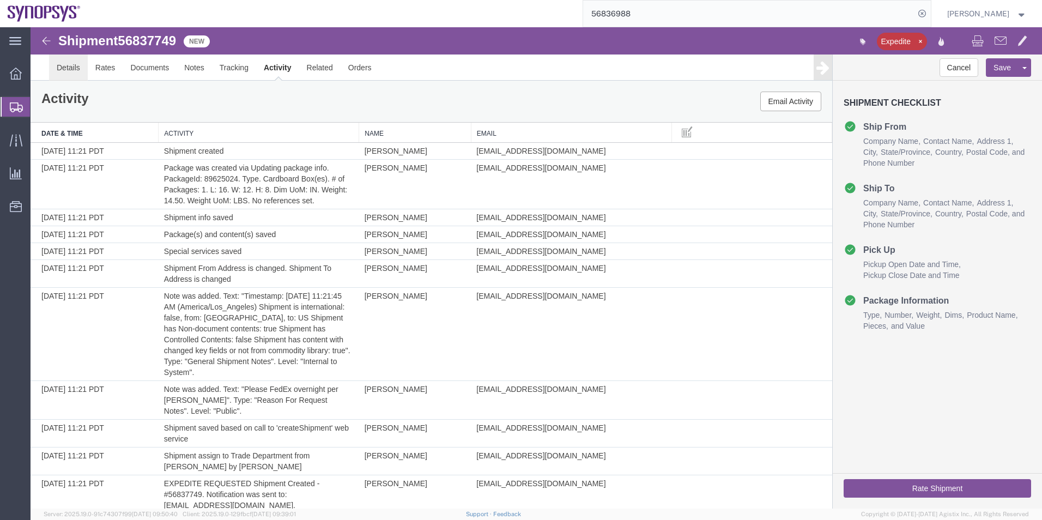
click at [58, 68] on link "Details" at bounding box center [68, 68] width 39 height 26
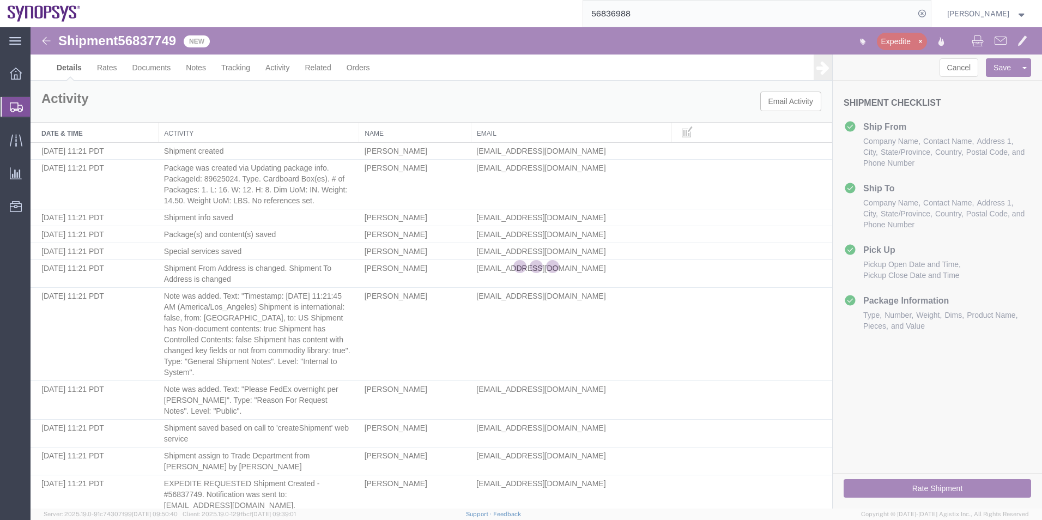
select select "63190"
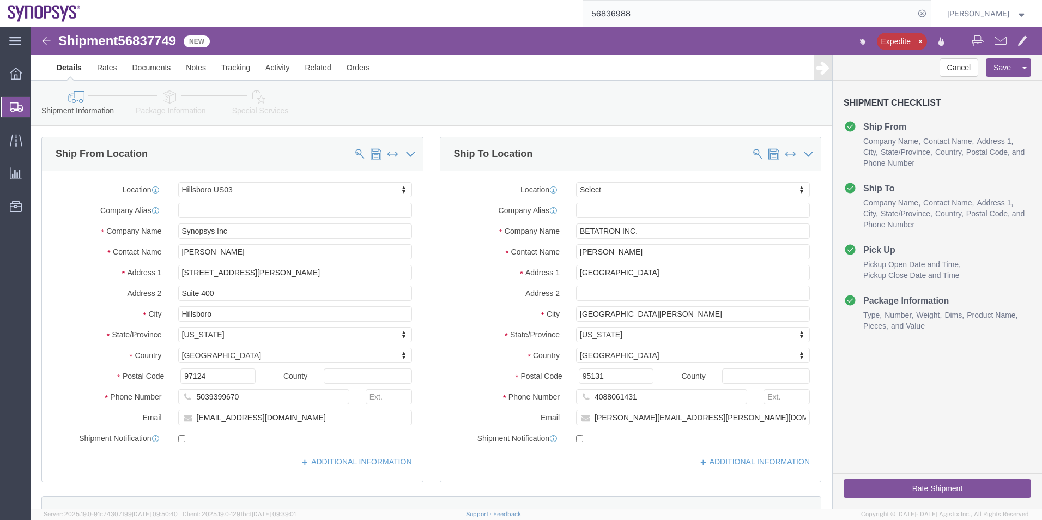
click icon
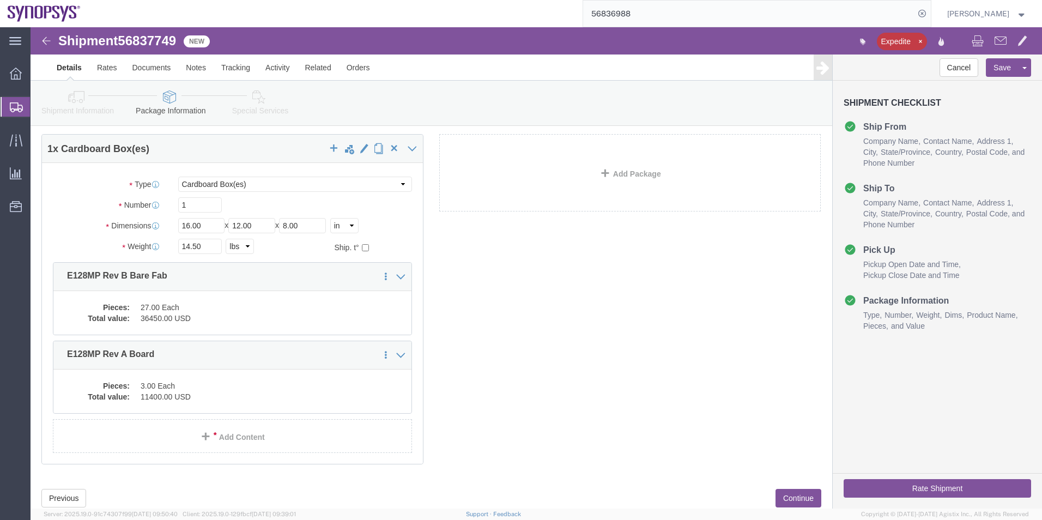
scroll to position [65, 0]
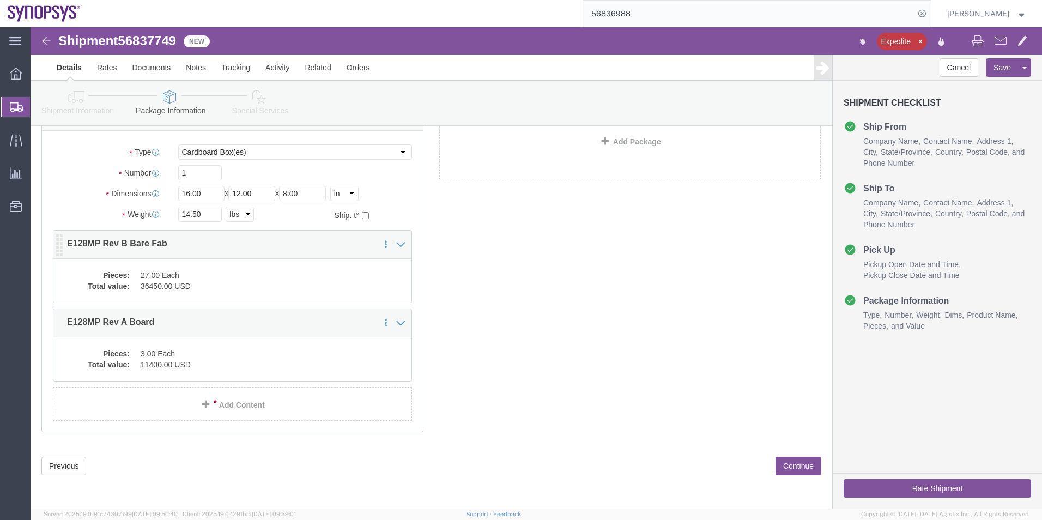
click dd "27.00 Each"
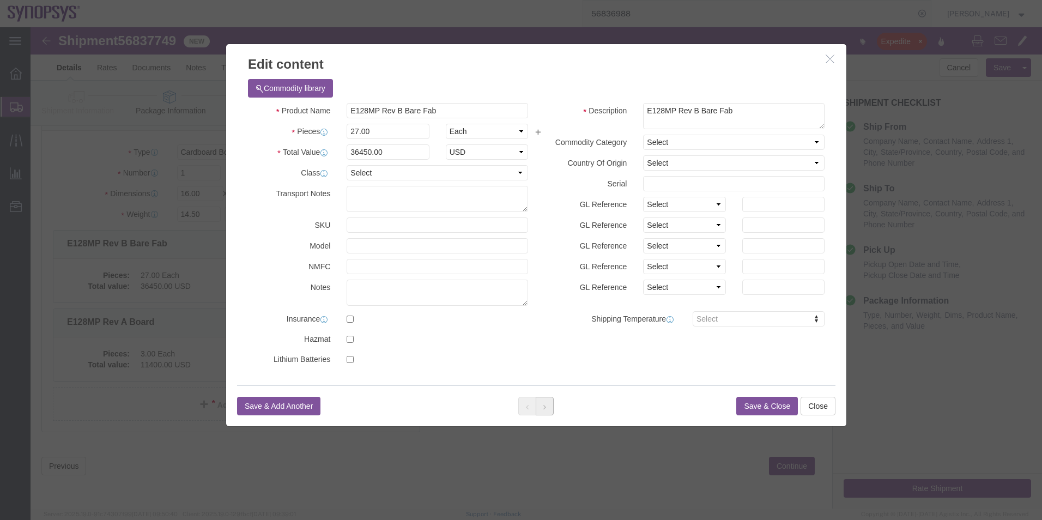
click button
click button "Save & Close"
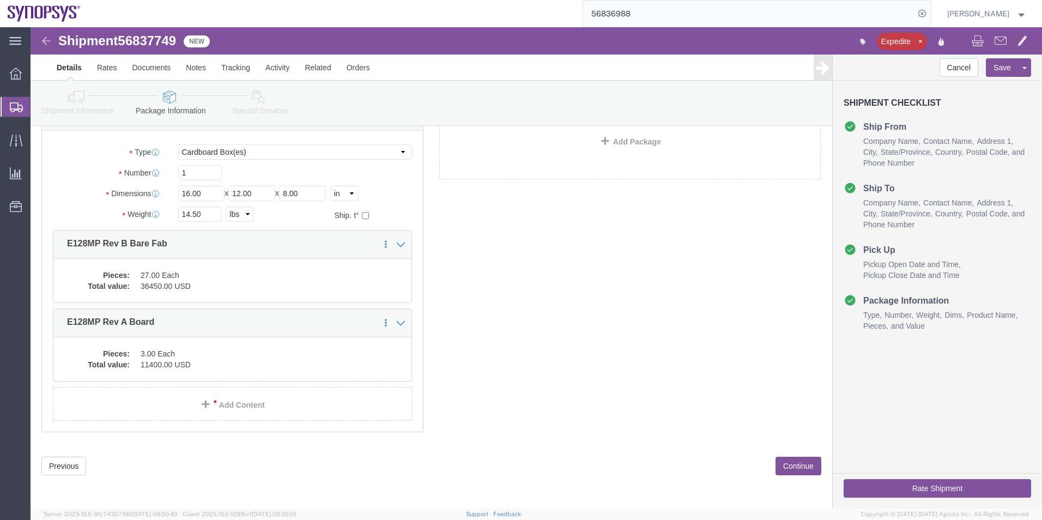
click icon
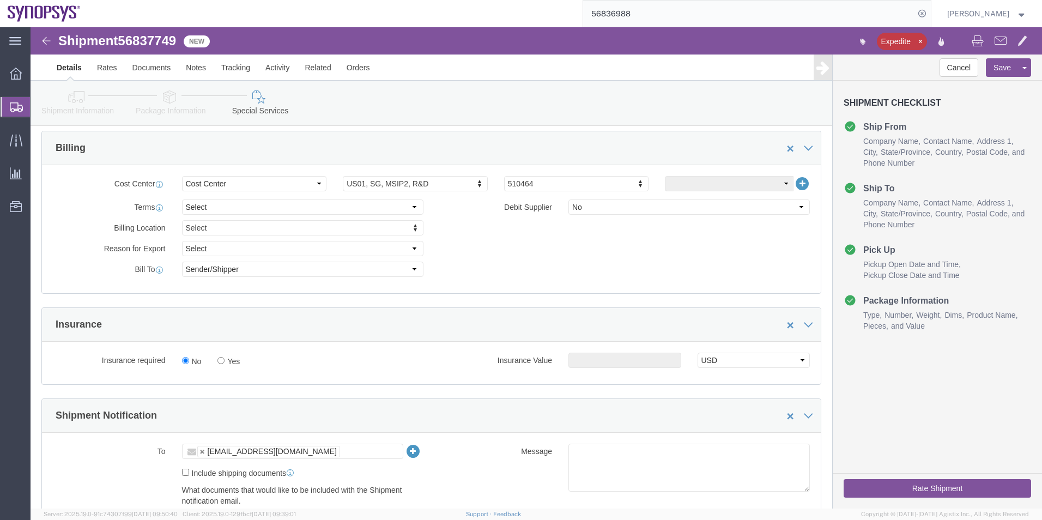
scroll to position [447, 0]
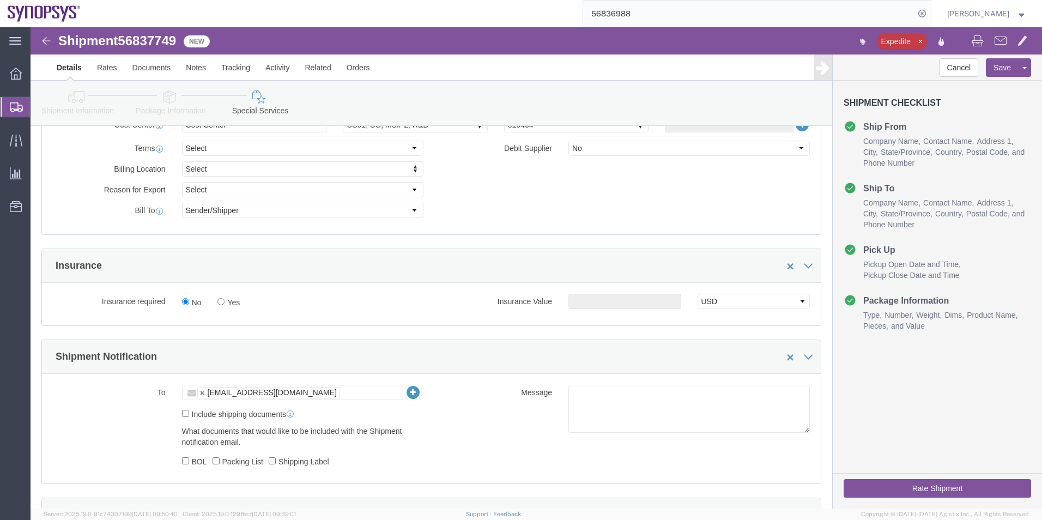
click label "Include shipping documents"
click input "Include shipping documents"
checkbox input "true"
click label "Shipping Label"
click input "Shipping Label"
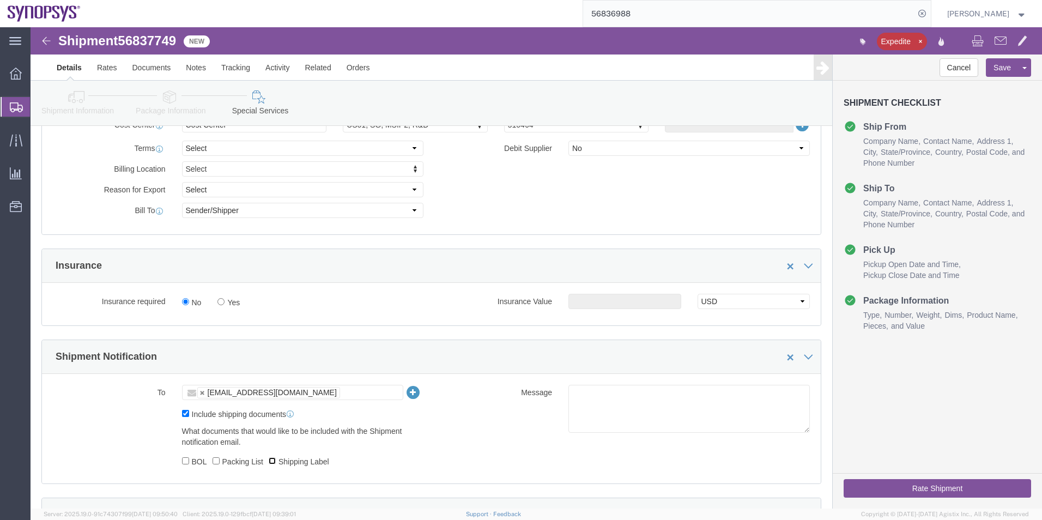
checkbox input "true"
click label "Packing List"
click input "Packing List"
checkbox input "true"
click icon
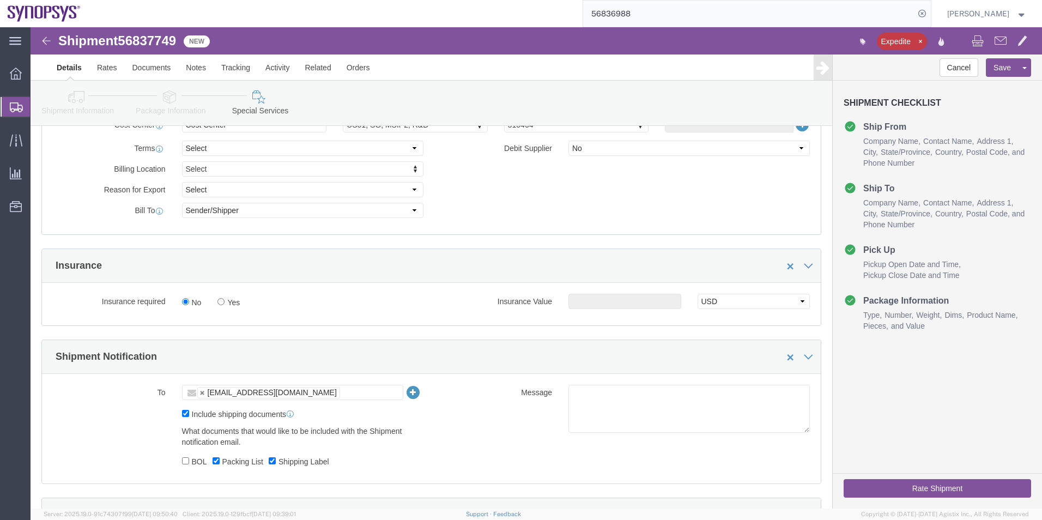
scroll to position [65, 0]
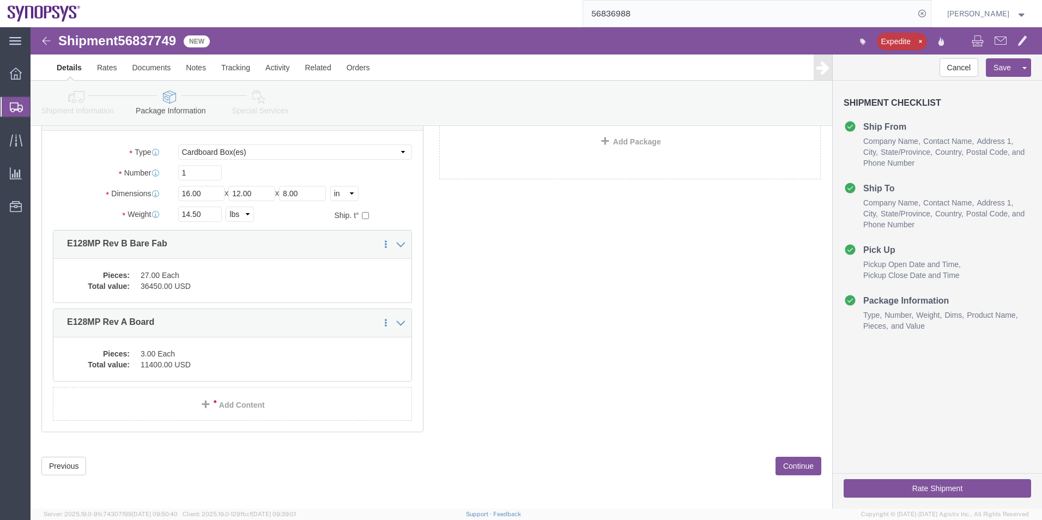
click icon
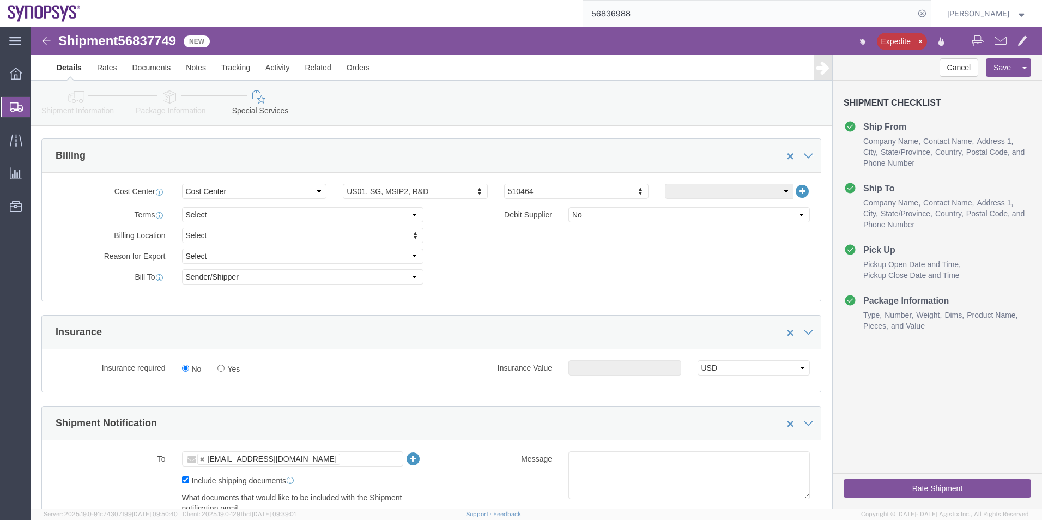
scroll to position [502, 0]
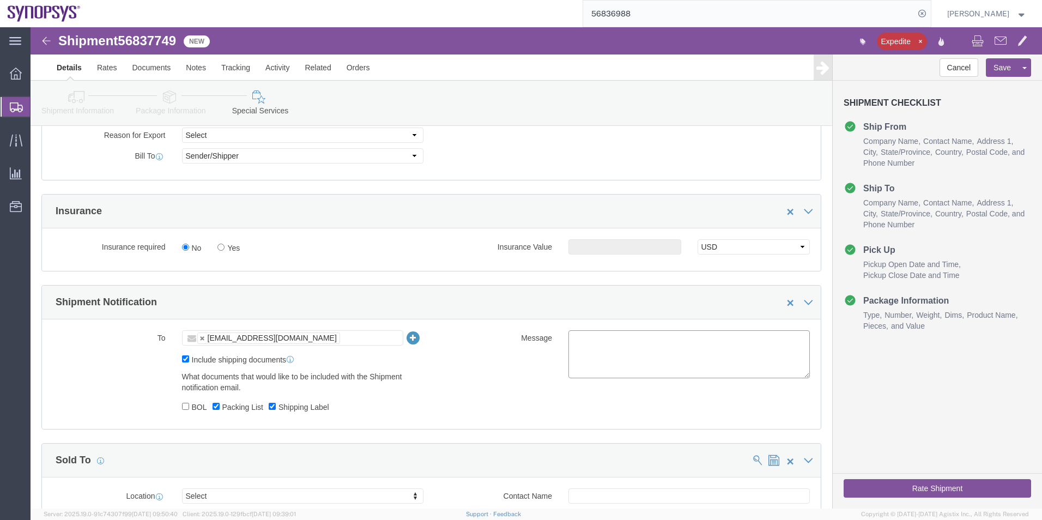
click textarea
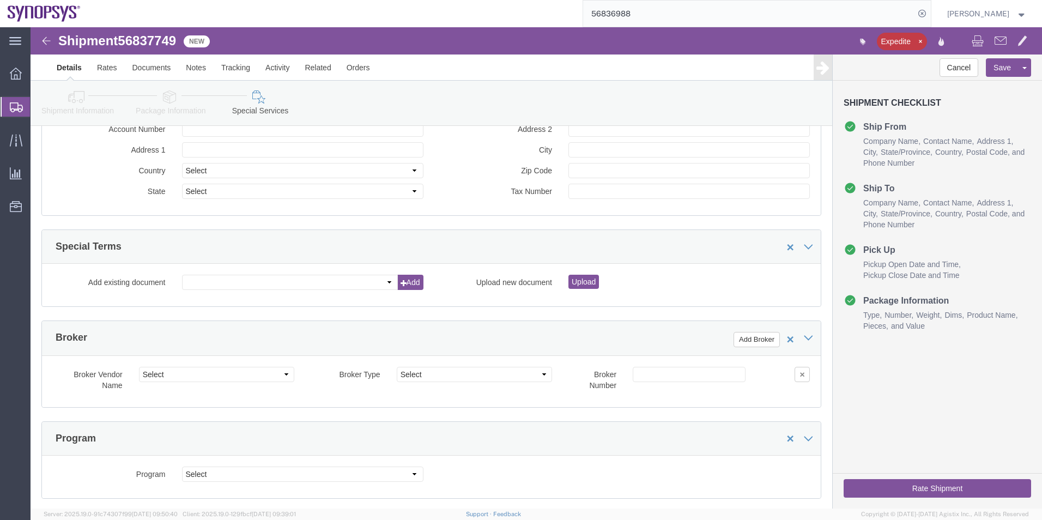
scroll to position [1210, 0]
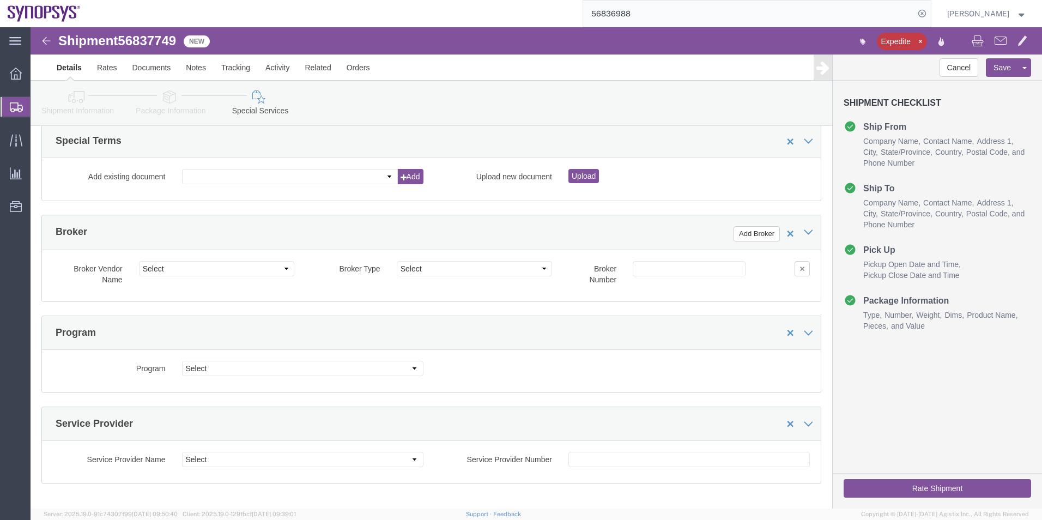
type textarea "Please see attached. Thank you -[PERSON_NAME]"
click button "Rate Shipment"
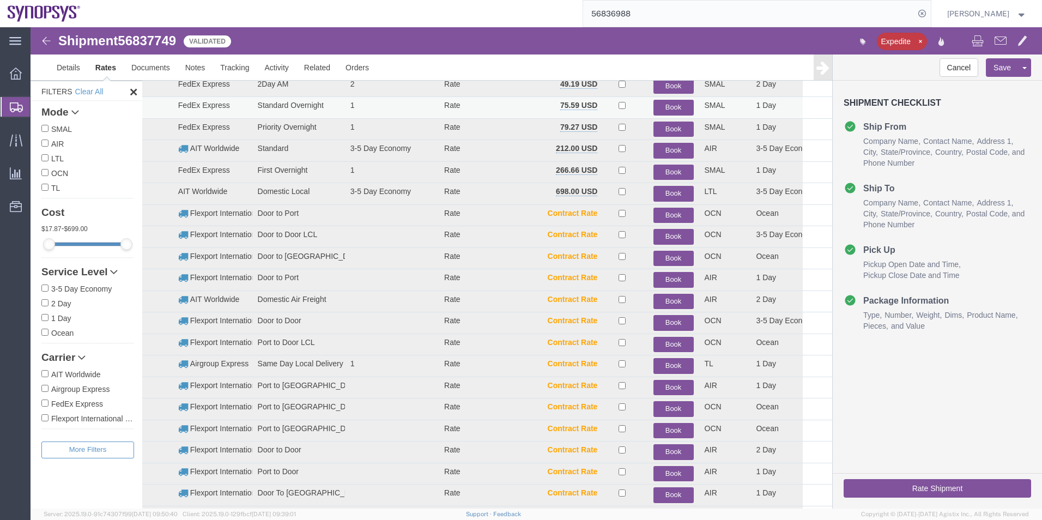
scroll to position [66, 0]
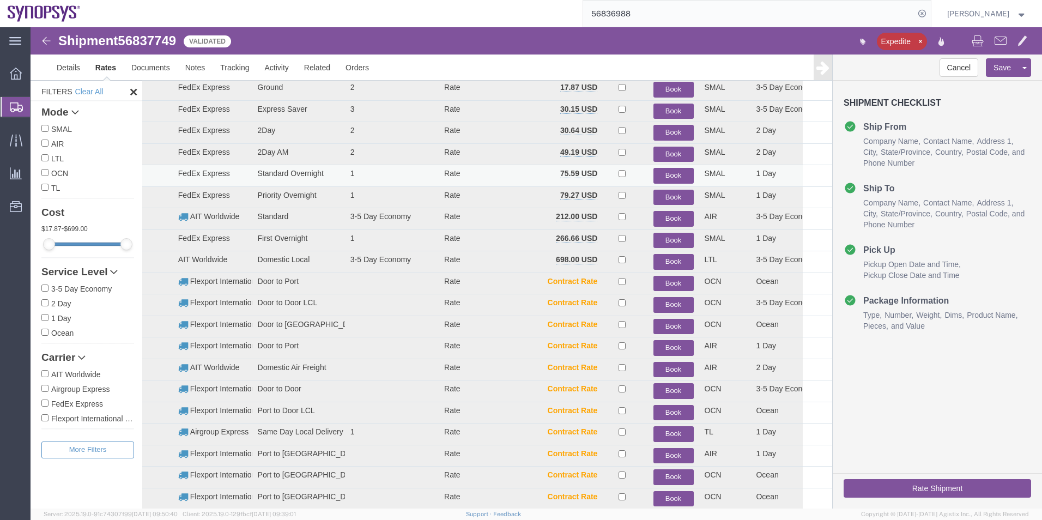
click at [665, 177] on button "Book" at bounding box center [674, 176] width 40 height 16
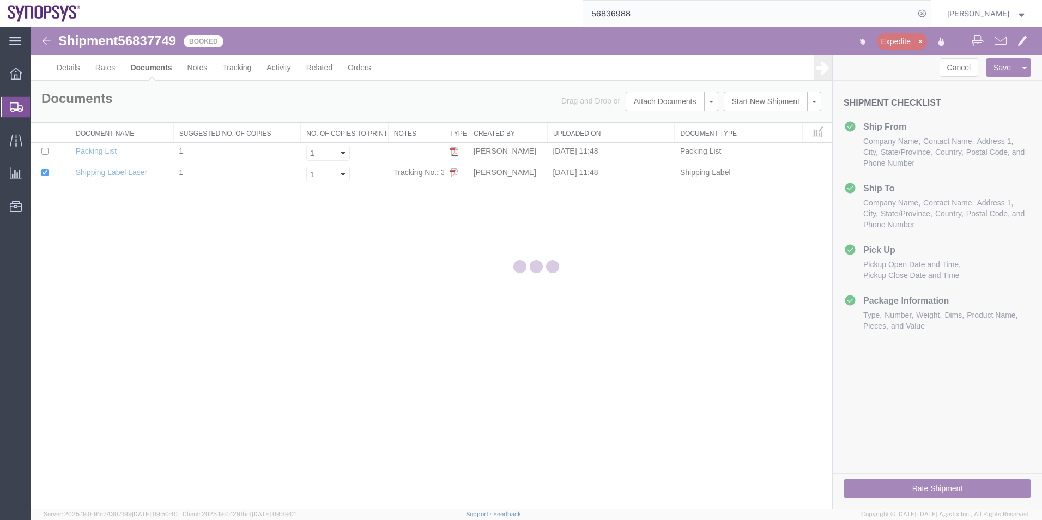
scroll to position [0, 0]
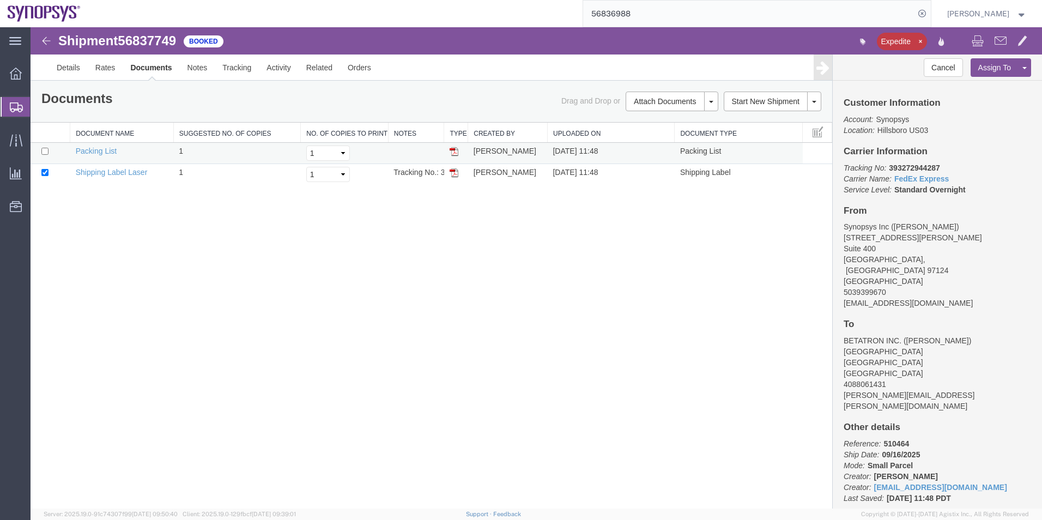
click at [51, 149] on td at bounding box center [51, 153] width 40 height 21
click at [47, 152] on input "checkbox" at bounding box center [44, 151] width 7 height 7
checkbox input "true"
click at [0, 0] on span "Shipment Manager" at bounding box center [0, 0] width 0 height 0
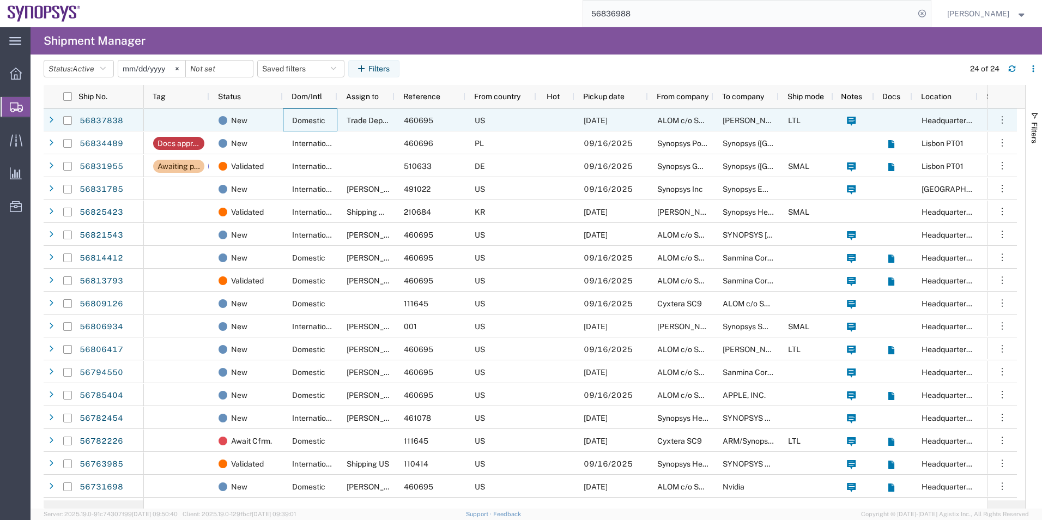
click at [284, 119] on div "Domestic" at bounding box center [310, 119] width 55 height 23
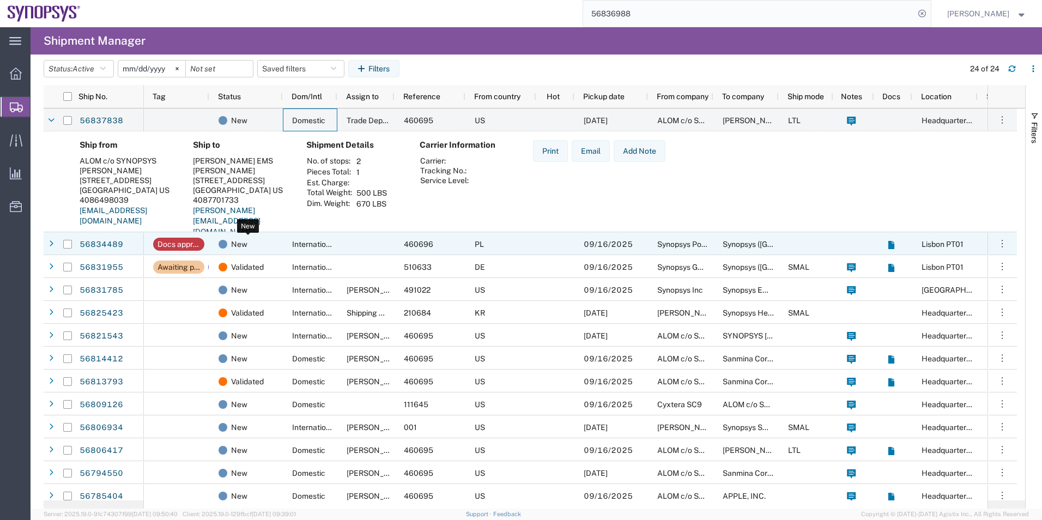
click at [254, 237] on div "New" at bounding box center [248, 244] width 59 height 23
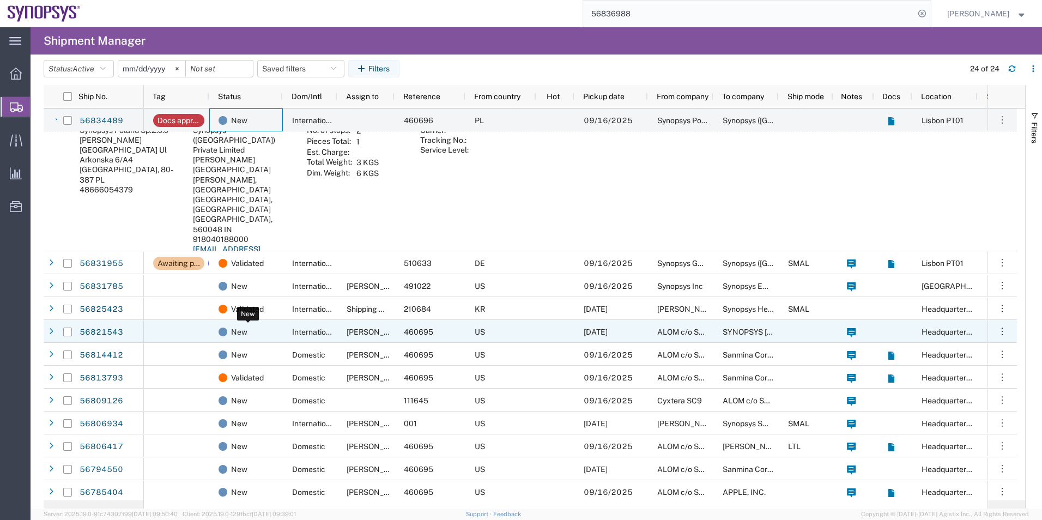
scroll to position [164, 0]
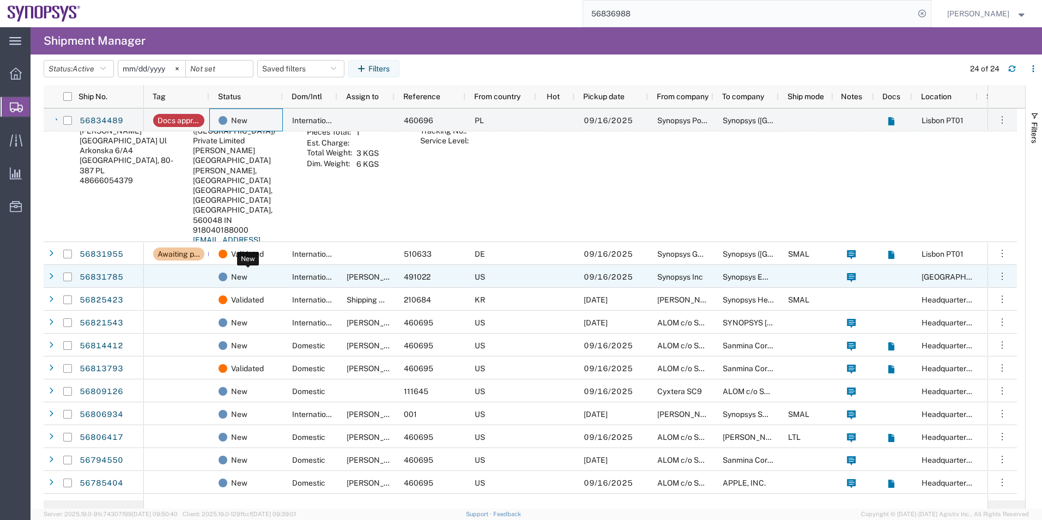
click at [260, 277] on div "New" at bounding box center [248, 276] width 59 height 23
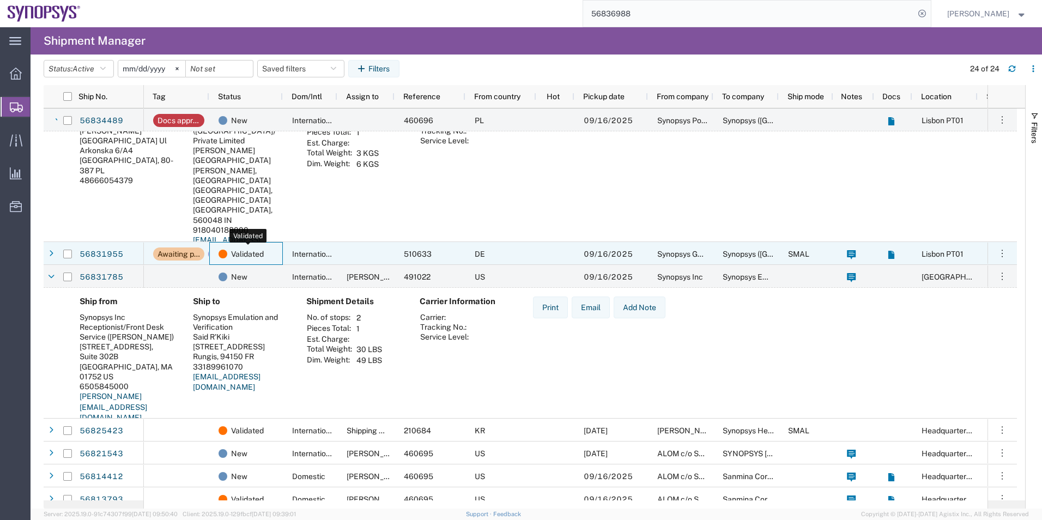
click at [262, 259] on span "Validated" at bounding box center [247, 254] width 33 height 23
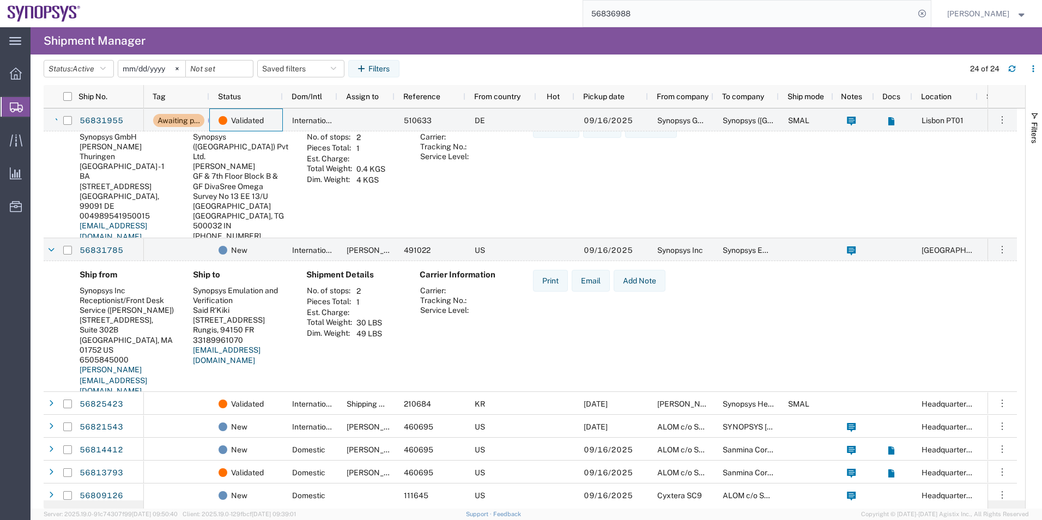
scroll to position [327, 0]
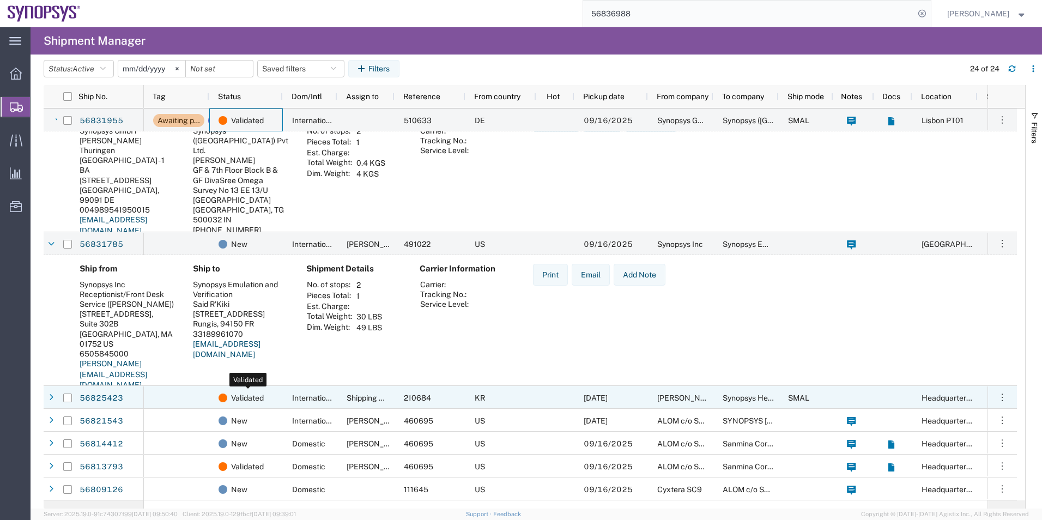
click at [263, 401] on span "Validated" at bounding box center [247, 397] width 33 height 23
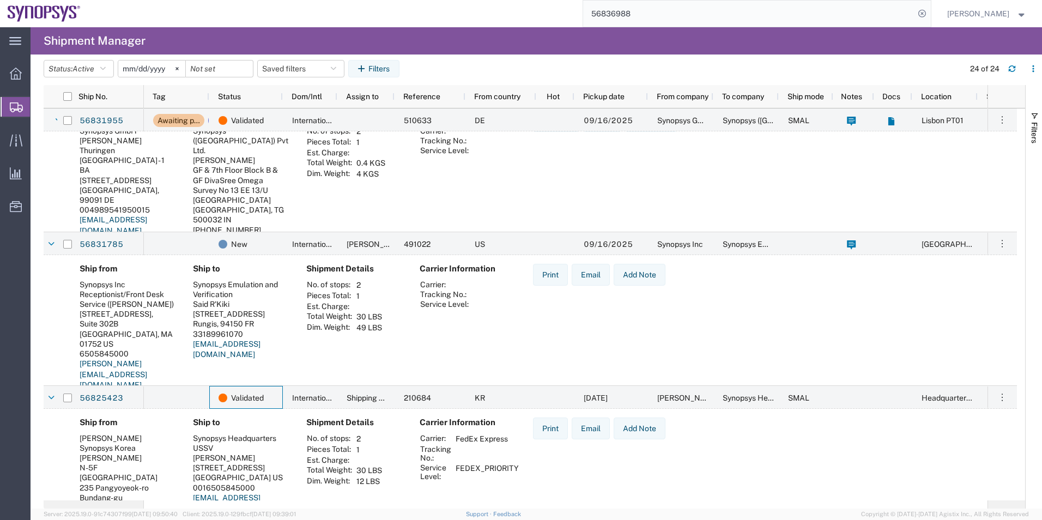
scroll to position [545, 0]
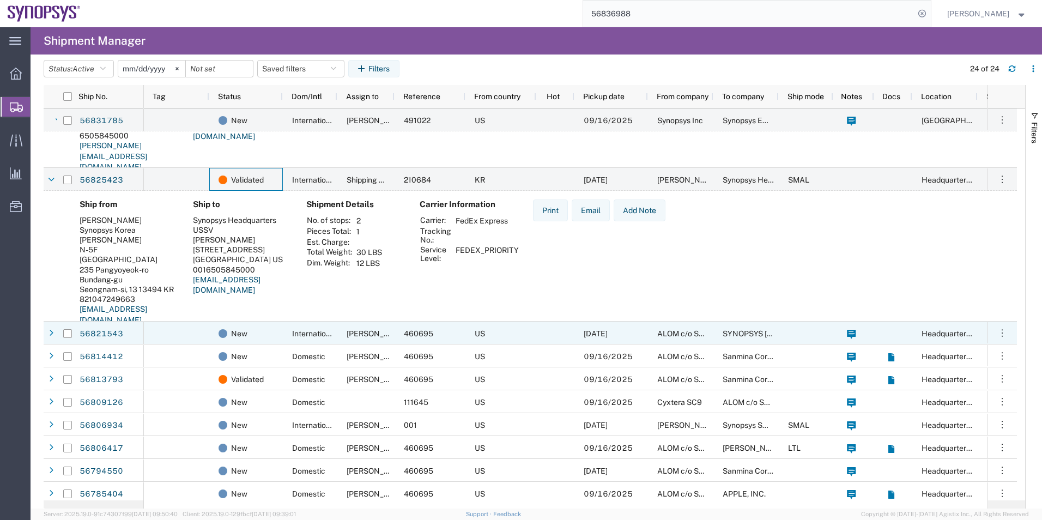
click at [171, 333] on div at bounding box center [176, 333] width 65 height 23
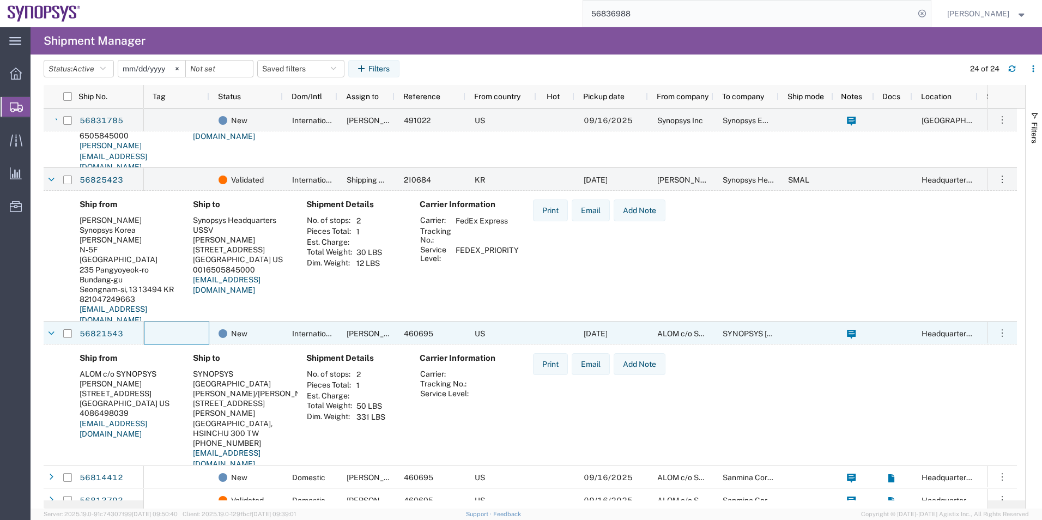
scroll to position [818, 0]
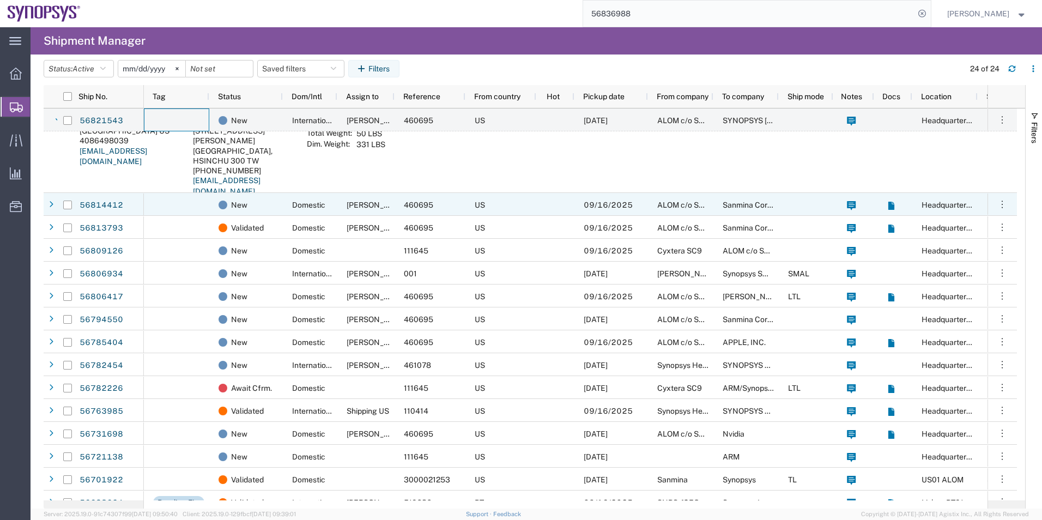
click at [187, 212] on div at bounding box center [176, 204] width 65 height 23
